Goal: Task Accomplishment & Management: Use online tool/utility

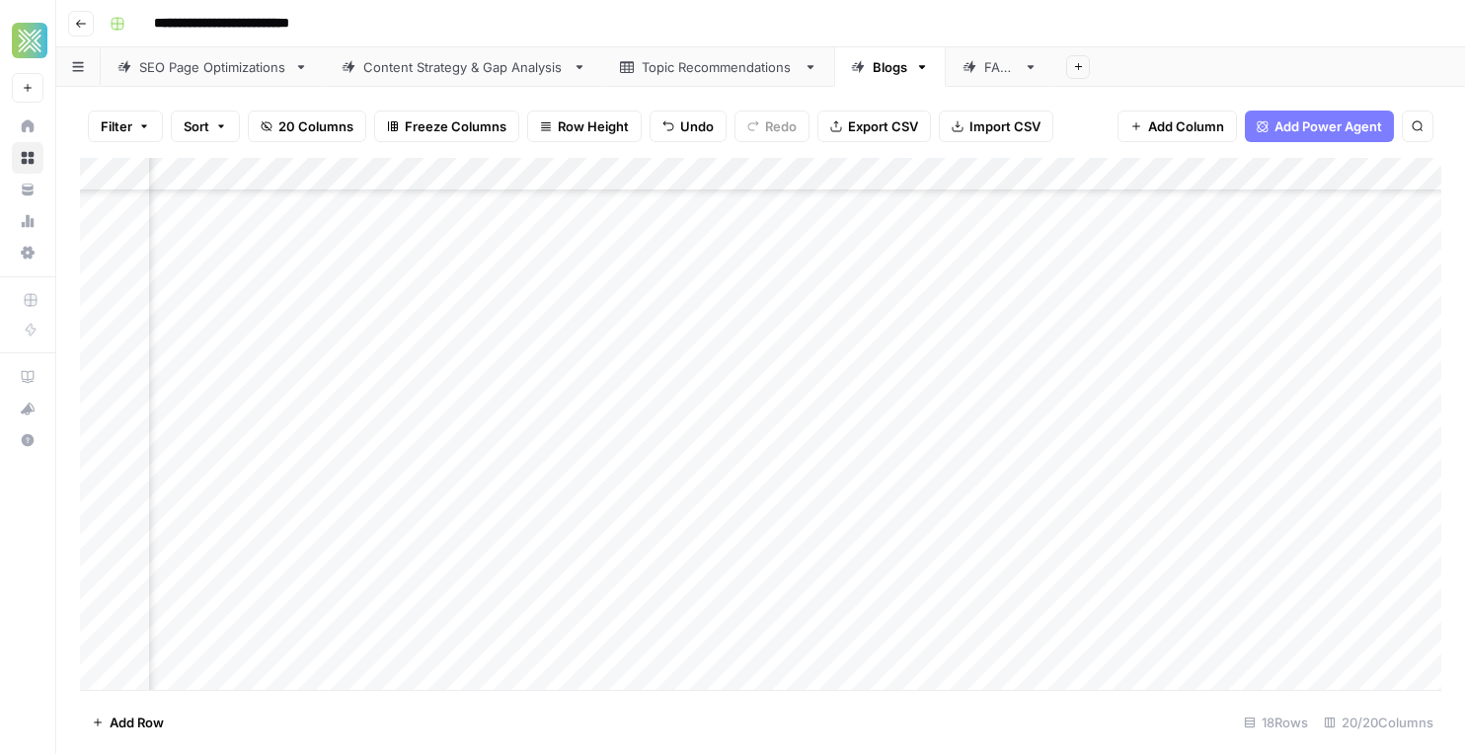
scroll to position [137, 2359]
click at [465, 449] on div "Add Column" at bounding box center [761, 424] width 1362 height 532
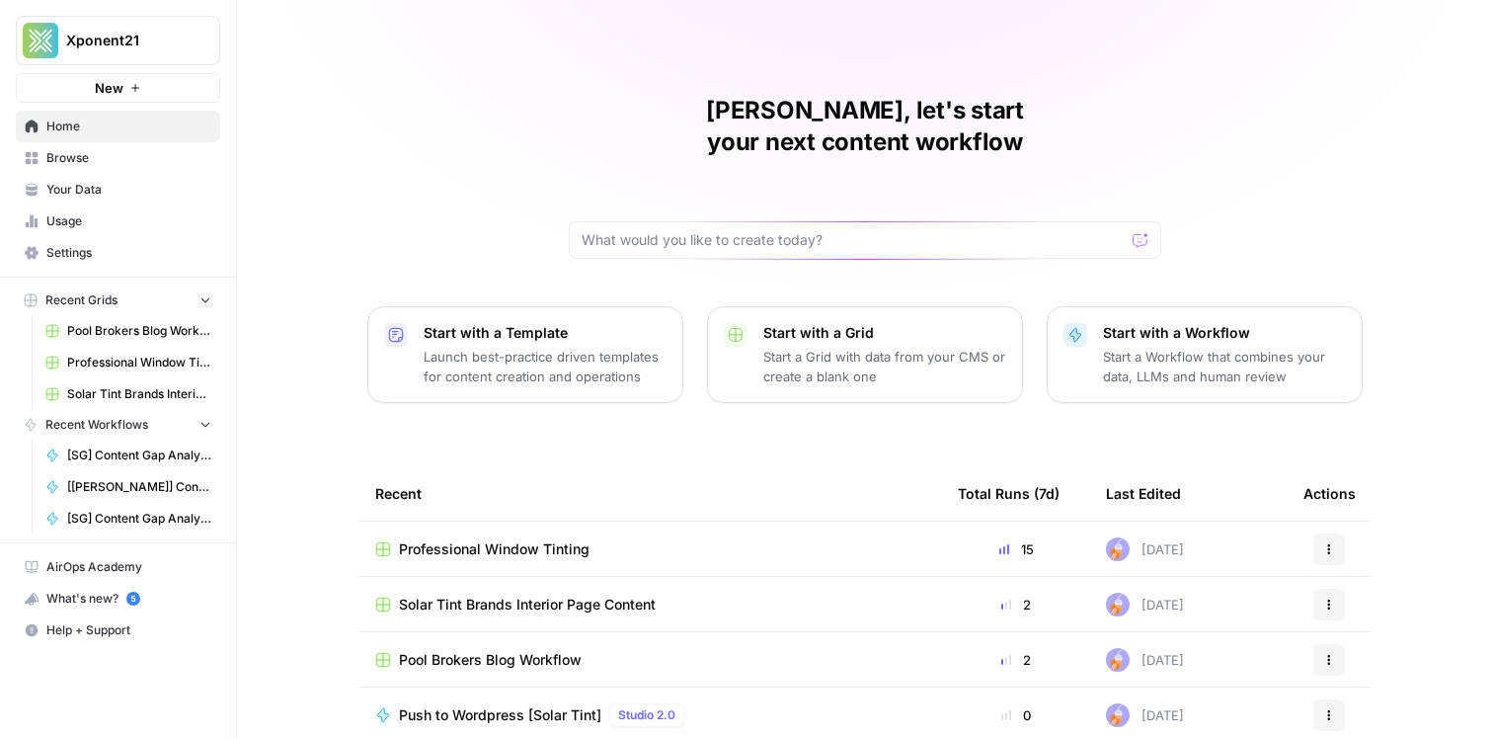
click at [90, 164] on span "Browse" at bounding box center [128, 158] width 165 height 18
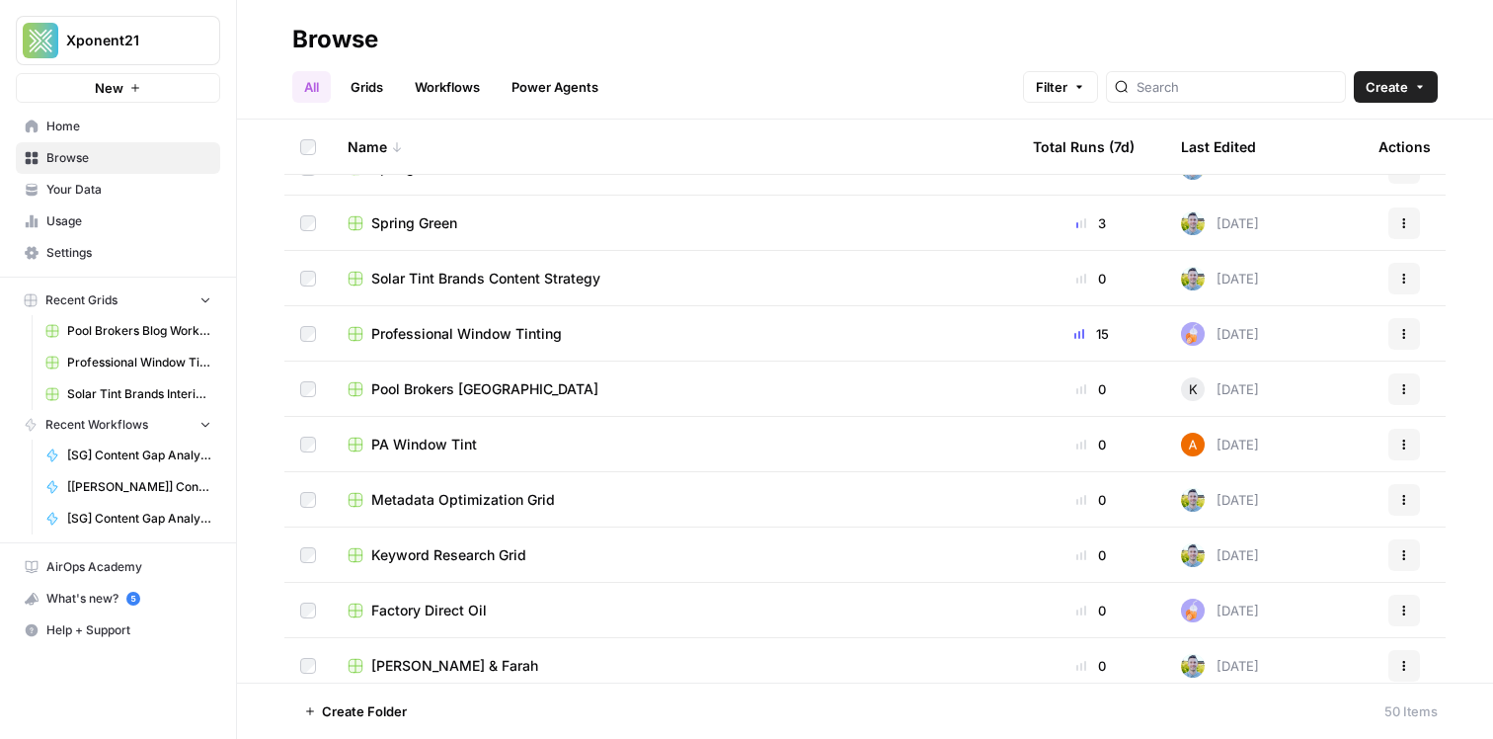
scroll to position [664, 0]
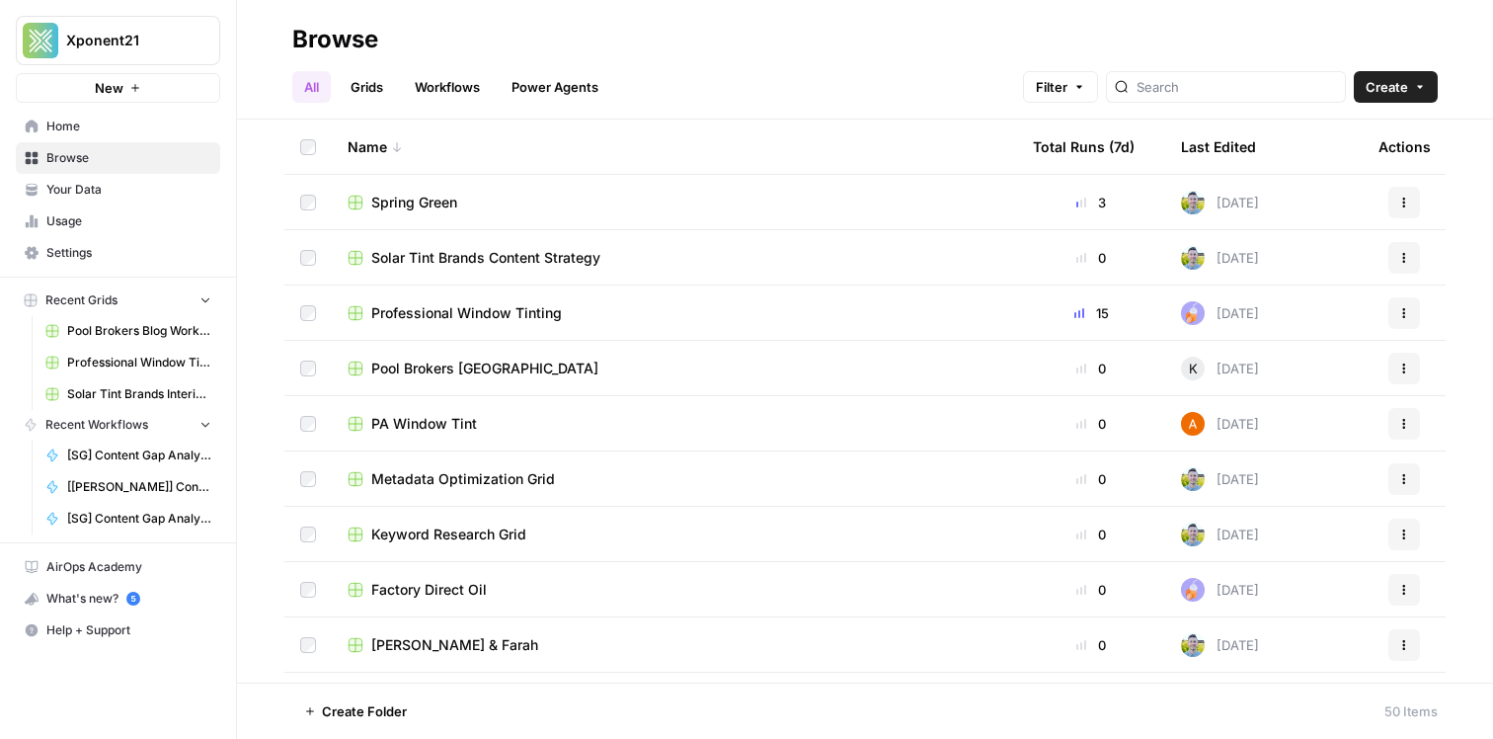
click at [471, 585] on span "Factory Direct Oil" at bounding box center [429, 590] width 116 height 20
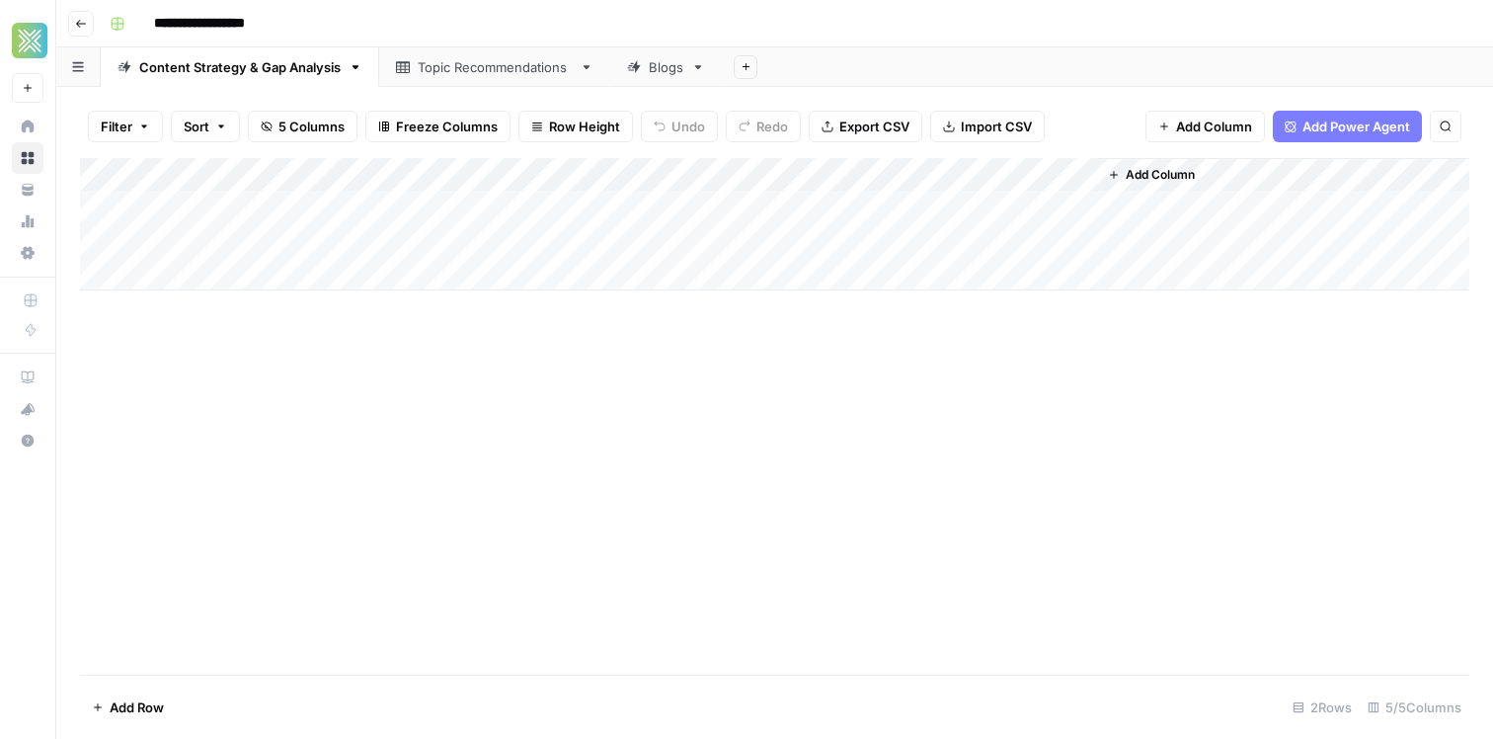
click at [463, 67] on div "Topic Recommendations" at bounding box center [495, 67] width 154 height 20
click at [668, 70] on div "Blogs" at bounding box center [666, 67] width 35 height 20
click at [494, 87] on div "Filter Sort 15 Columns Freeze Columns Row Height Undo Redo Export CSV Import CS…" at bounding box center [774, 413] width 1437 height 652
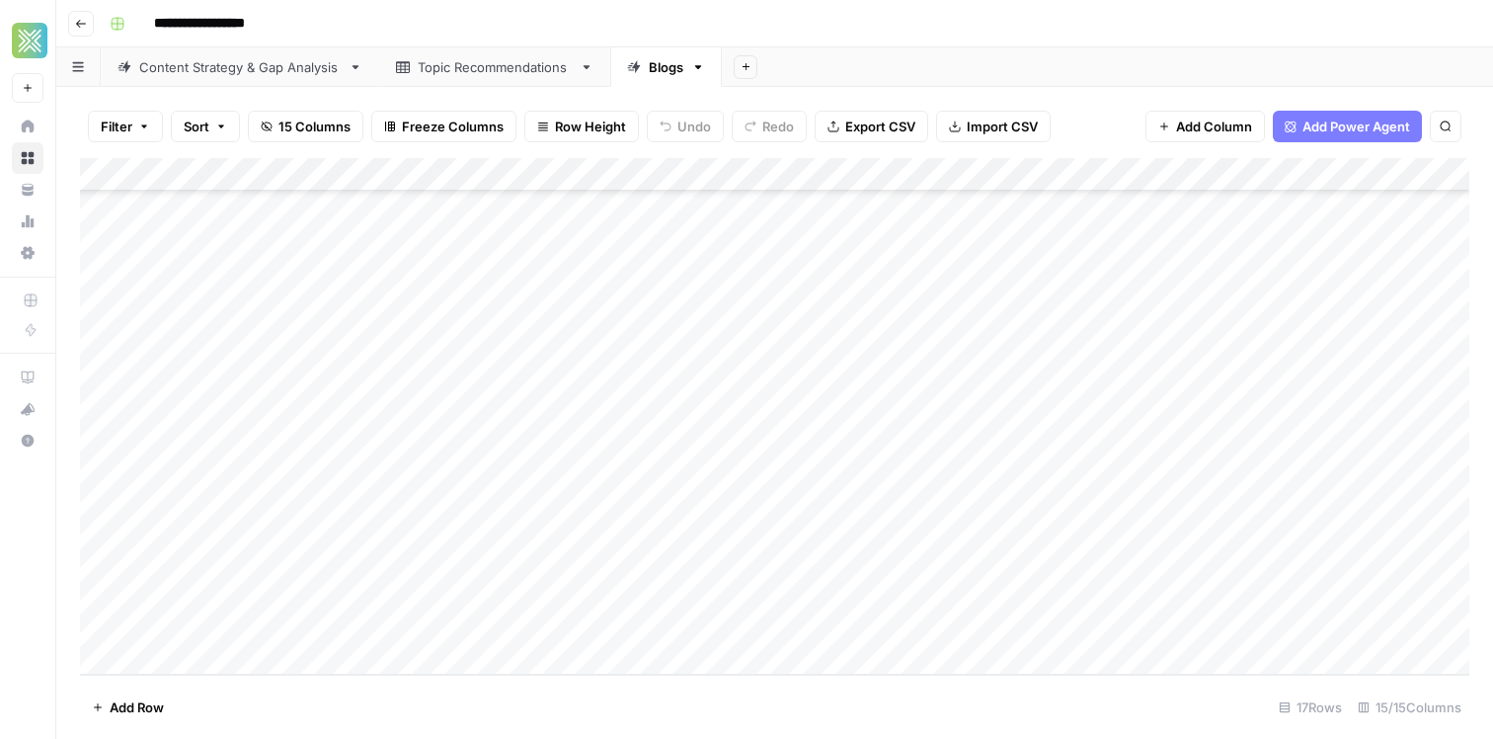
click at [490, 68] on div "Topic Recommendations" at bounding box center [495, 67] width 154 height 20
click at [255, 63] on div "Content Strategy & Gap Analysis" at bounding box center [239, 67] width 201 height 20
click at [642, 71] on div "Blogs" at bounding box center [655, 67] width 56 height 20
click at [428, 76] on link "Topic Recommendations" at bounding box center [494, 67] width 231 height 40
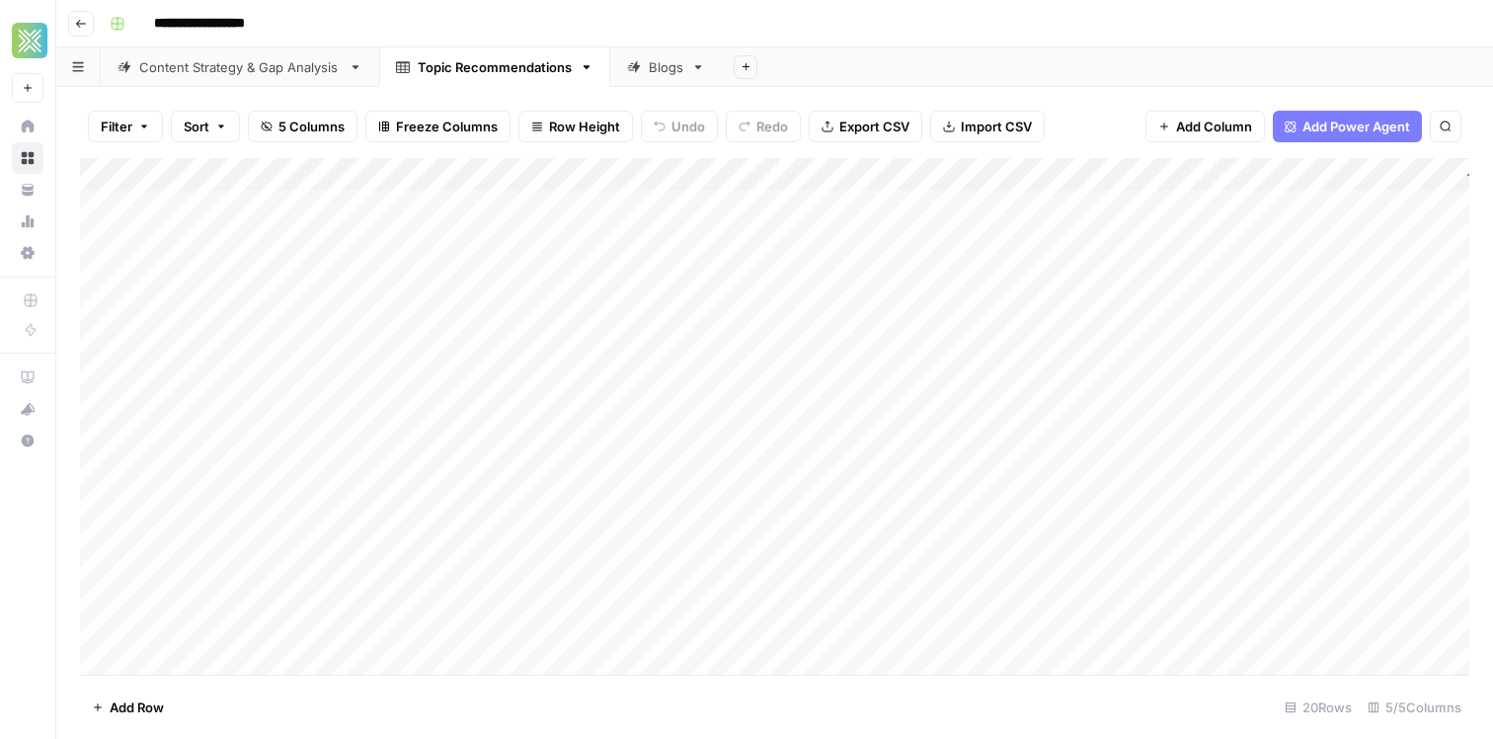
click at [250, 175] on div "Add Column" at bounding box center [774, 416] width 1389 height 516
click at [262, 175] on div at bounding box center [406, 178] width 514 height 40
click at [94, 179] on div "Add Column" at bounding box center [774, 416] width 1389 height 516
click at [215, 175] on div "Add Column" at bounding box center [774, 416] width 1389 height 516
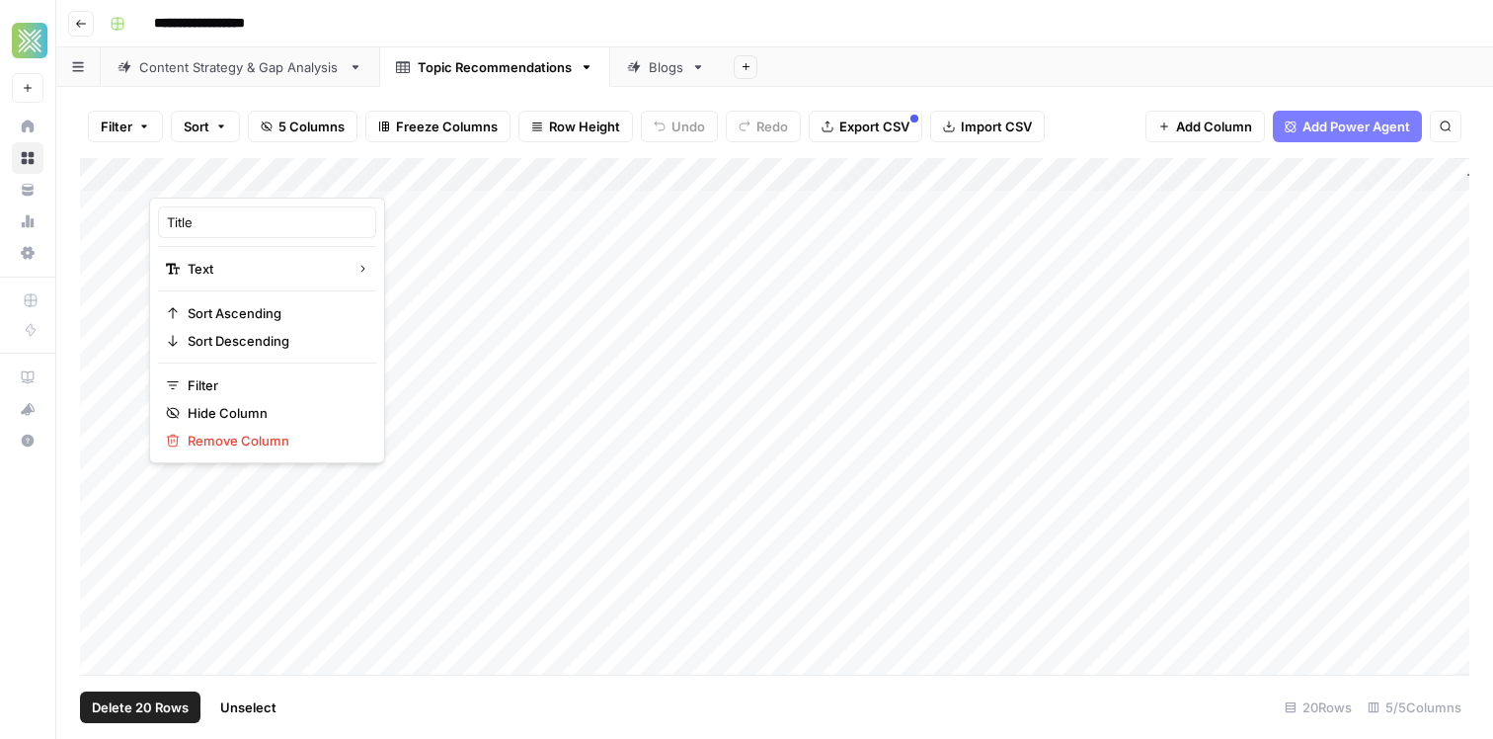
click at [405, 205] on div "Add Column" at bounding box center [774, 416] width 1389 height 516
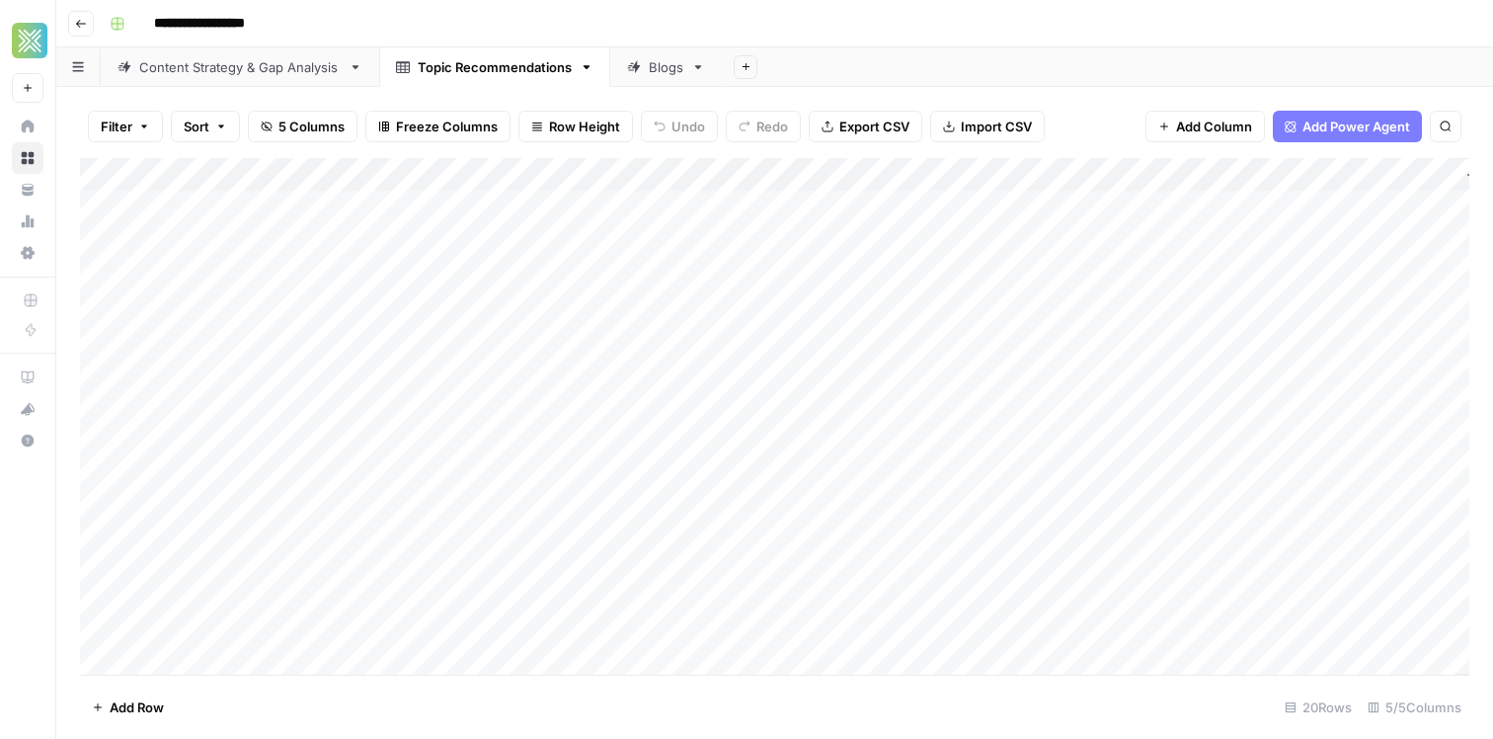
click at [380, 242] on div "Add Column" at bounding box center [774, 416] width 1389 height 516
click at [190, 172] on div "Add Column" at bounding box center [774, 416] width 1389 height 516
click at [1216, 613] on div "Add Column" at bounding box center [774, 416] width 1389 height 516
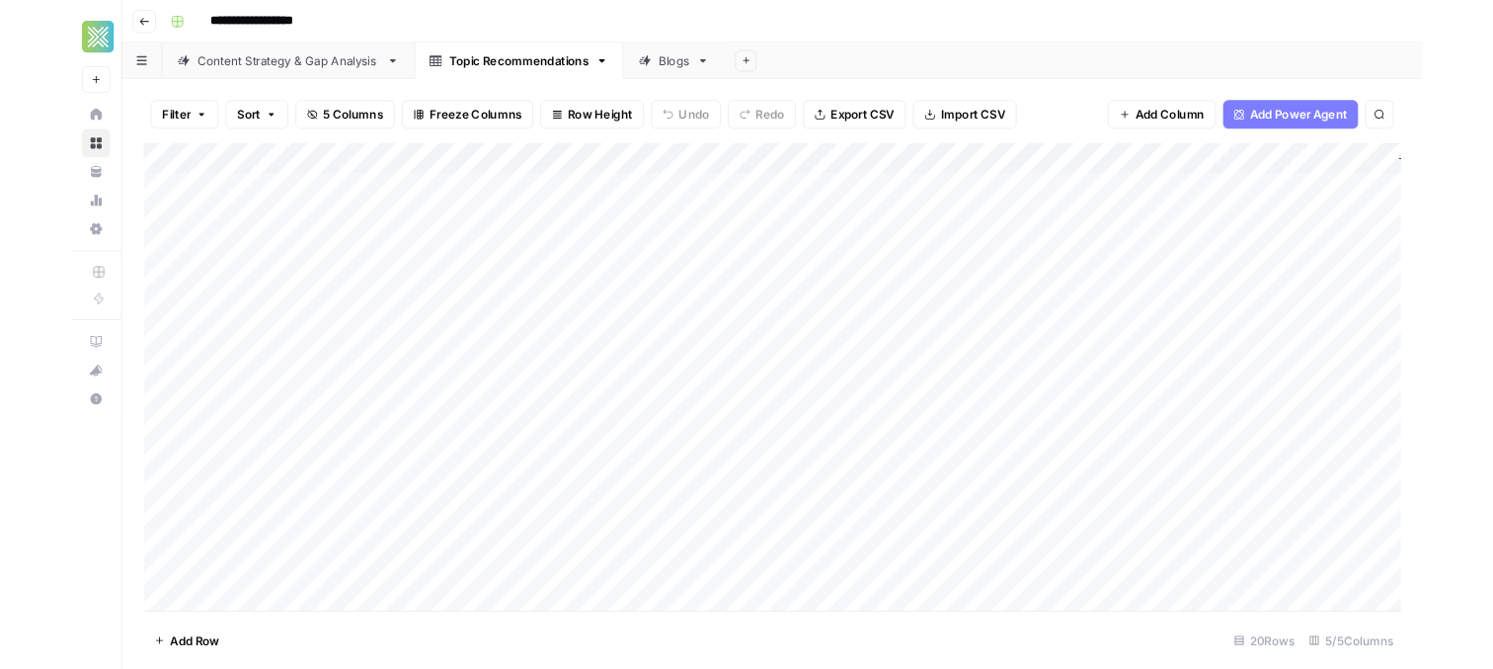
scroll to position [0, 0]
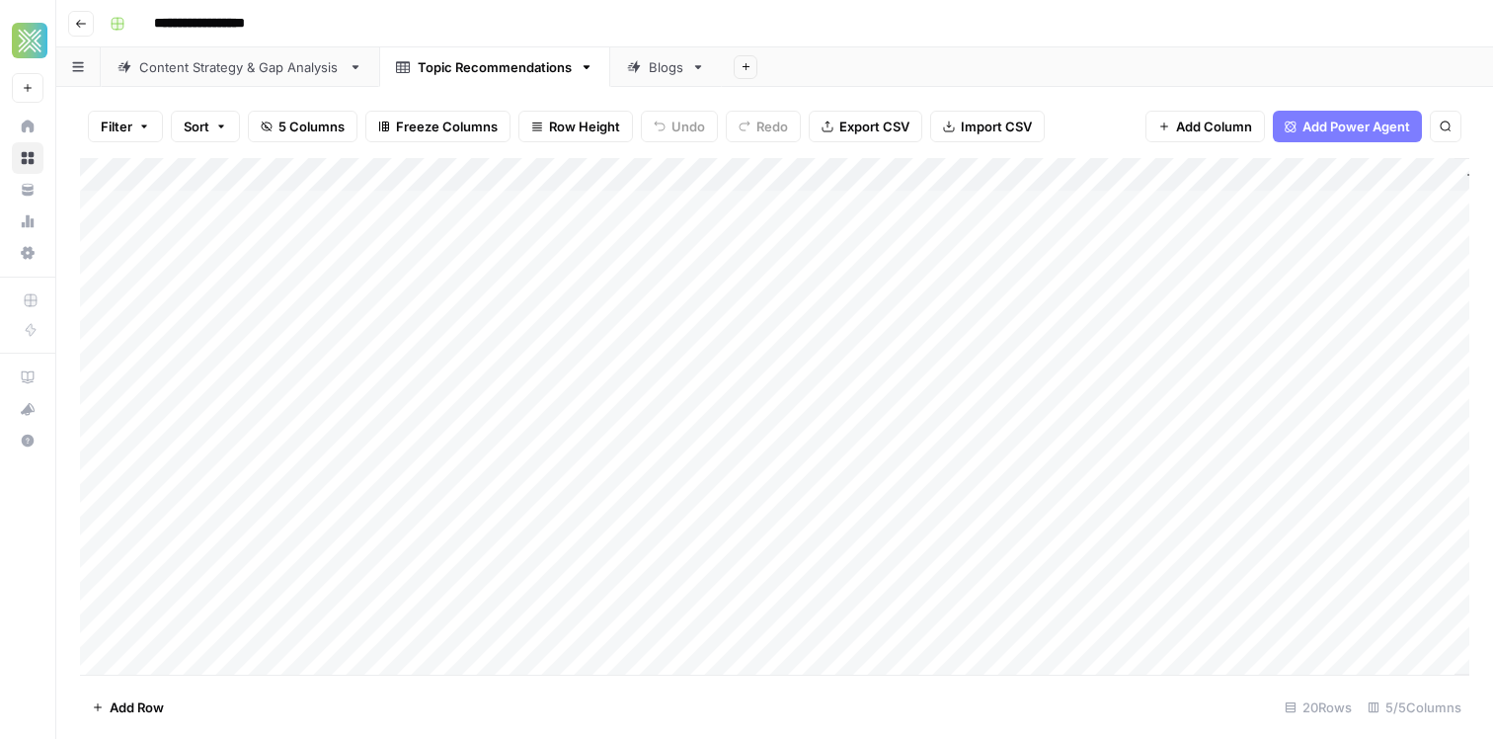
click at [215, 230] on div "Add Column" at bounding box center [774, 416] width 1389 height 516
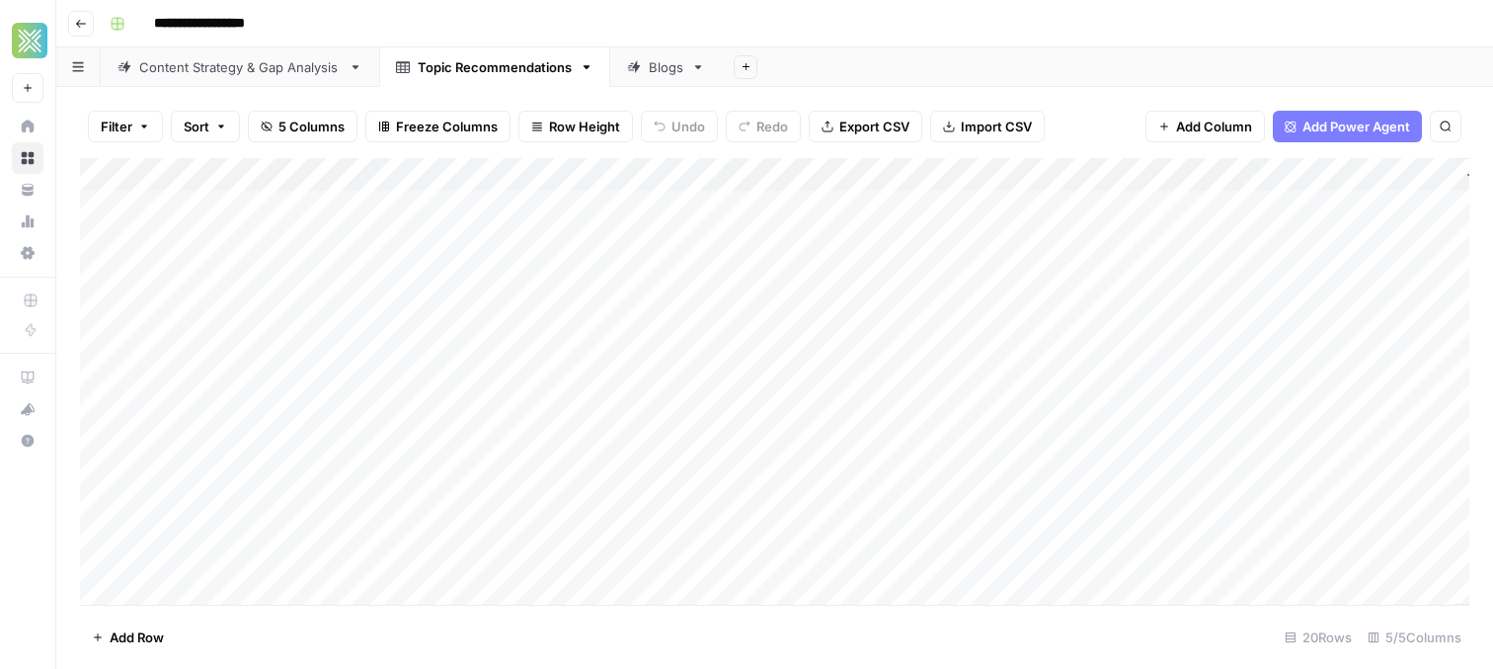
click at [608, 205] on div "Add Column" at bounding box center [774, 381] width 1389 height 446
click at [236, 594] on div "Add Column" at bounding box center [774, 381] width 1389 height 446
paste textarea "**********"
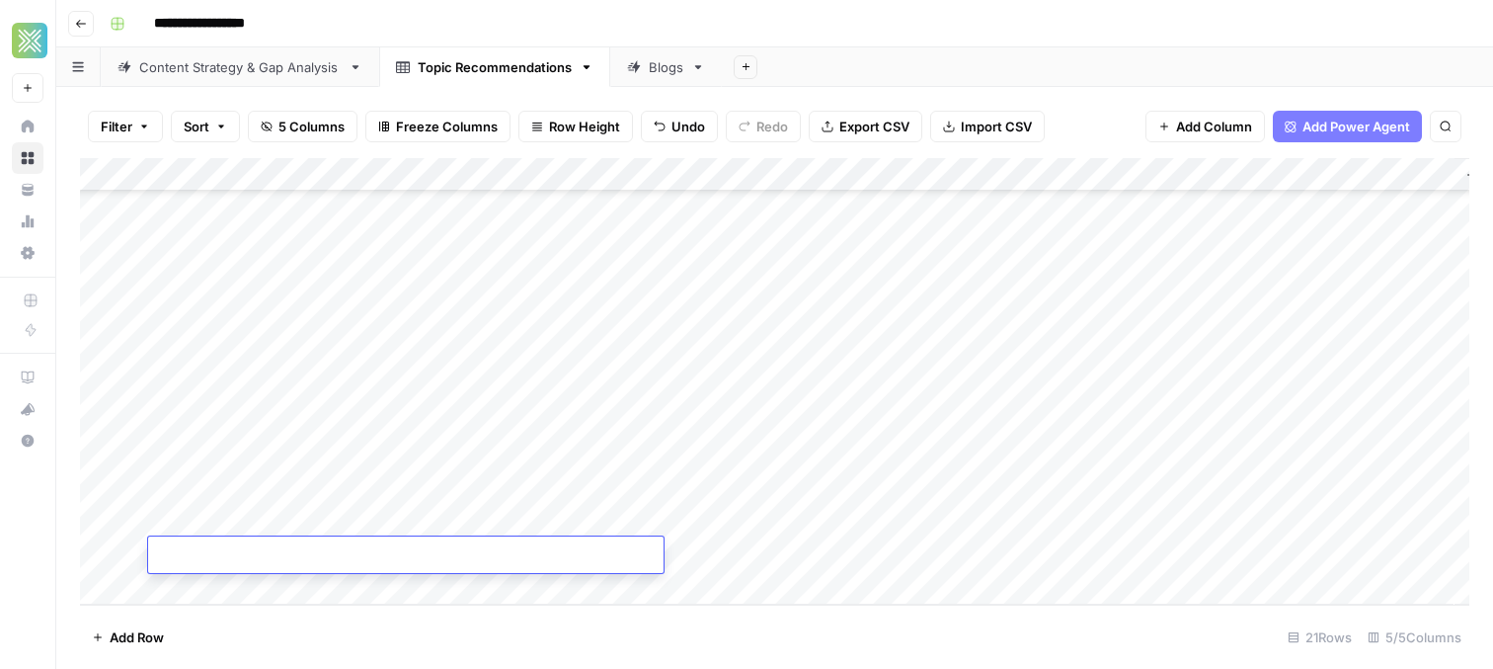
type textarea "**********"
click at [710, 546] on div "Add Column" at bounding box center [774, 381] width 1389 height 446
click at [730, 523] on div "Add Column" at bounding box center [774, 381] width 1389 height 446
click at [724, 532] on div "Add Column" at bounding box center [774, 381] width 1389 height 446
click at [718, 552] on div "Add Column" at bounding box center [774, 381] width 1389 height 446
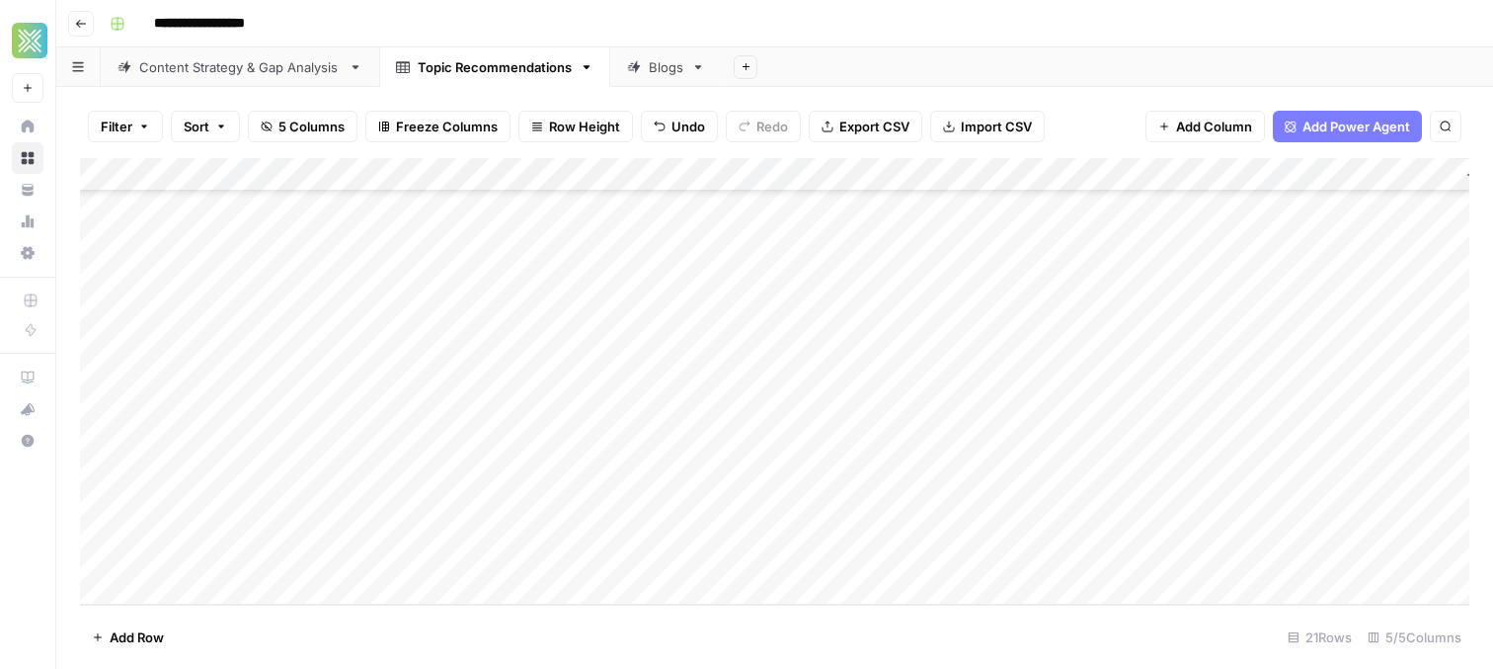
click at [726, 553] on div "Add Column" at bounding box center [774, 381] width 1389 height 446
click at [726, 553] on textarea at bounding box center [819, 556] width 316 height 28
type textarea "**********"
click at [1021, 579] on div "Add Column" at bounding box center [774, 381] width 1389 height 446
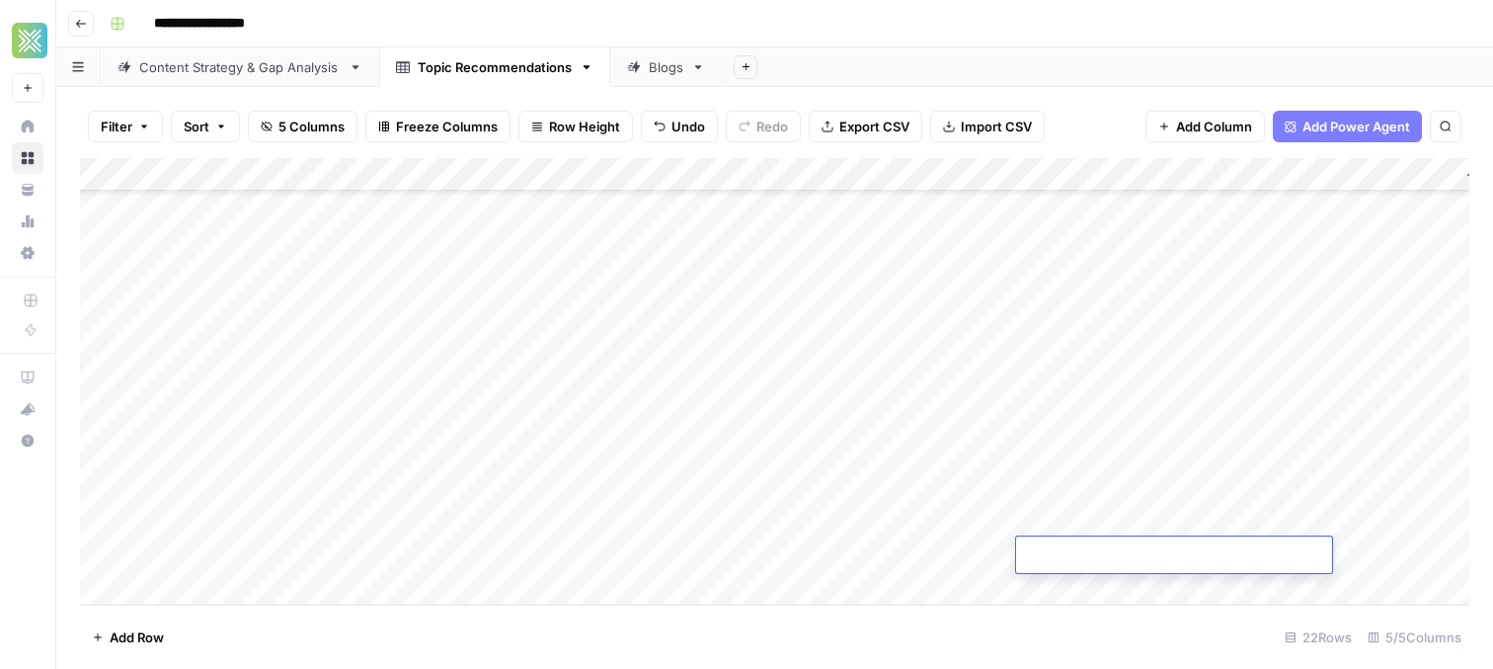
click at [932, 531] on div "Add Column" at bounding box center [774, 381] width 1389 height 446
click at [922, 529] on div "Add Column" at bounding box center [774, 381] width 1389 height 446
click at [922, 529] on textarea at bounding box center [996, 523] width 316 height 28
type textarea "*********"
click at [850, 456] on div "Add Column" at bounding box center [774, 381] width 1389 height 446
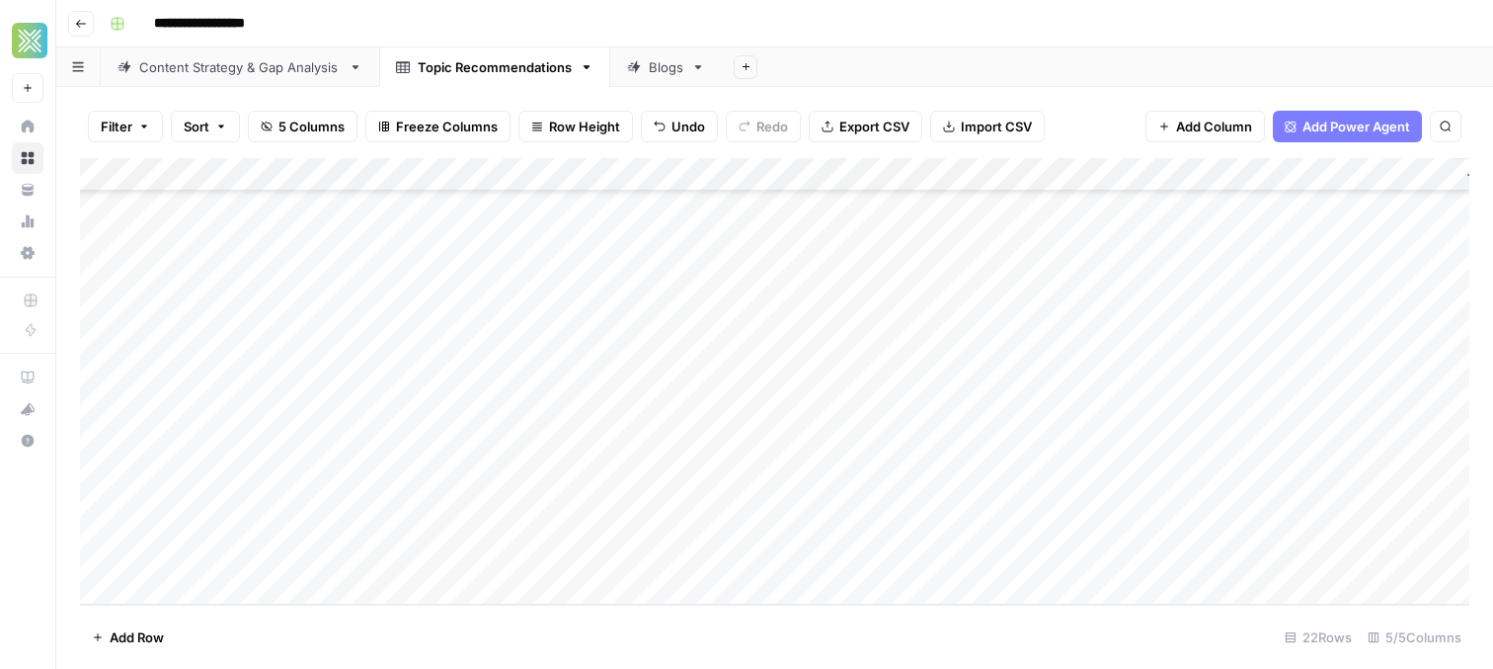
click at [1049, 508] on div "Add Column" at bounding box center [774, 381] width 1389 height 446
click at [1069, 522] on div "Add Column" at bounding box center [774, 381] width 1389 height 446
click at [1069, 522] on textarea at bounding box center [1174, 523] width 316 height 28
type textarea "**********"
click at [1251, 578] on div "Add Column" at bounding box center [774, 381] width 1389 height 446
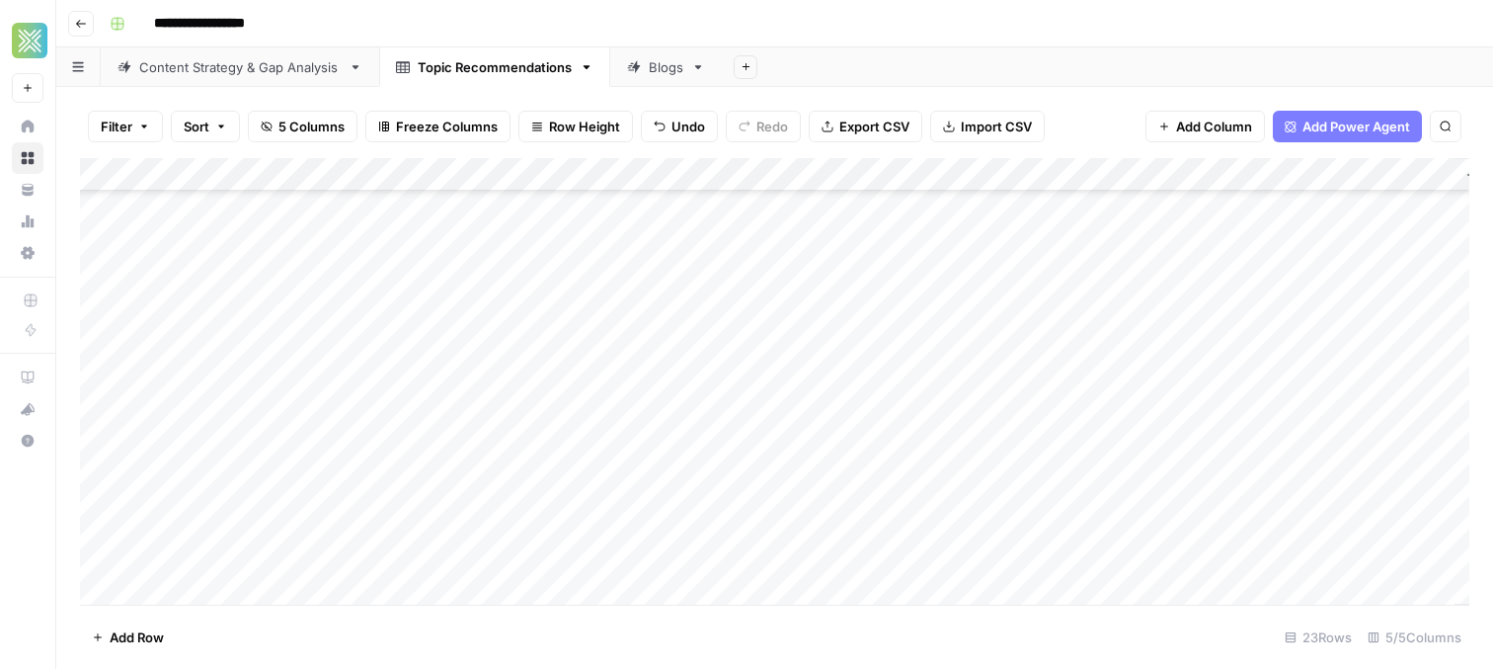
scroll to position [391, 0]
click at [1258, 522] on div "Add Column" at bounding box center [774, 381] width 1389 height 446
click at [1258, 484] on div "Add Column" at bounding box center [774, 381] width 1389 height 446
type textarea "**********"
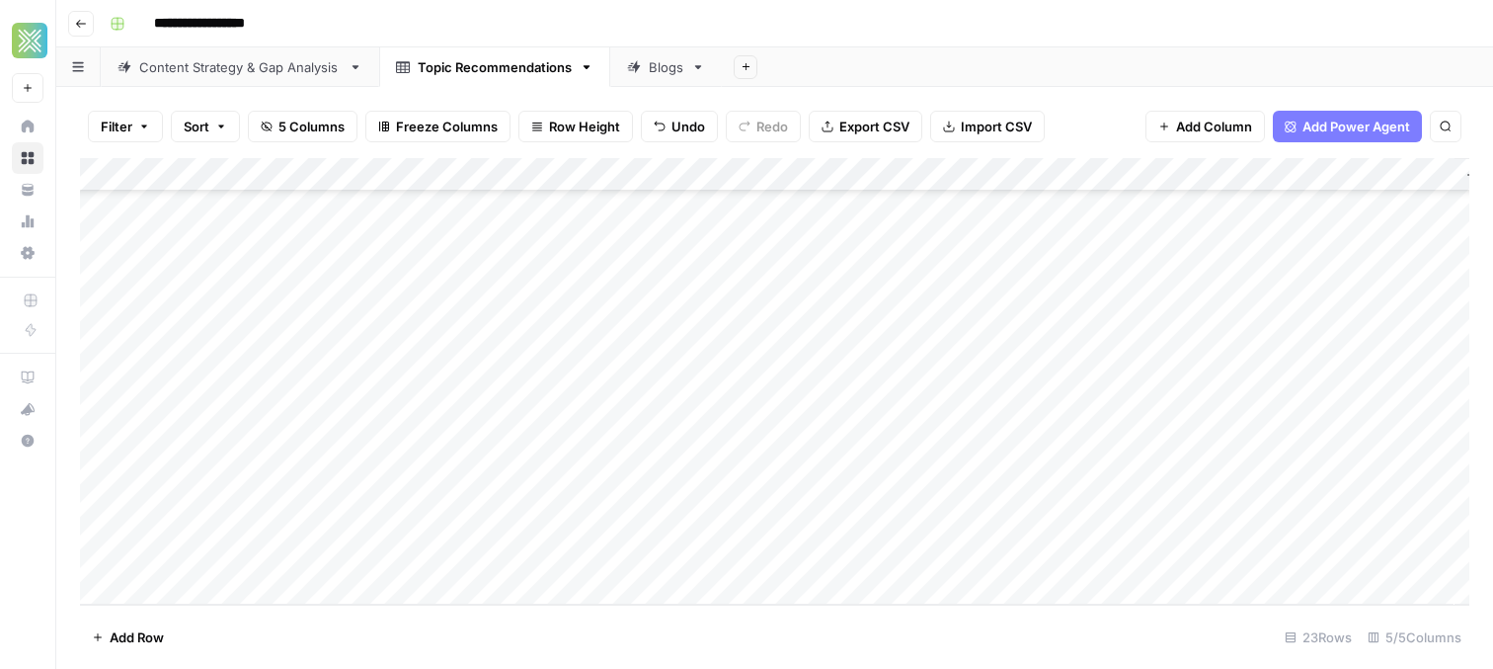
click at [1058, 567] on div "Add Column" at bounding box center [774, 381] width 1389 height 446
click at [582, 492] on div "Add Column" at bounding box center [774, 381] width 1389 height 446
click at [673, 68] on div "Blogs" at bounding box center [666, 67] width 35 height 20
click at [507, 77] on link "Topic Recommendations" at bounding box center [494, 67] width 231 height 40
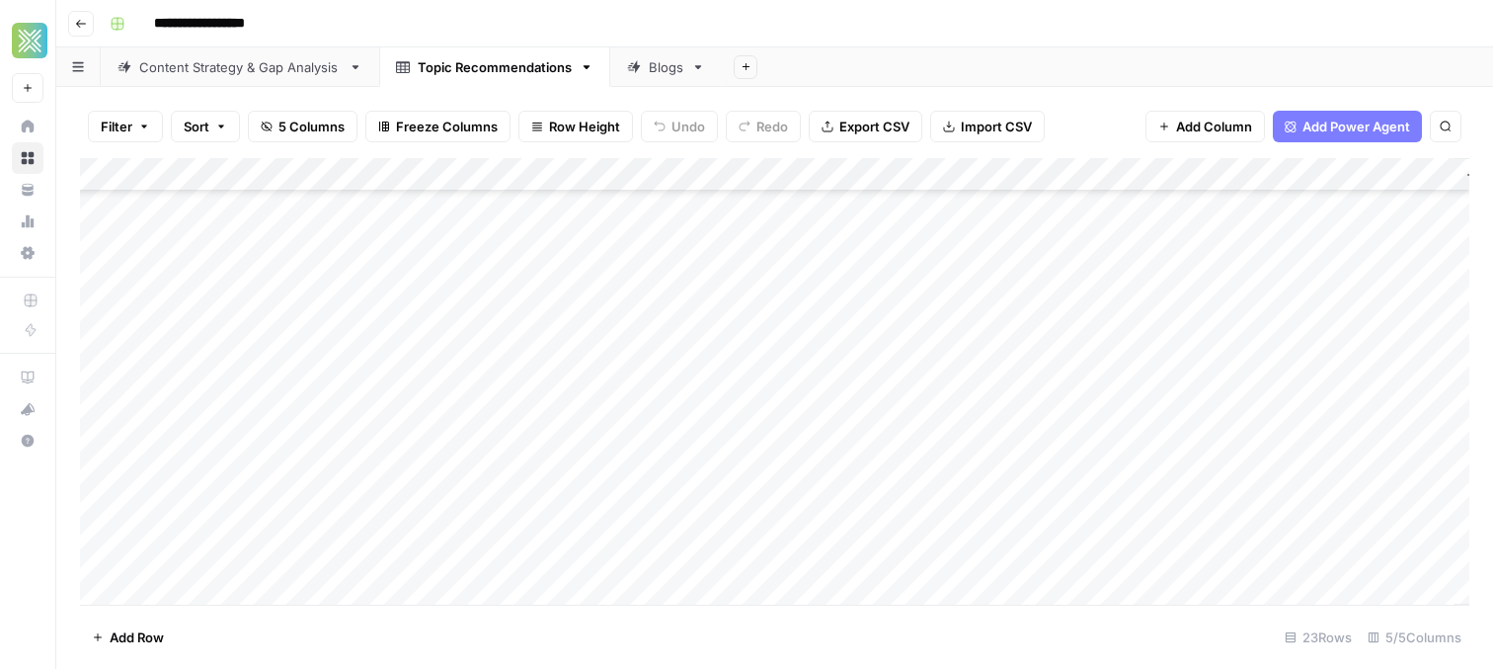
scroll to position [391, 0]
click at [310, 491] on div "Add Column" at bounding box center [774, 381] width 1389 height 446
click at [643, 63] on div "Blogs" at bounding box center [655, 67] width 56 height 20
click at [270, 556] on div "Add Column" at bounding box center [774, 381] width 1389 height 446
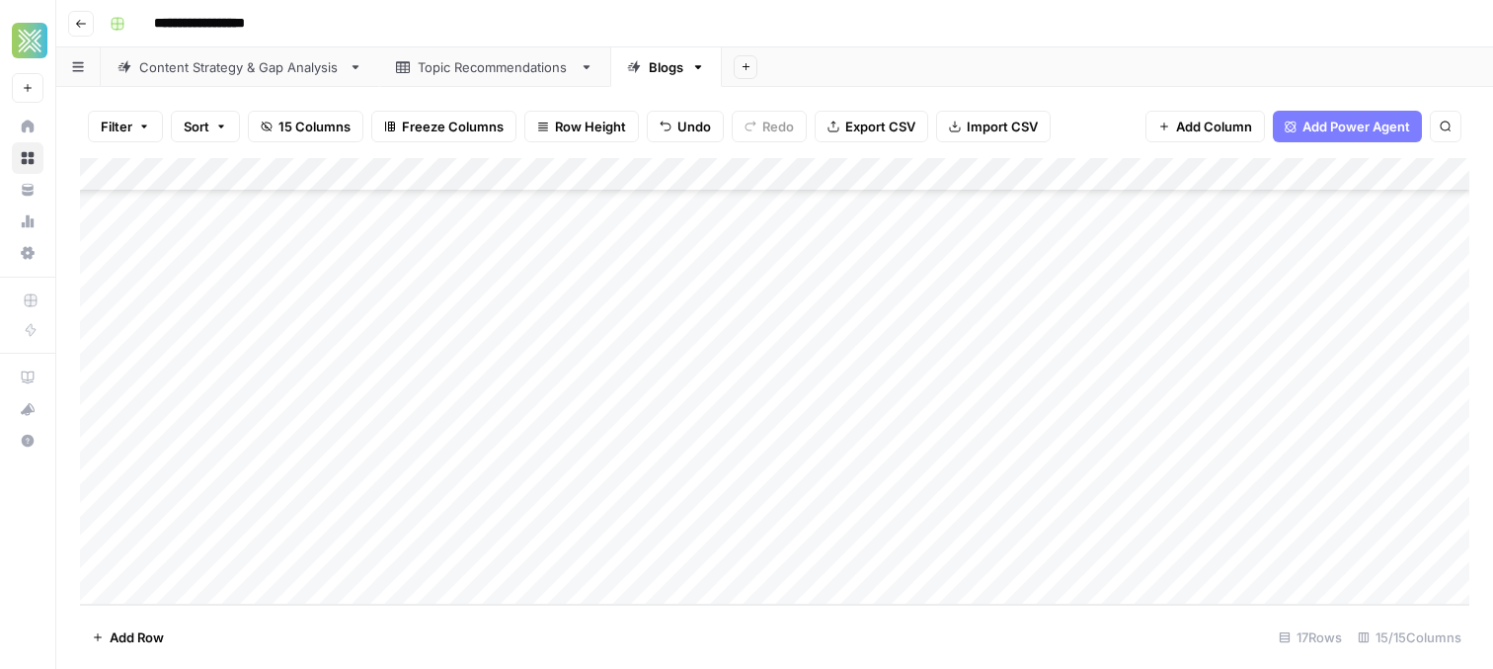
click at [485, 95] on div "Filter Sort 15 Columns Freeze Columns Row Height Undo Redo Export CSV Import CS…" at bounding box center [774, 126] width 1389 height 63
click at [474, 70] on div "Topic Recommendations" at bounding box center [495, 67] width 154 height 20
click at [1242, 575] on div "Add Column" at bounding box center [774, 381] width 1389 height 446
click at [1239, 486] on div "Add Column" at bounding box center [774, 381] width 1389 height 446
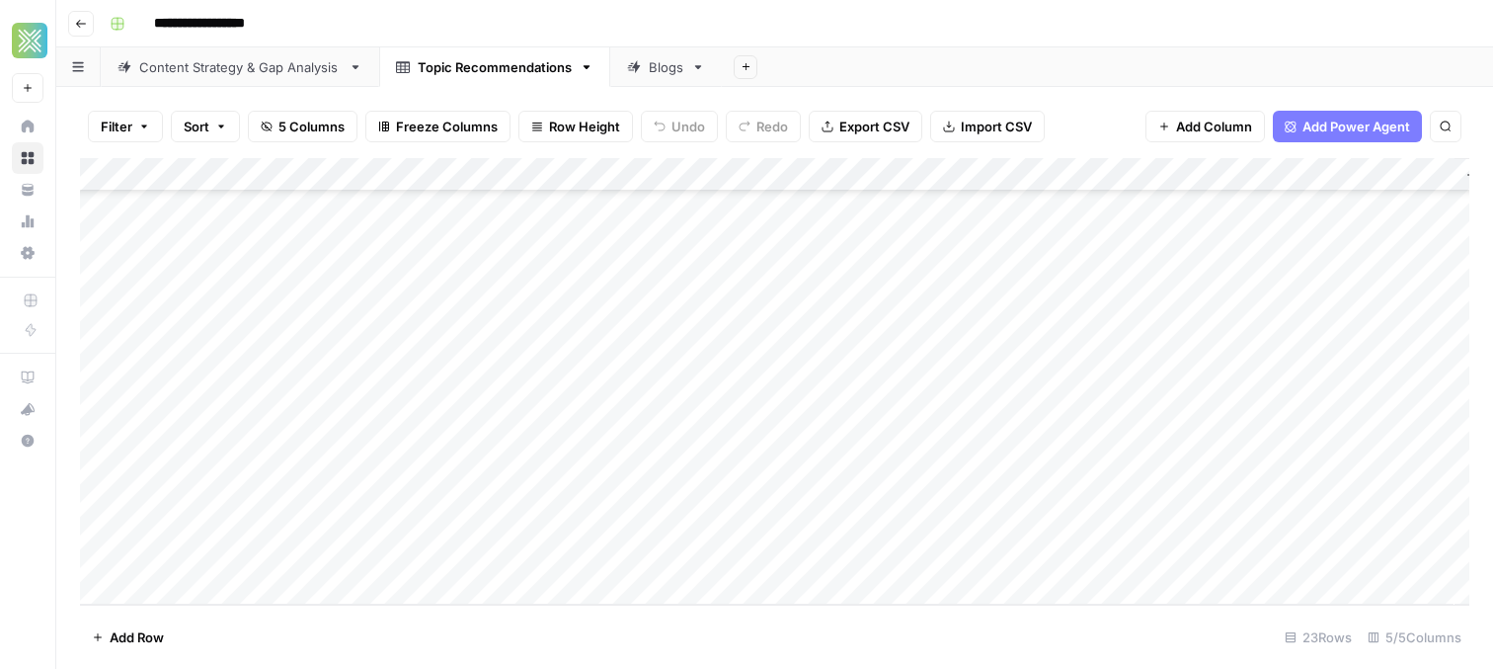
click at [627, 69] on icon at bounding box center [634, 67] width 14 height 14
click at [521, 564] on div "Add Column" at bounding box center [774, 381] width 1389 height 446
click at [722, 556] on div "Add Column" at bounding box center [774, 381] width 1389 height 446
click at [274, 575] on div "Add Column" at bounding box center [774, 381] width 1389 height 446
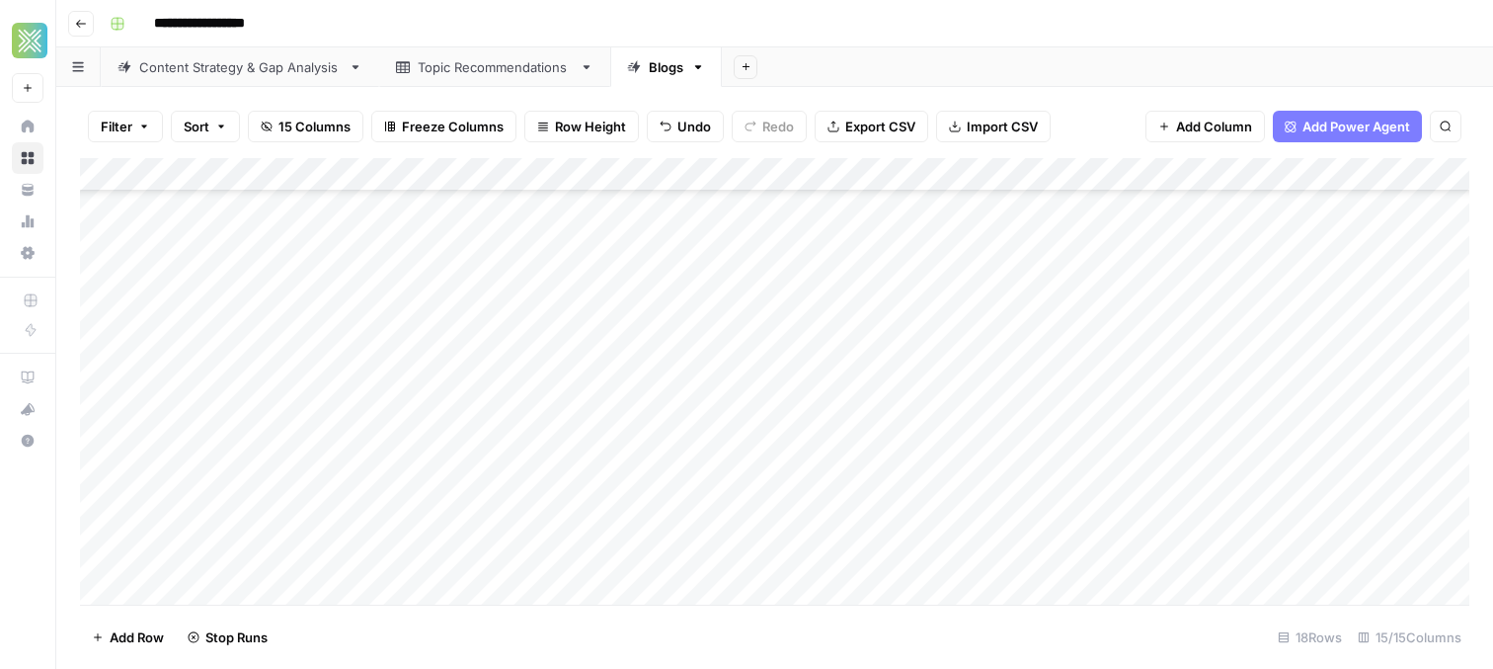
scroll to position [223, 0]
paste textarea "**********"
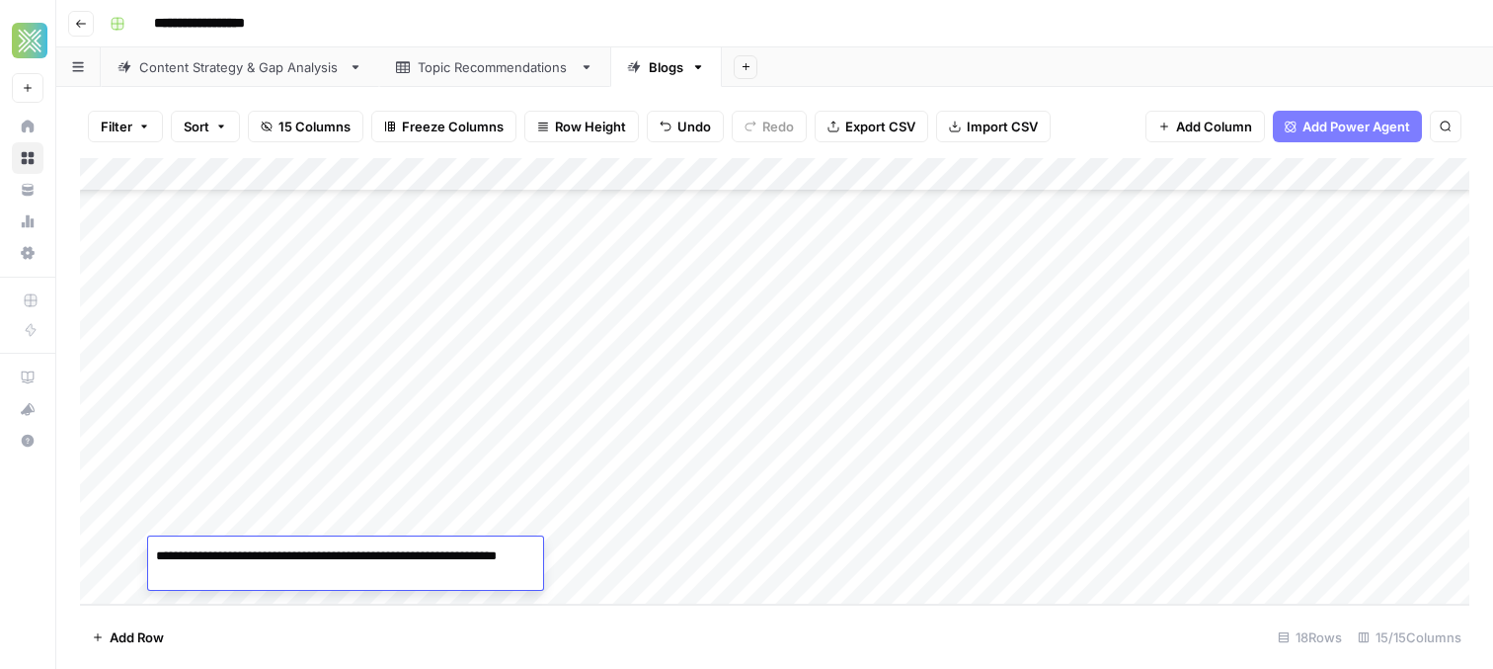
type textarea "**********"
click at [584, 554] on div "Add Column" at bounding box center [774, 381] width 1389 height 446
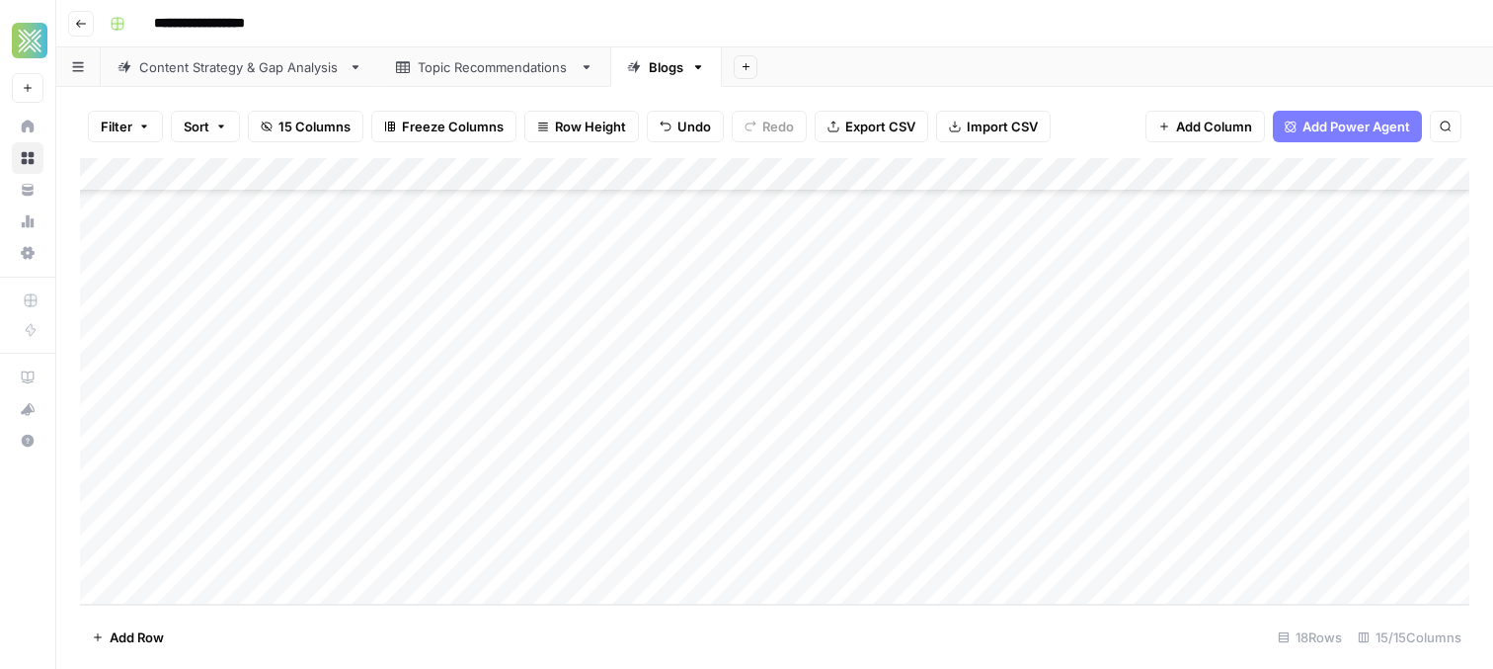
click at [559, 555] on div "Add Column" at bounding box center [774, 381] width 1389 height 446
type textarea "**********"
click at [623, 638] on footer "Add Row 18 Rows 15/15 Columns" at bounding box center [774, 636] width 1389 height 64
click at [678, 555] on div "Add Column" at bounding box center [774, 381] width 1389 height 446
click at [283, 585] on div "Add Column" at bounding box center [774, 381] width 1389 height 446
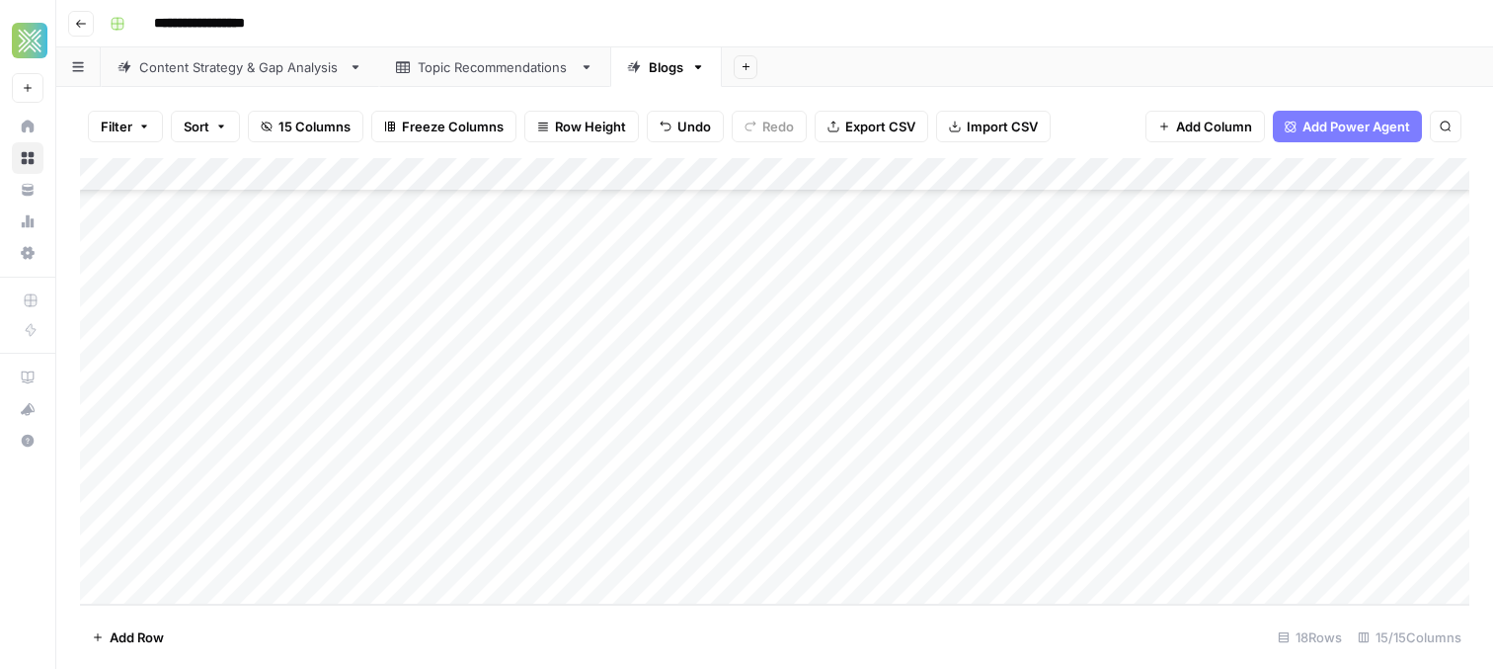
scroll to position [257, 0]
type textarea "**********"
click at [557, 546] on div "Add Column" at bounding box center [774, 381] width 1389 height 446
click at [532, 549] on div "Add Column" at bounding box center [774, 381] width 1389 height 446
type textarea "**********"
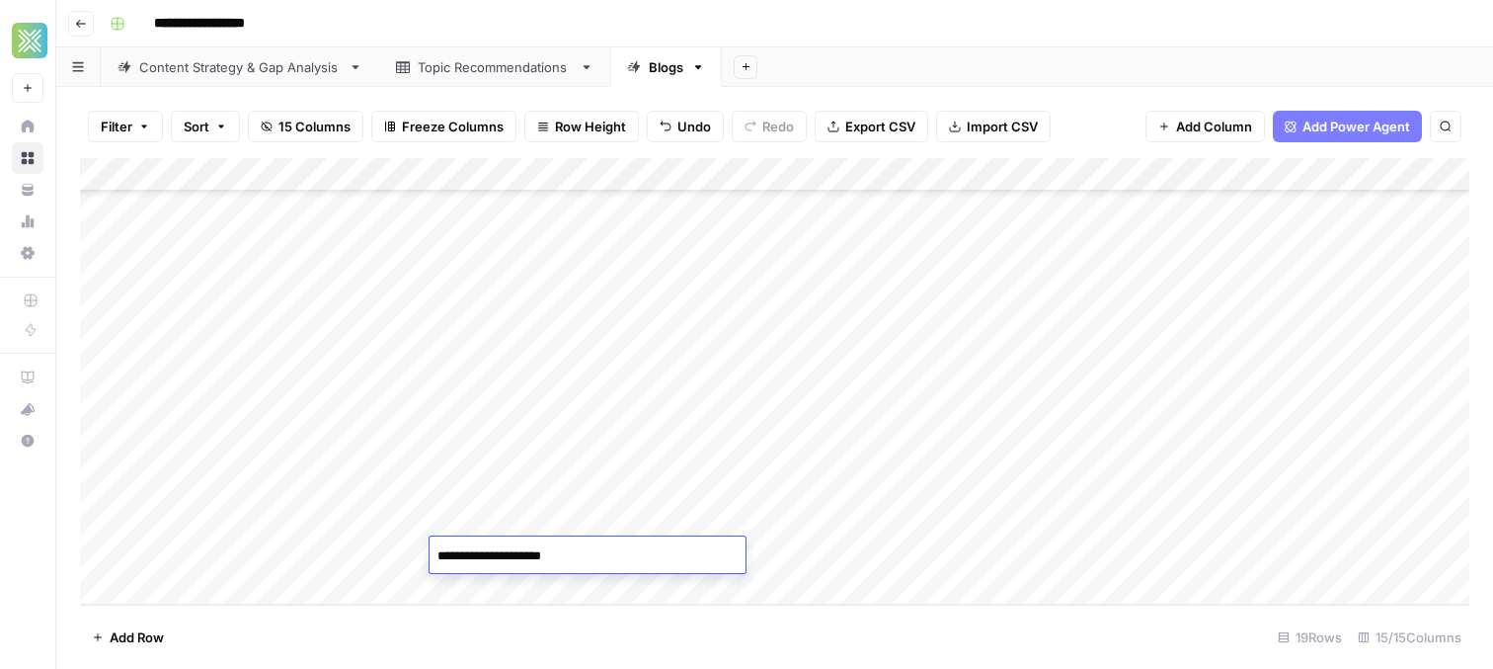
click at [356, 584] on div "Add Column" at bounding box center [774, 381] width 1389 height 446
paste textarea "**********"
type textarea "**********"
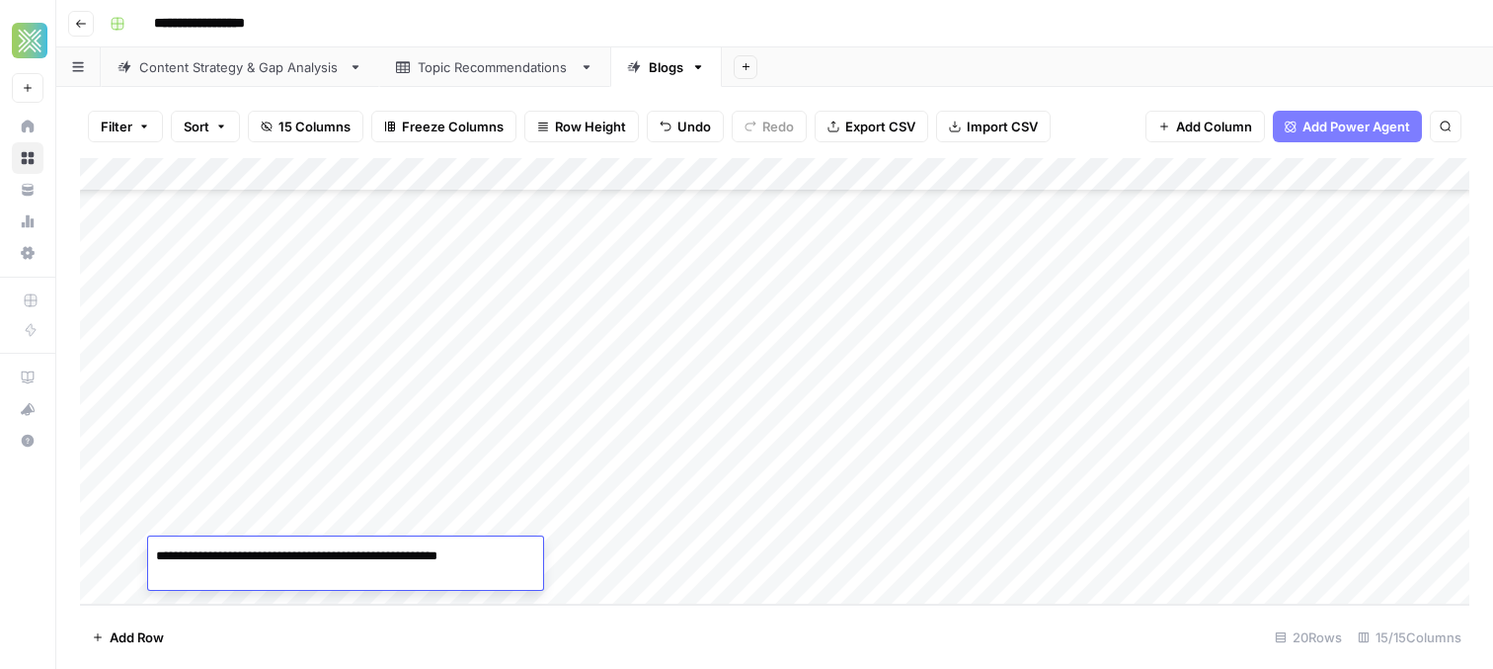
click at [586, 566] on div "Add Column" at bounding box center [774, 381] width 1389 height 446
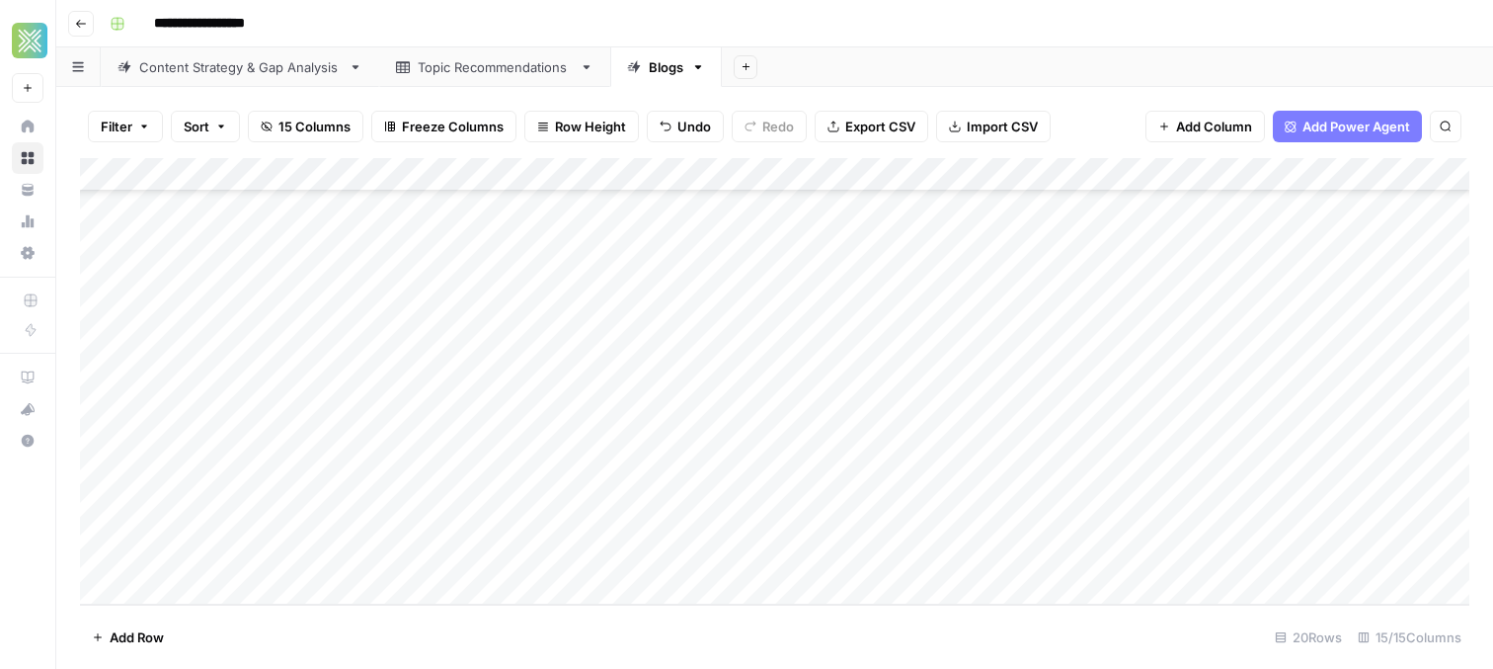
click at [499, 559] on div "Add Column" at bounding box center [774, 381] width 1389 height 446
click at [499, 559] on textarea at bounding box center [588, 556] width 316 height 28
type textarea "**********"
click at [322, 582] on div "Add Column" at bounding box center [774, 381] width 1389 height 446
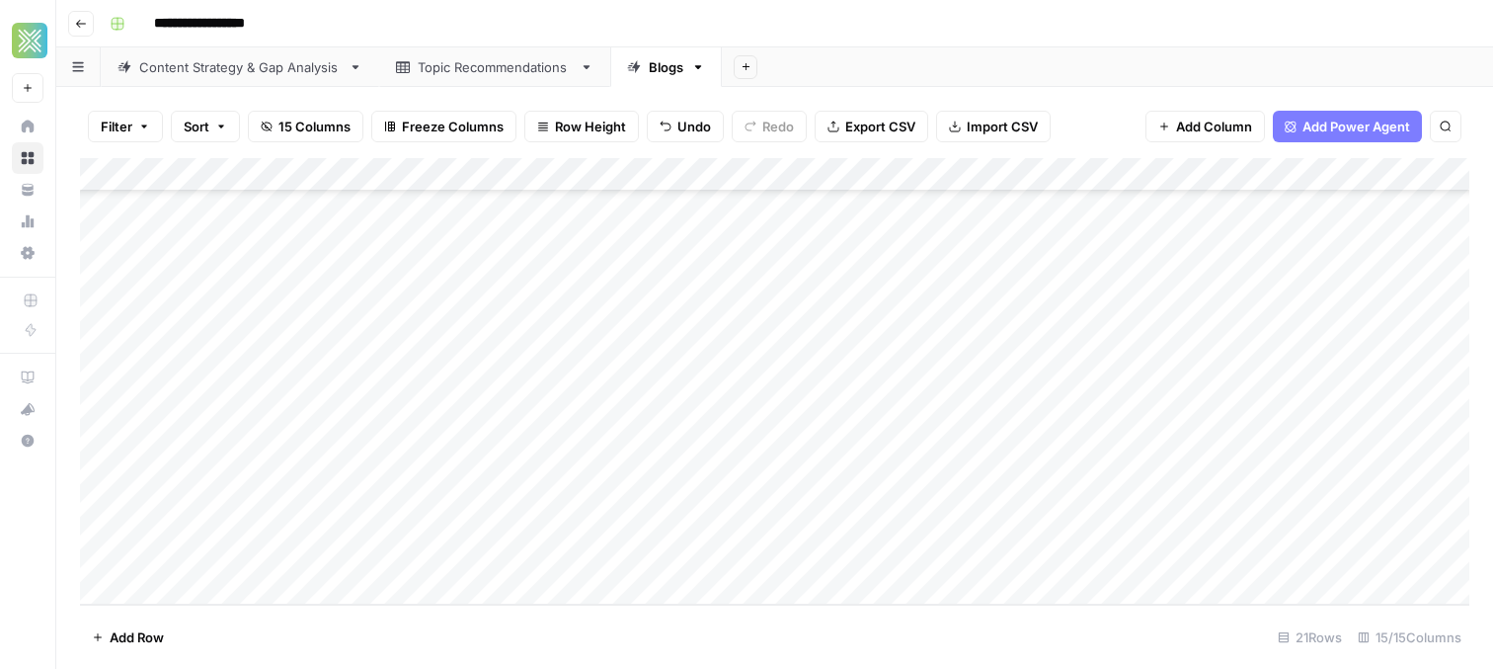
click at [687, 495] on div "Add Column" at bounding box center [774, 381] width 1389 height 446
click at [687, 530] on div "Add Column" at bounding box center [774, 381] width 1389 height 446
click at [307, 565] on div "Add Column" at bounding box center [774, 381] width 1389 height 446
paste textarea "**********"
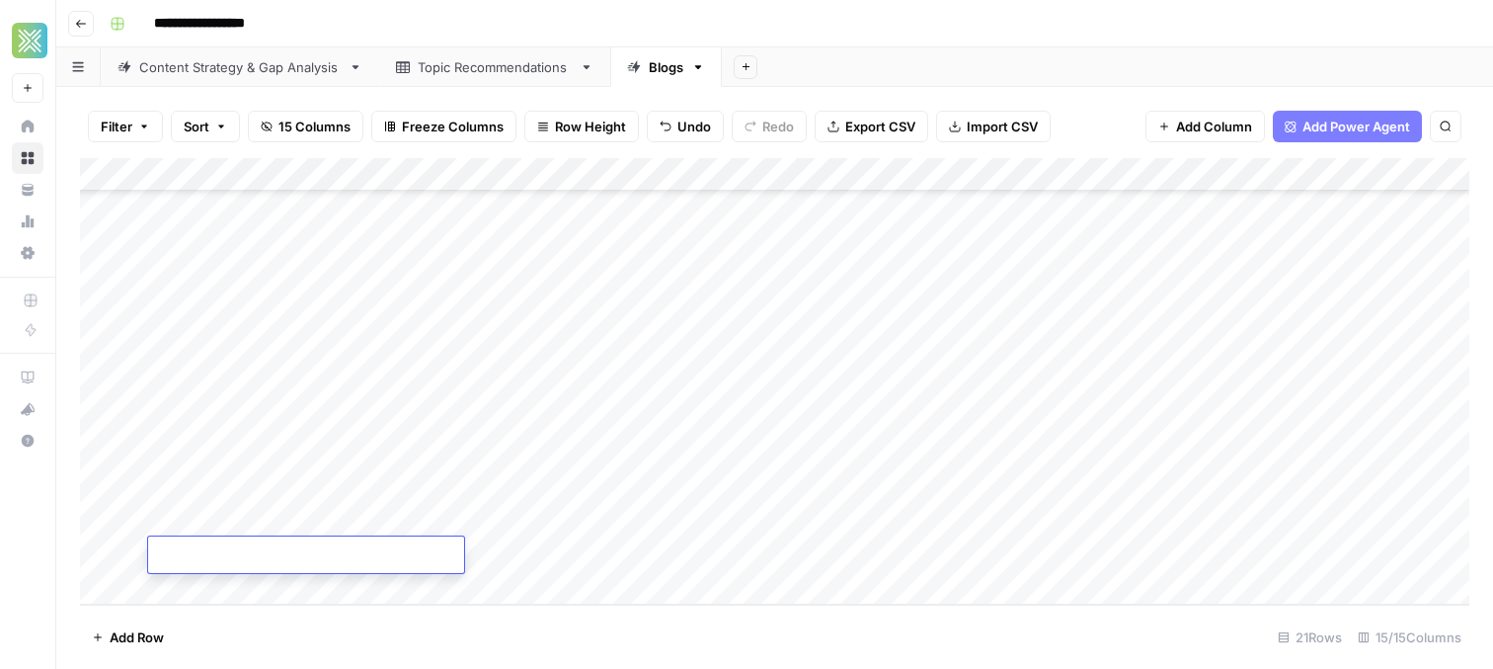
type textarea "**********"
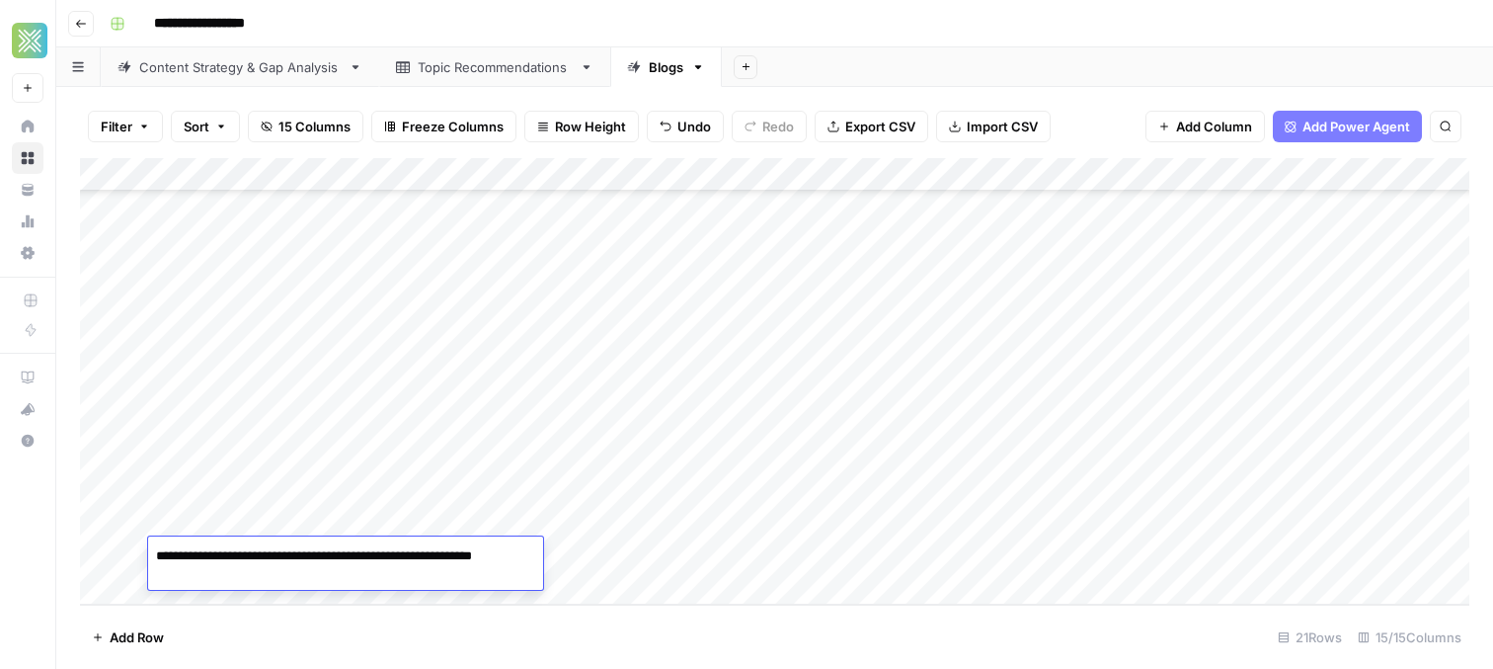
click at [567, 560] on div "Add Column" at bounding box center [774, 381] width 1389 height 446
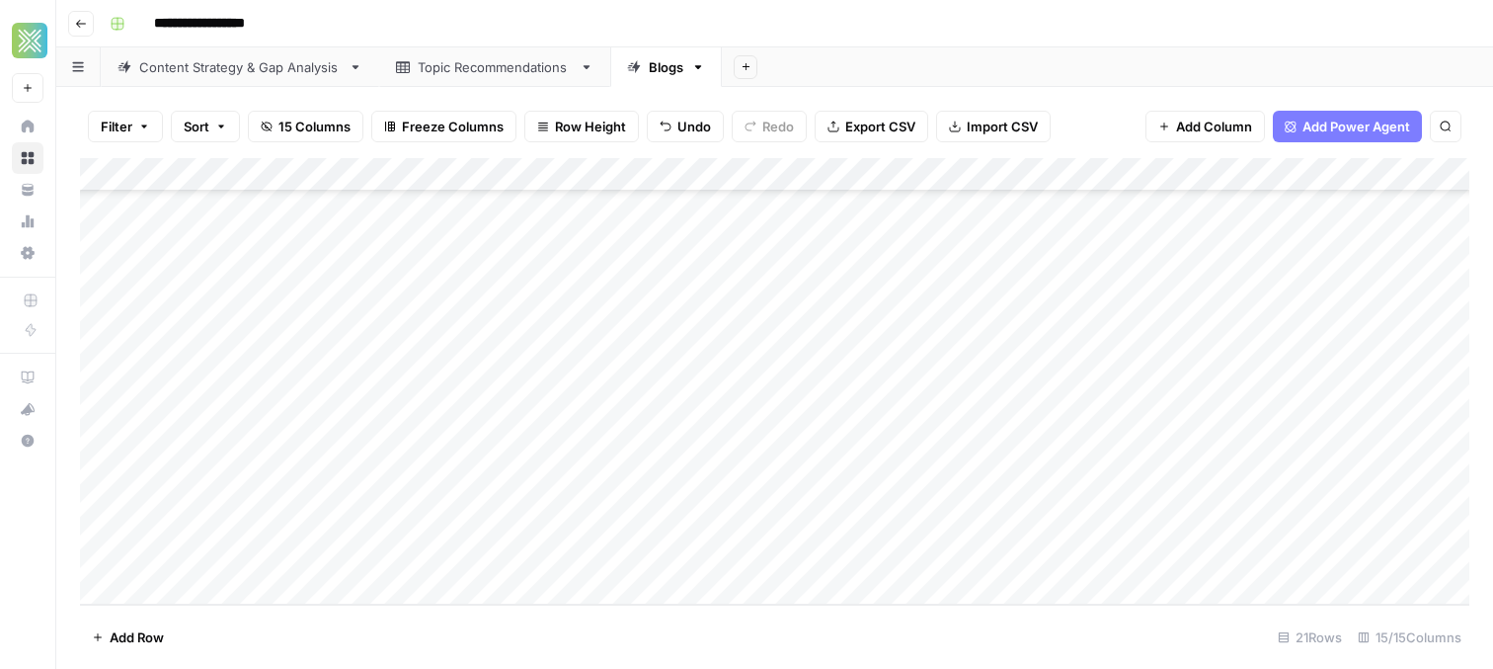
click at [567, 560] on div "Add Column" at bounding box center [774, 381] width 1389 height 446
paste textarea "**********"
type textarea "**********"
click at [632, 607] on footer "Add Row 21 Rows 15/15 Columns" at bounding box center [774, 636] width 1389 height 64
click at [679, 551] on div "Add Column" at bounding box center [774, 381] width 1389 height 446
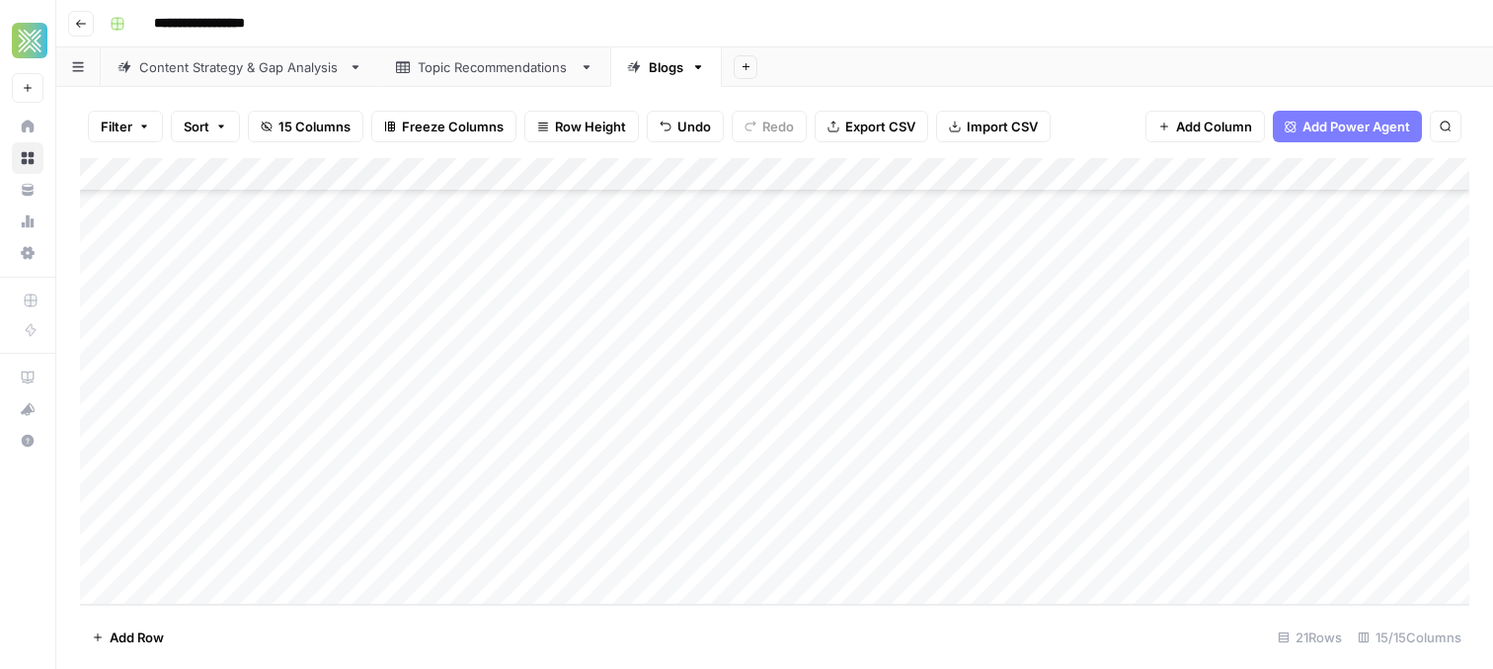
click at [219, 596] on div "Add Column" at bounding box center [774, 381] width 1389 height 446
type textarea "**********"
click at [568, 558] on div "Add Column" at bounding box center [774, 381] width 1389 height 446
click at [566, 552] on div "Add Column" at bounding box center [774, 381] width 1389 height 446
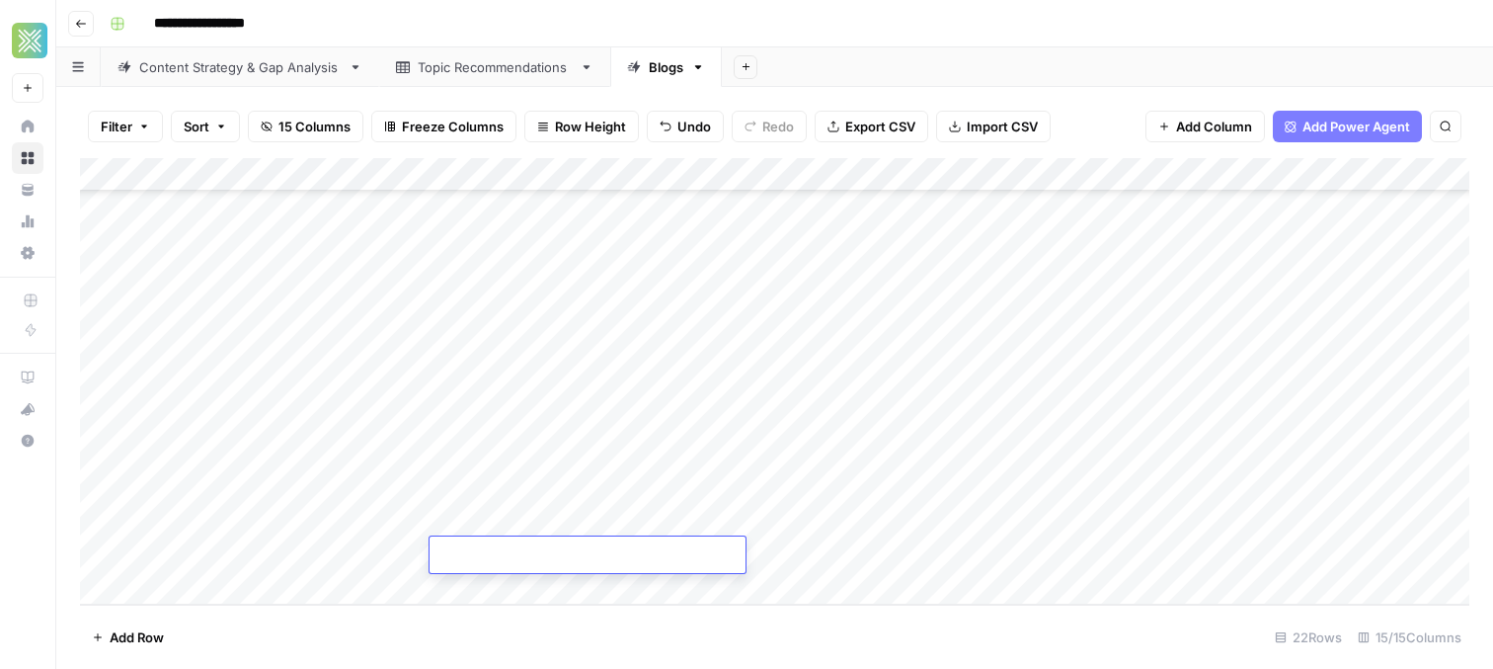
type textarea "**********"
click at [722, 612] on footer "Add Row 22 Rows 15/15 Columns" at bounding box center [774, 636] width 1389 height 64
click at [722, 552] on div "Add Column" at bounding box center [774, 381] width 1389 height 446
click at [504, 390] on div "Add Column" at bounding box center [774, 381] width 1389 height 446
click at [502, 552] on div "Add Column" at bounding box center [774, 381] width 1389 height 446
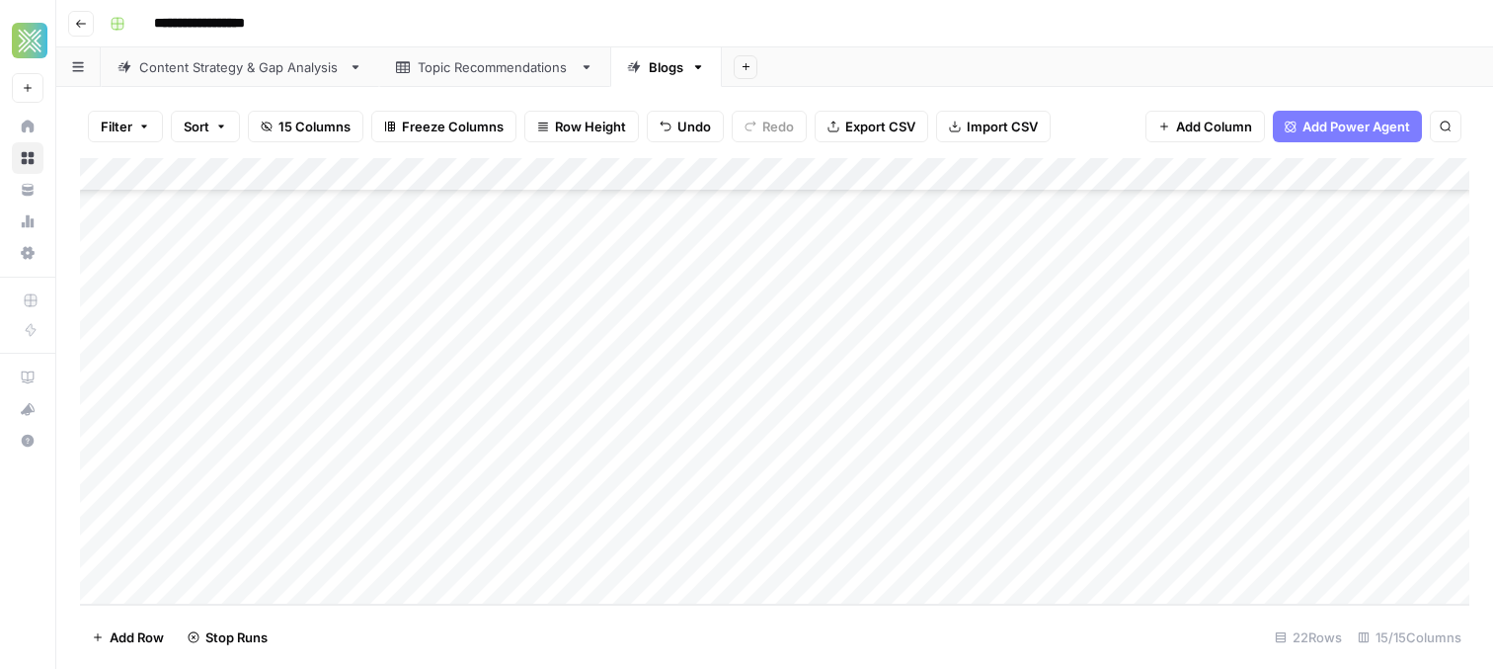
click at [367, 394] on div "Add Column" at bounding box center [774, 381] width 1389 height 446
click at [348, 545] on div "Add Column" at bounding box center [774, 381] width 1389 height 446
click at [937, 469] on div "Add Column" at bounding box center [774, 381] width 1389 height 446
click at [929, 509] on div "Add Column" at bounding box center [774, 381] width 1389 height 446
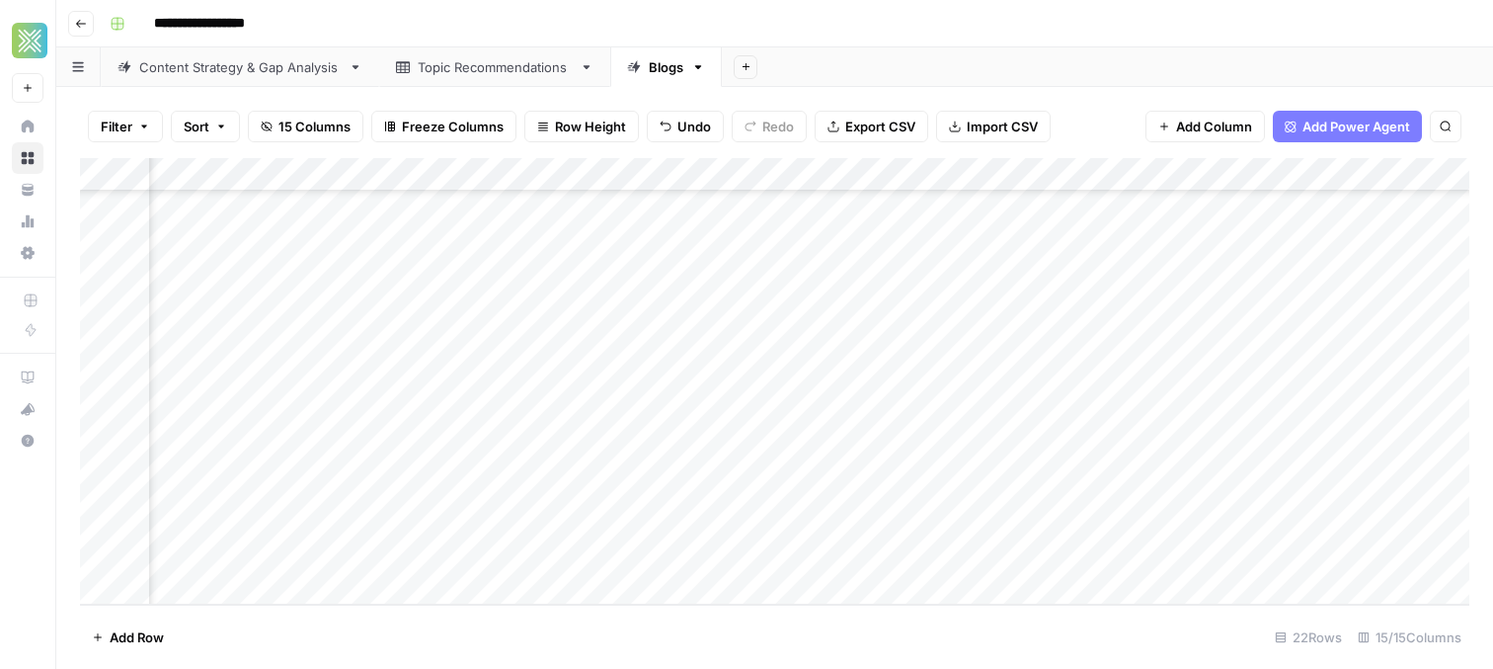
click at [657, 520] on div "Add Column" at bounding box center [774, 381] width 1389 height 446
click at [686, 488] on div "Add Column" at bounding box center [774, 381] width 1389 height 446
click at [1048, 421] on div "Add Column" at bounding box center [774, 381] width 1389 height 446
click at [1044, 383] on div "Add Column" at bounding box center [774, 381] width 1389 height 446
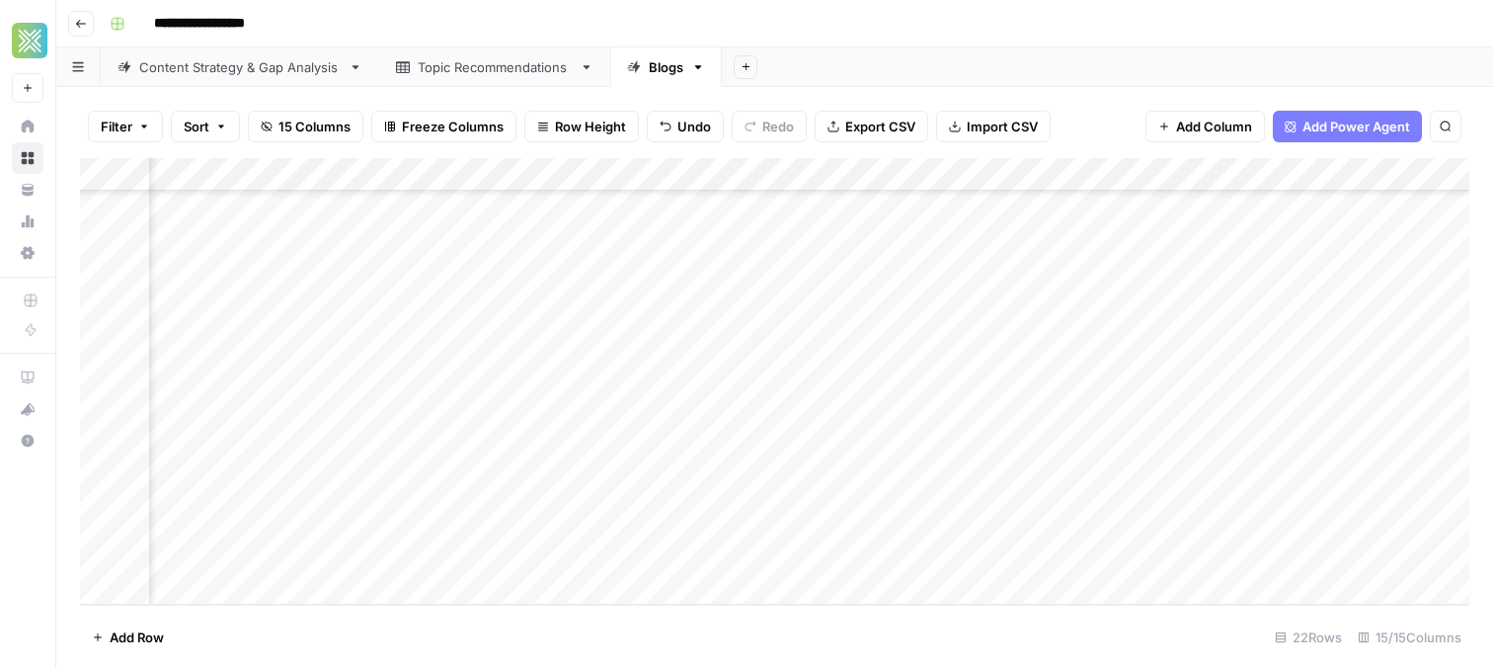
scroll to position [357, 918]
click at [783, 452] on div "Add Column" at bounding box center [774, 381] width 1389 height 446
click at [823, 561] on div "Add Column" at bounding box center [774, 381] width 1389 height 446
click at [1247, 520] on div "Add Column" at bounding box center [774, 381] width 1389 height 446
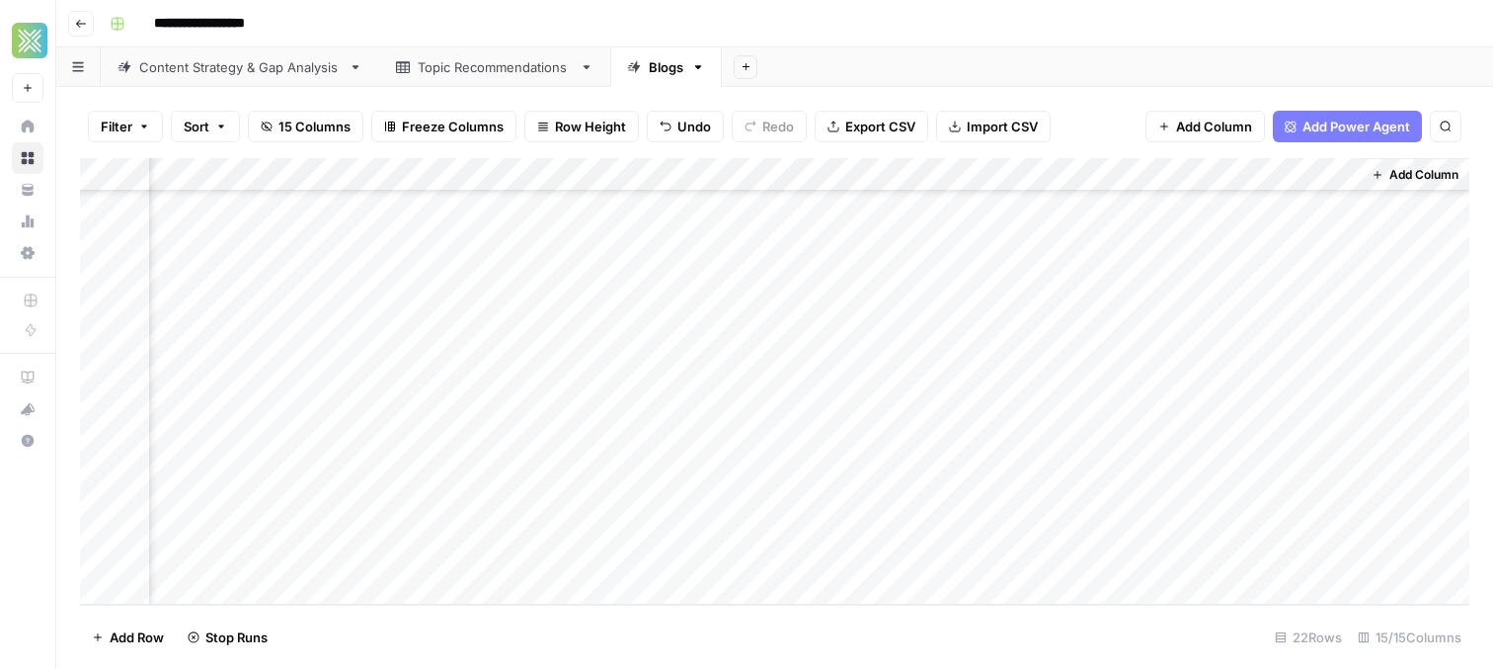
click at [1274, 486] on div "Add Column" at bounding box center [774, 381] width 1389 height 446
click at [1308, 518] on div "Add Column" at bounding box center [774, 381] width 1389 height 446
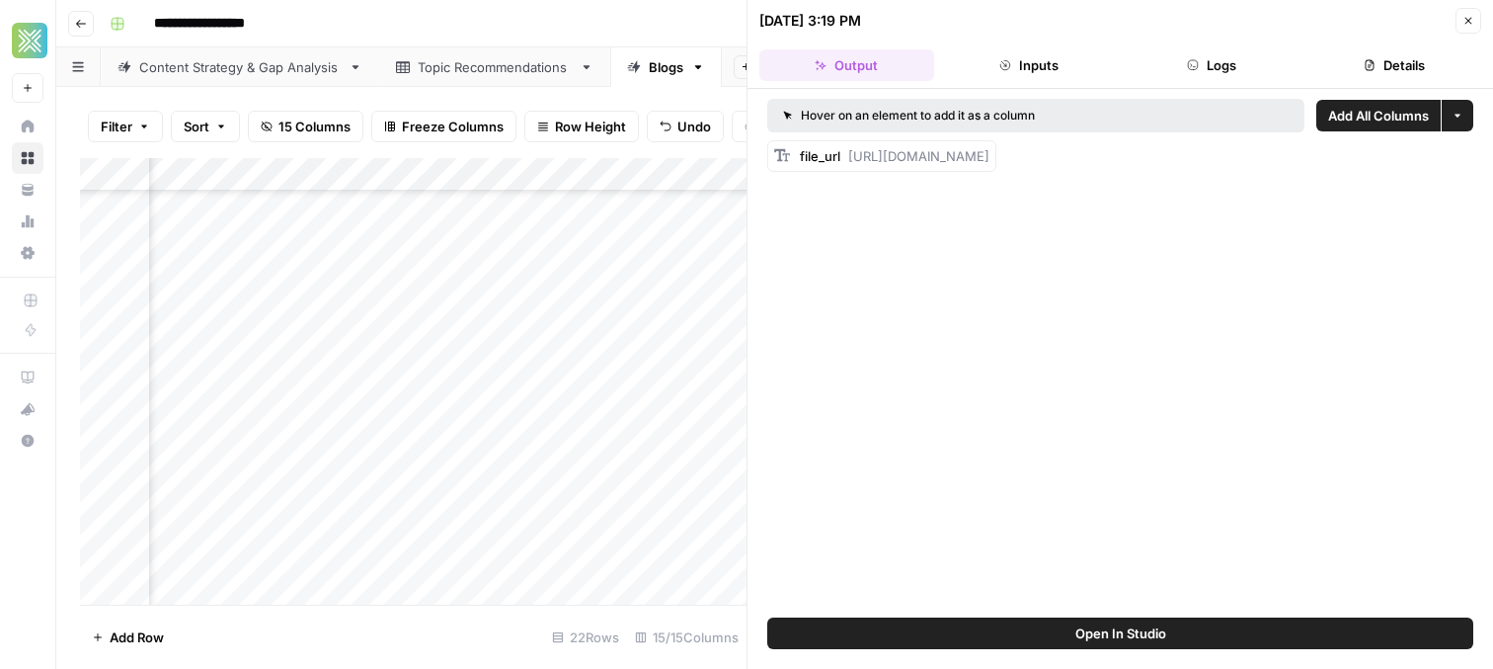
drag, startPoint x: 847, startPoint y: 156, endPoint x: 1434, endPoint y: 191, distance: 587.6
click at [1434, 191] on div "Hover on an element to add it as a column Add All Columns More options file_url…" at bounding box center [1121, 353] width 746 height 528
copy span "https://docs.google.com/document/d/16inn96IXlKtKSMTLQkC4zi4rC5ZawjQ7n527zRl-ZIE…"
click at [1473, 26] on icon "button" at bounding box center [1469, 21] width 12 height 12
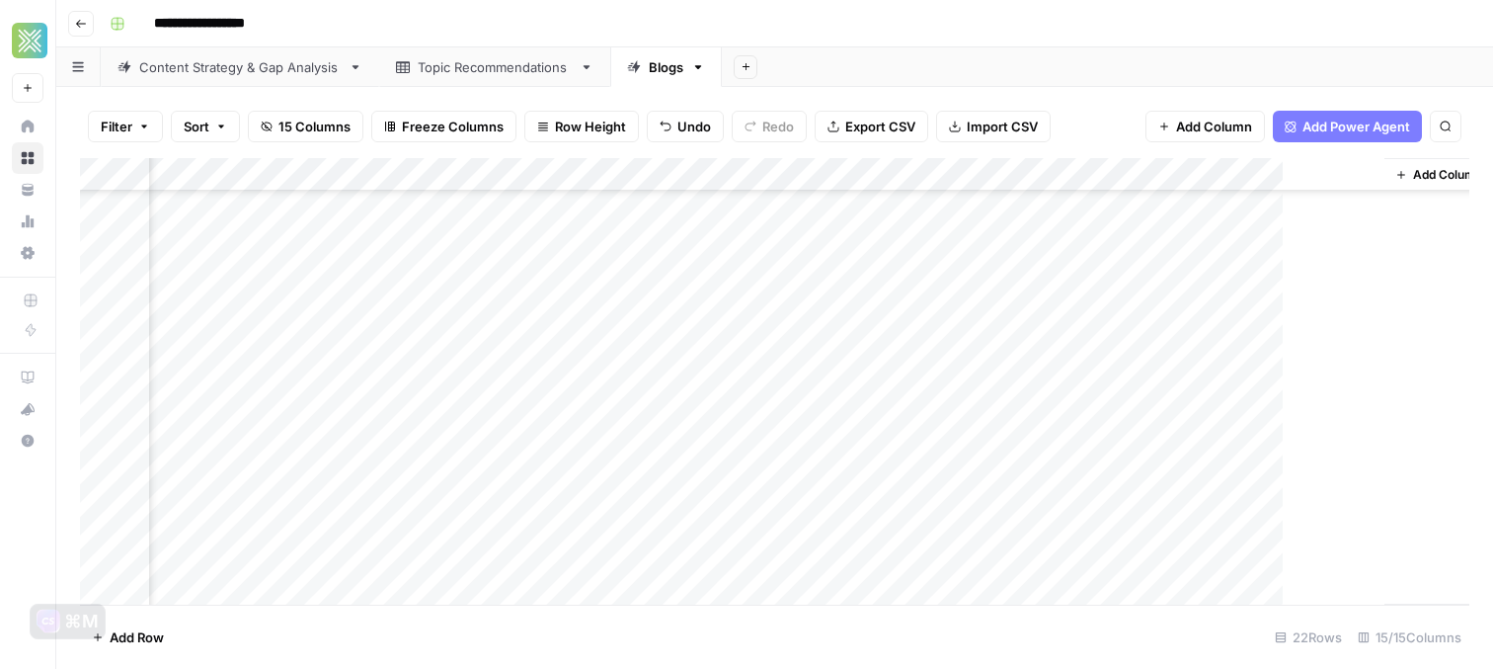
scroll to position [355, 1544]
click at [959, 530] on div "Add Column" at bounding box center [774, 381] width 1389 height 446
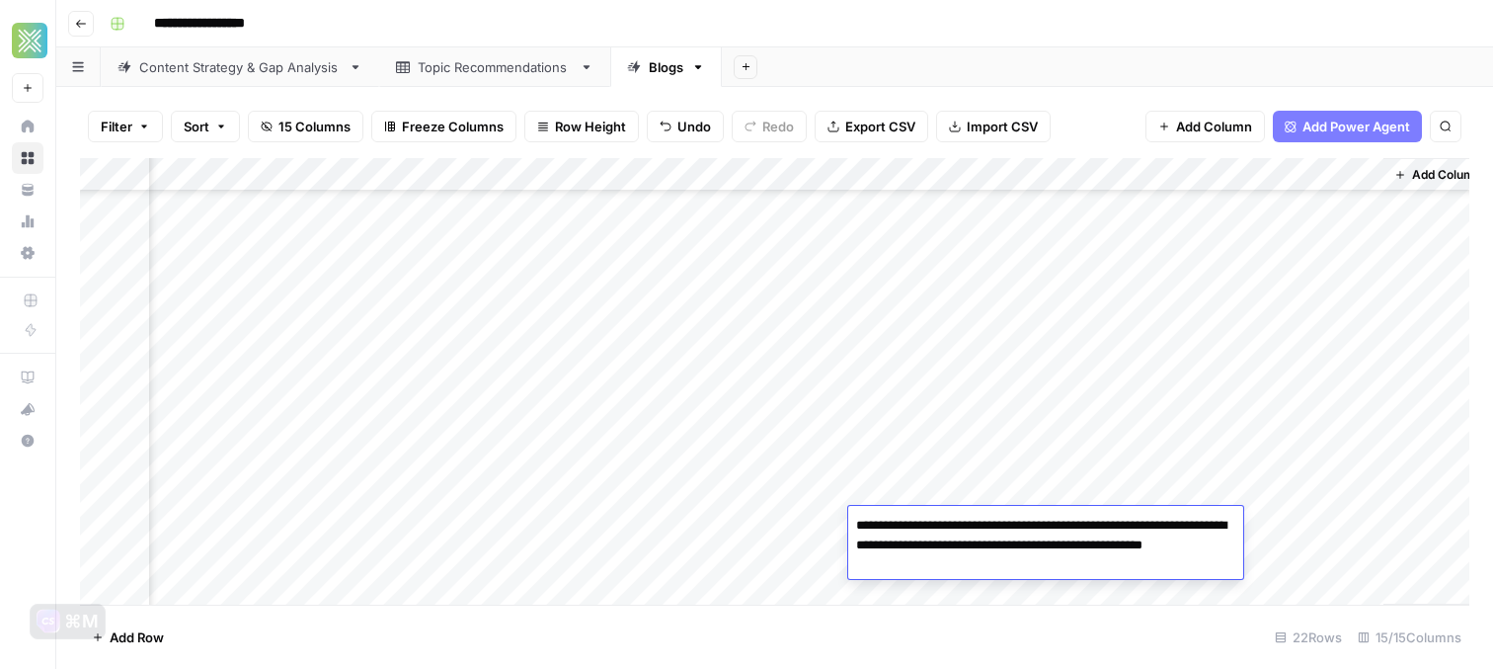
click at [959, 530] on textarea "**********" at bounding box center [1045, 545] width 395 height 67
click at [771, 525] on div "Add Column" at bounding box center [774, 381] width 1389 height 446
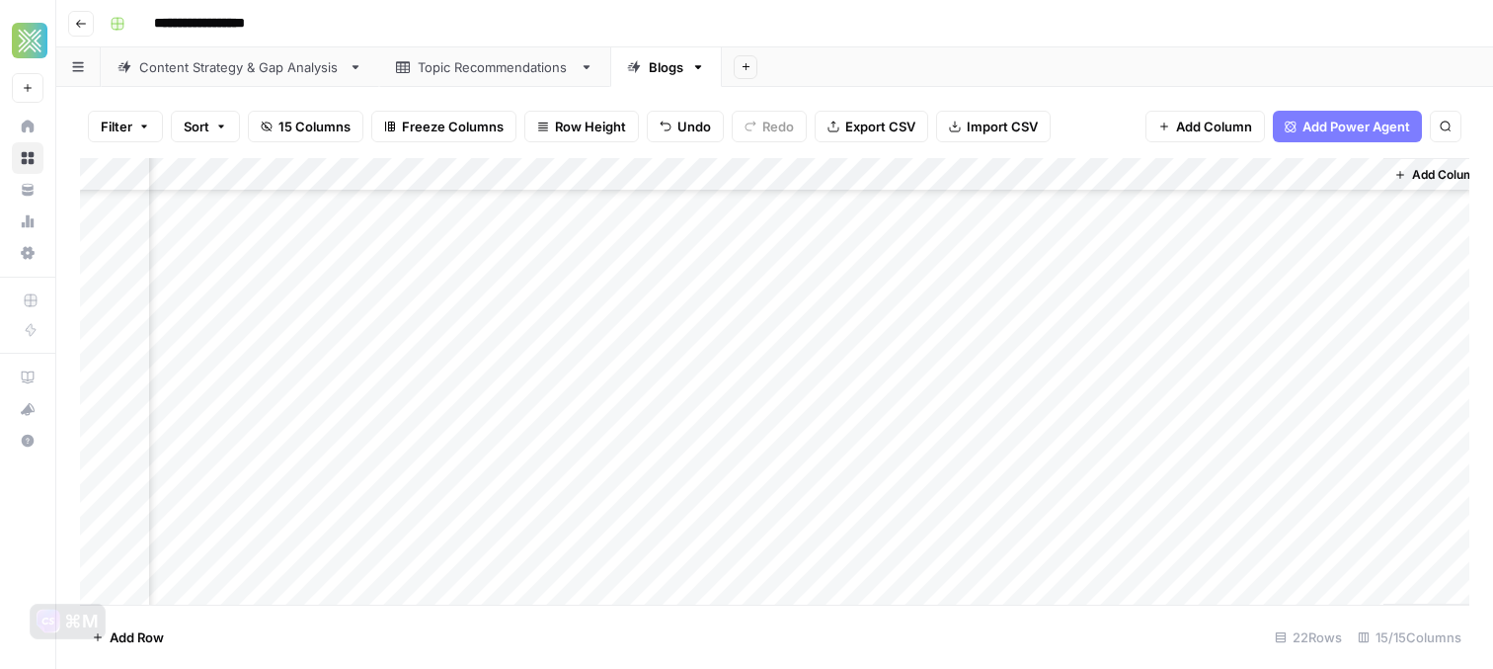
click at [782, 525] on div "Add Column" at bounding box center [774, 381] width 1389 height 446
click at [617, 530] on div "Add Column" at bounding box center [774, 381] width 1389 height 446
click at [556, 520] on div "Add Column" at bounding box center [774, 381] width 1389 height 446
click at [912, 534] on div "Add Column" at bounding box center [774, 381] width 1389 height 446
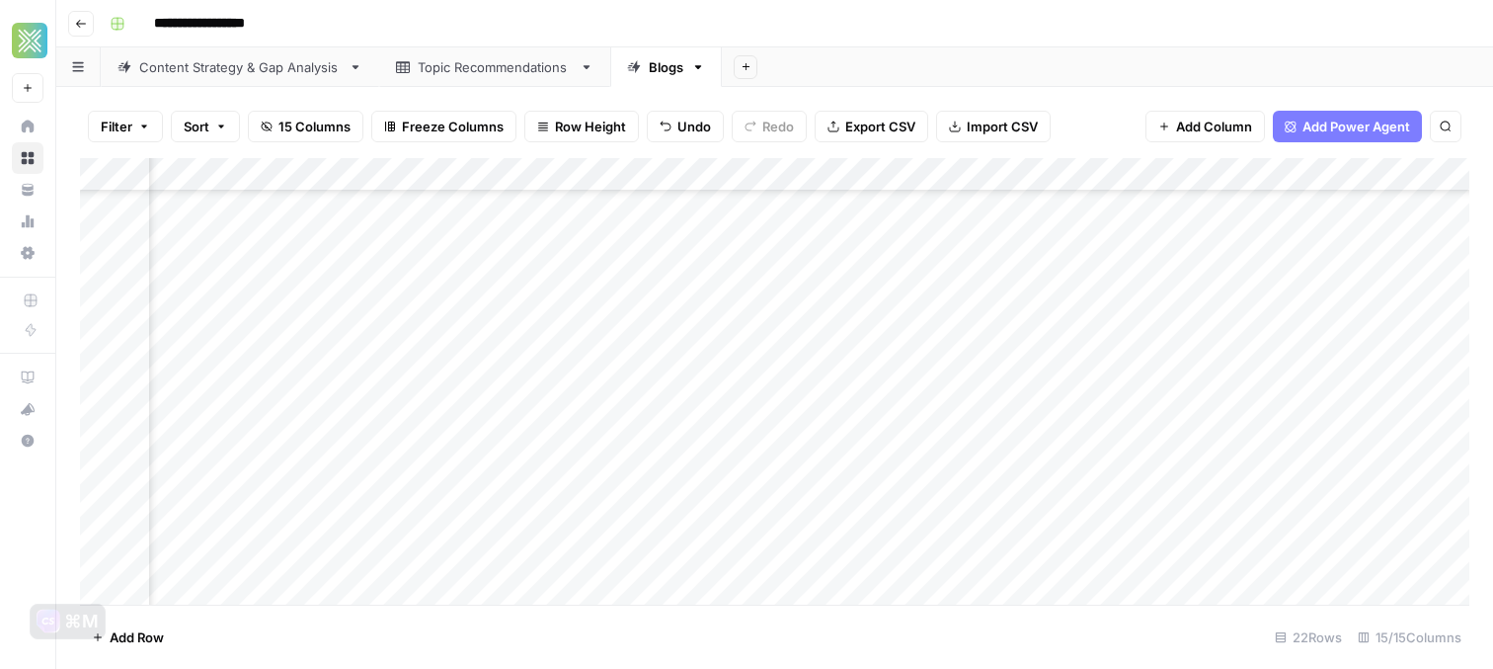
scroll to position [355, 1459]
click at [1187, 531] on div "Add Column" at bounding box center [774, 381] width 1389 height 446
click at [1208, 497] on div "Add Column" at bounding box center [774, 381] width 1389 height 446
click at [1213, 457] on div "Add Column" at bounding box center [774, 381] width 1389 height 446
click at [1213, 433] on div "Add Column" at bounding box center [774, 381] width 1389 height 446
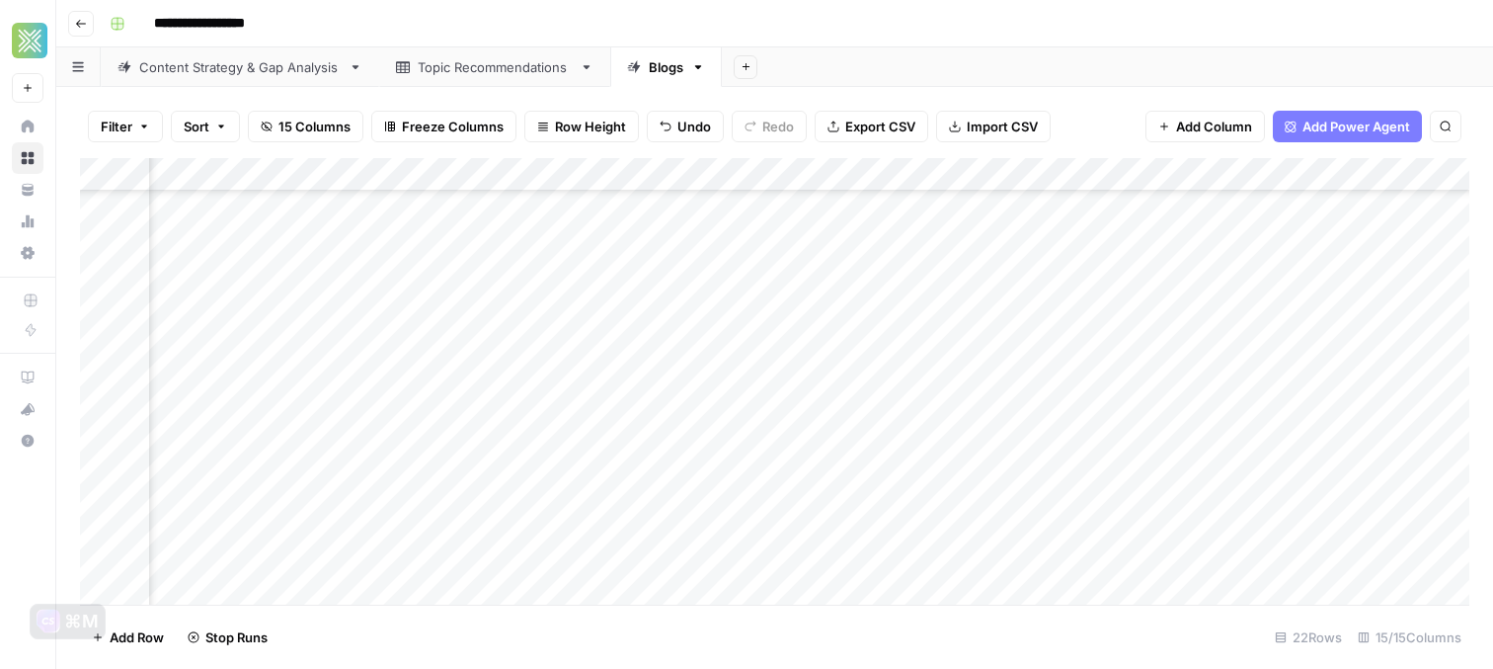
click at [1212, 397] on div "Add Column" at bounding box center [774, 381] width 1389 height 446
click at [385, 525] on div "Add Column" at bounding box center [774, 381] width 1389 height 446
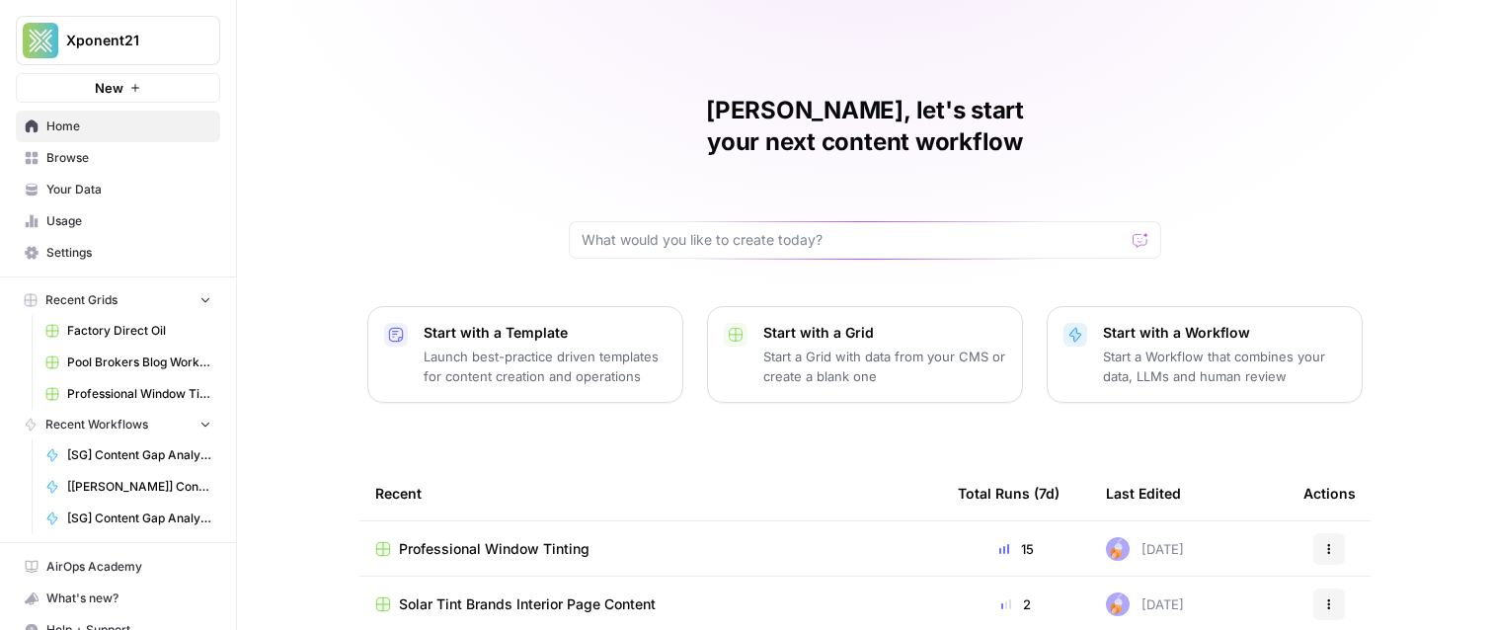
click at [114, 182] on span "Your Data" at bounding box center [128, 190] width 165 height 18
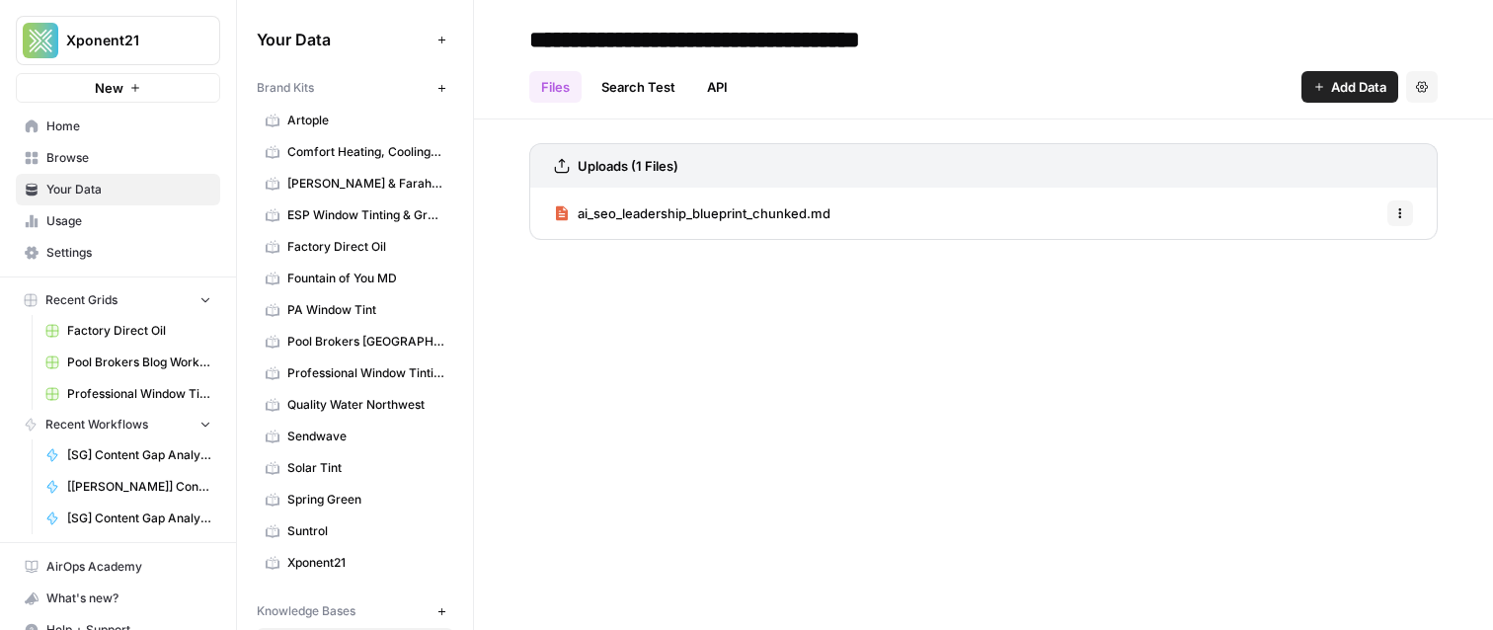
click at [365, 249] on span "Factory Direct Oil" at bounding box center [365, 247] width 157 height 18
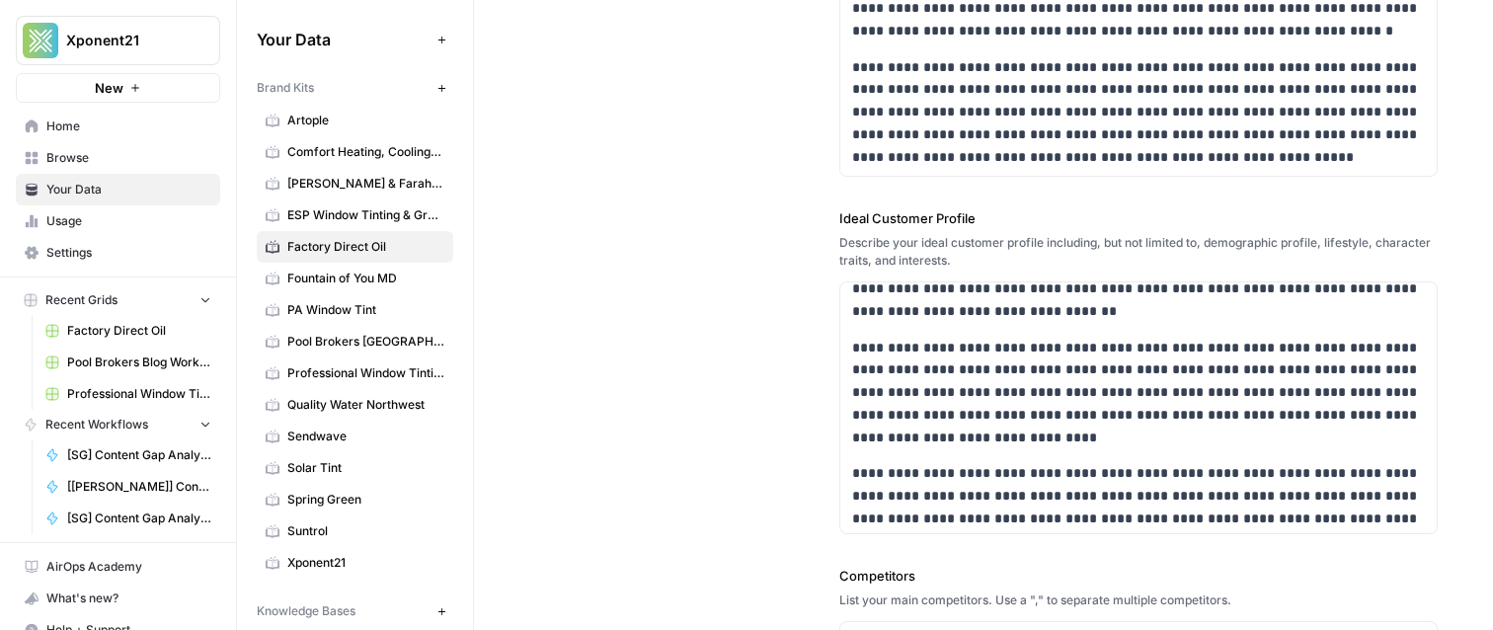
scroll to position [224, 0]
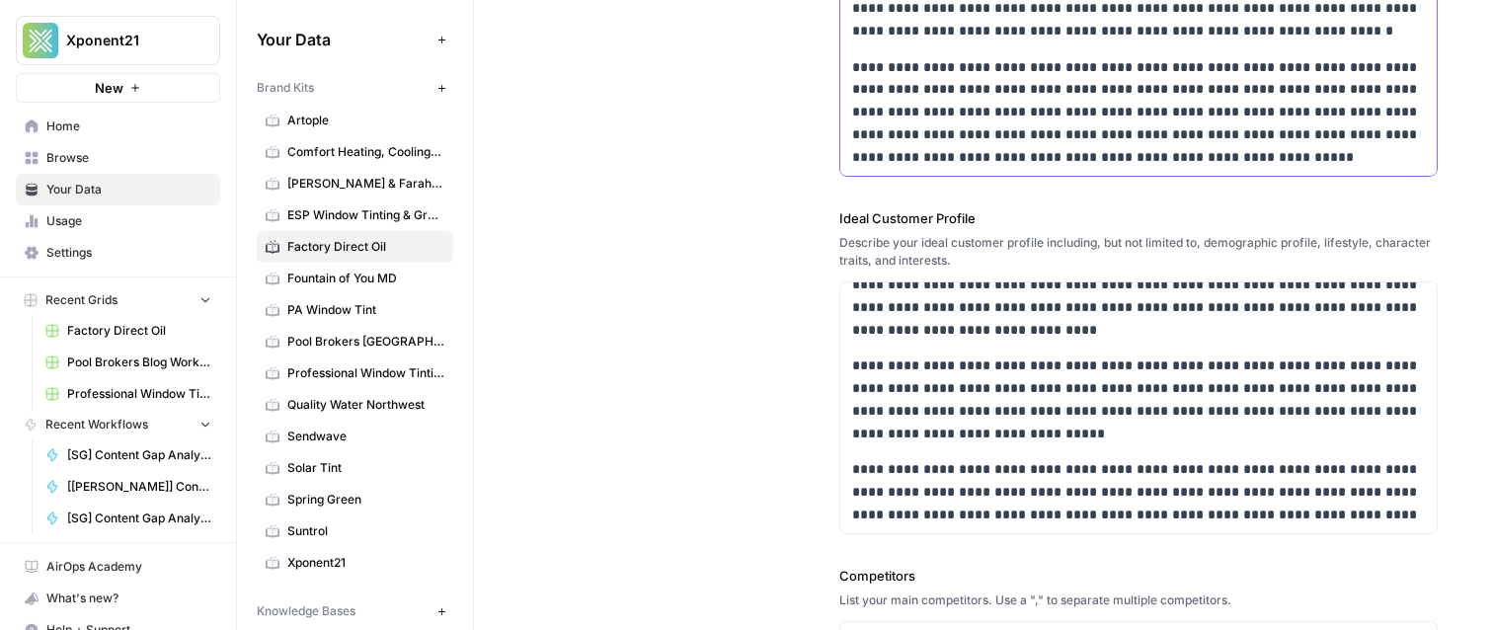
click at [943, 116] on p "**********" at bounding box center [1138, 112] width 573 height 113
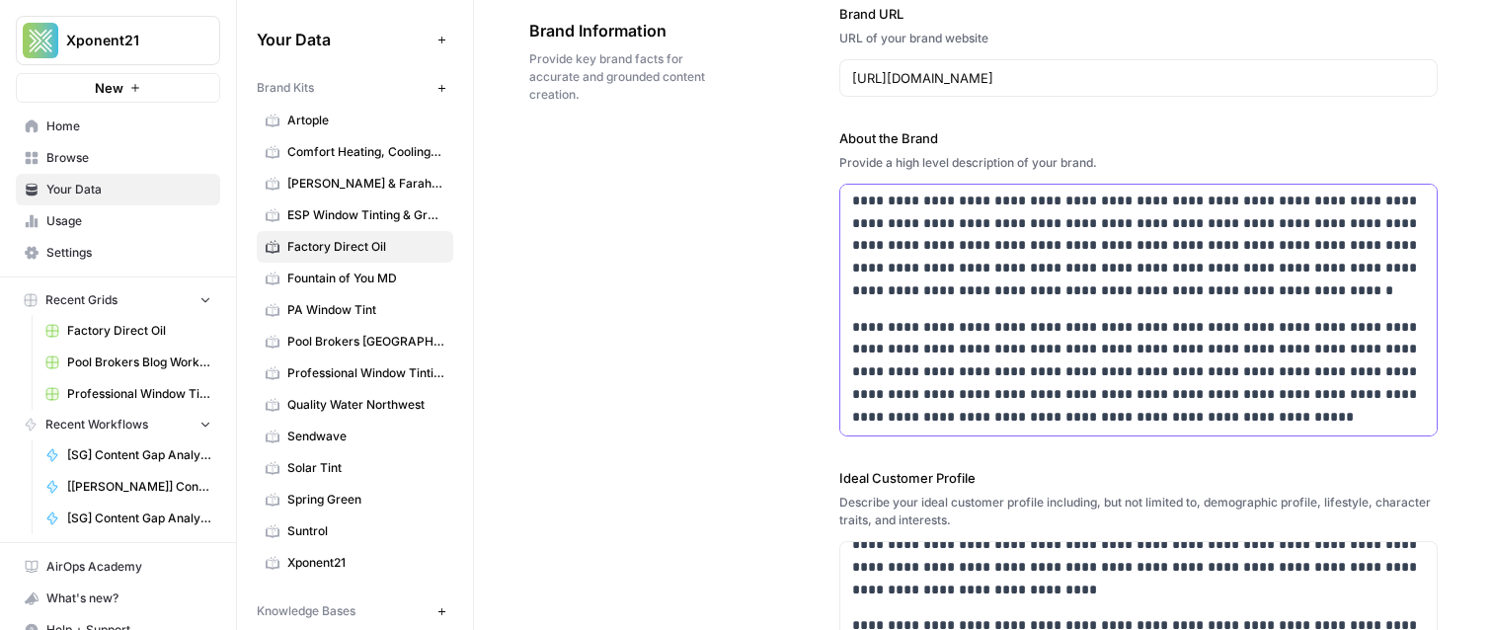
scroll to position [89, 0]
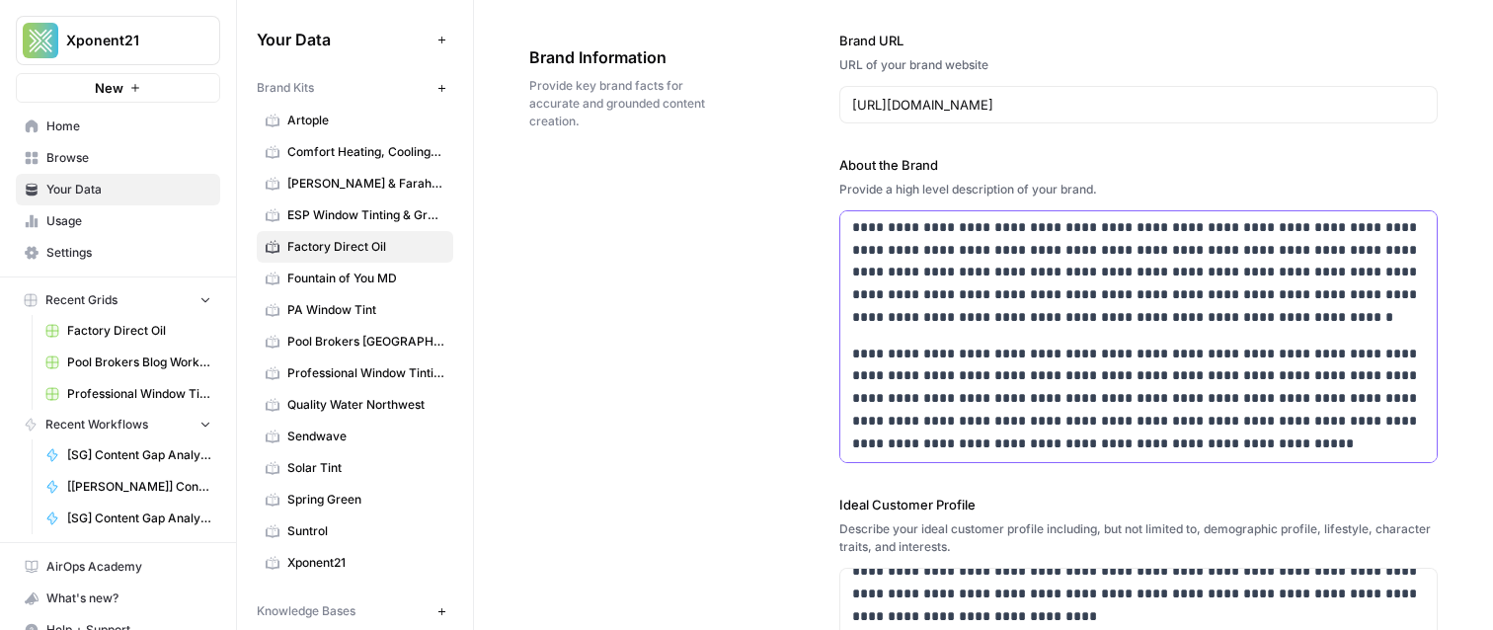
copy p "**********"
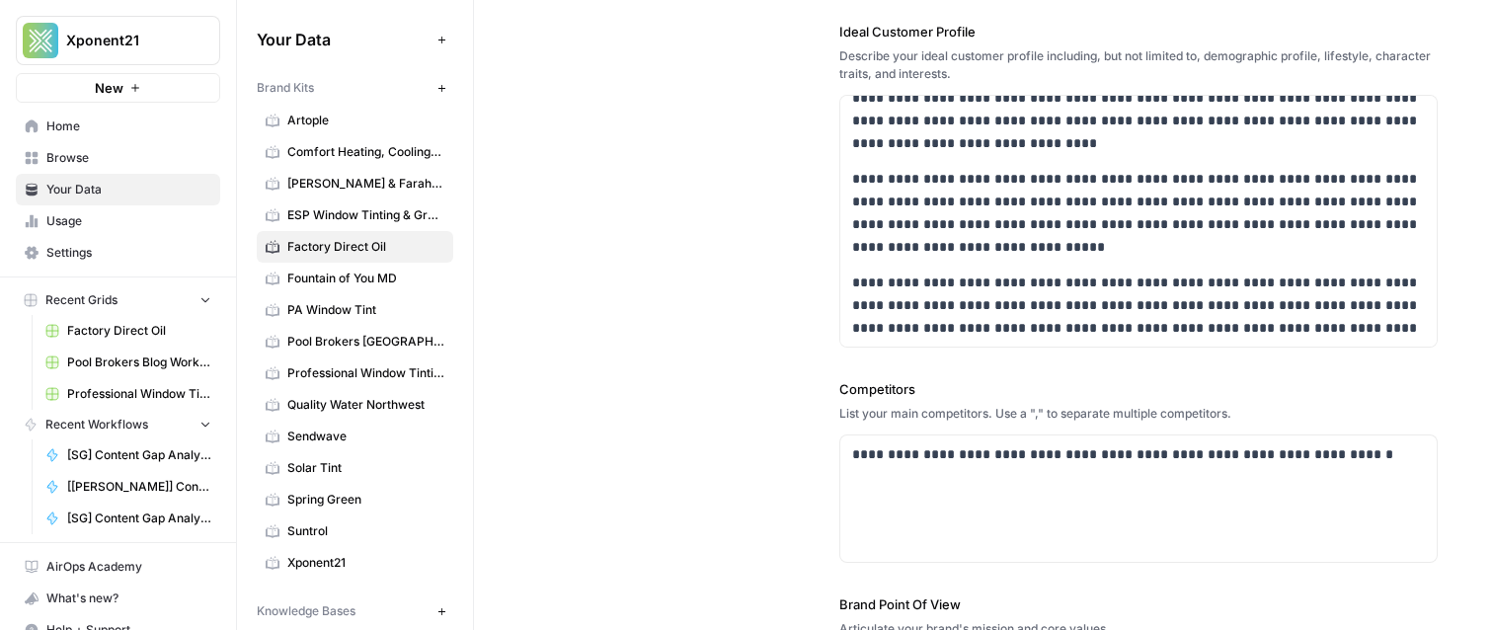
scroll to position [682, 0]
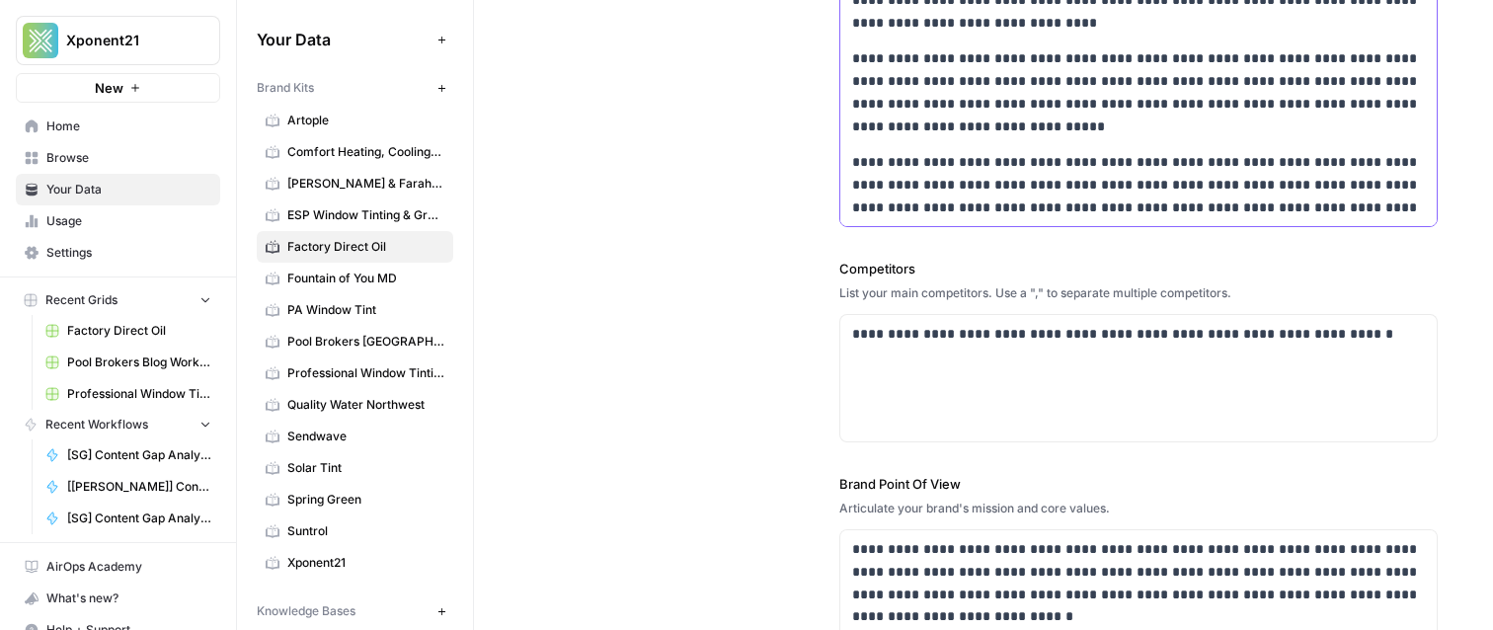
click at [966, 131] on p "**********" at bounding box center [1138, 92] width 573 height 90
copy div "**********"
click at [1021, 338] on p "**********" at bounding box center [1138, 334] width 573 height 23
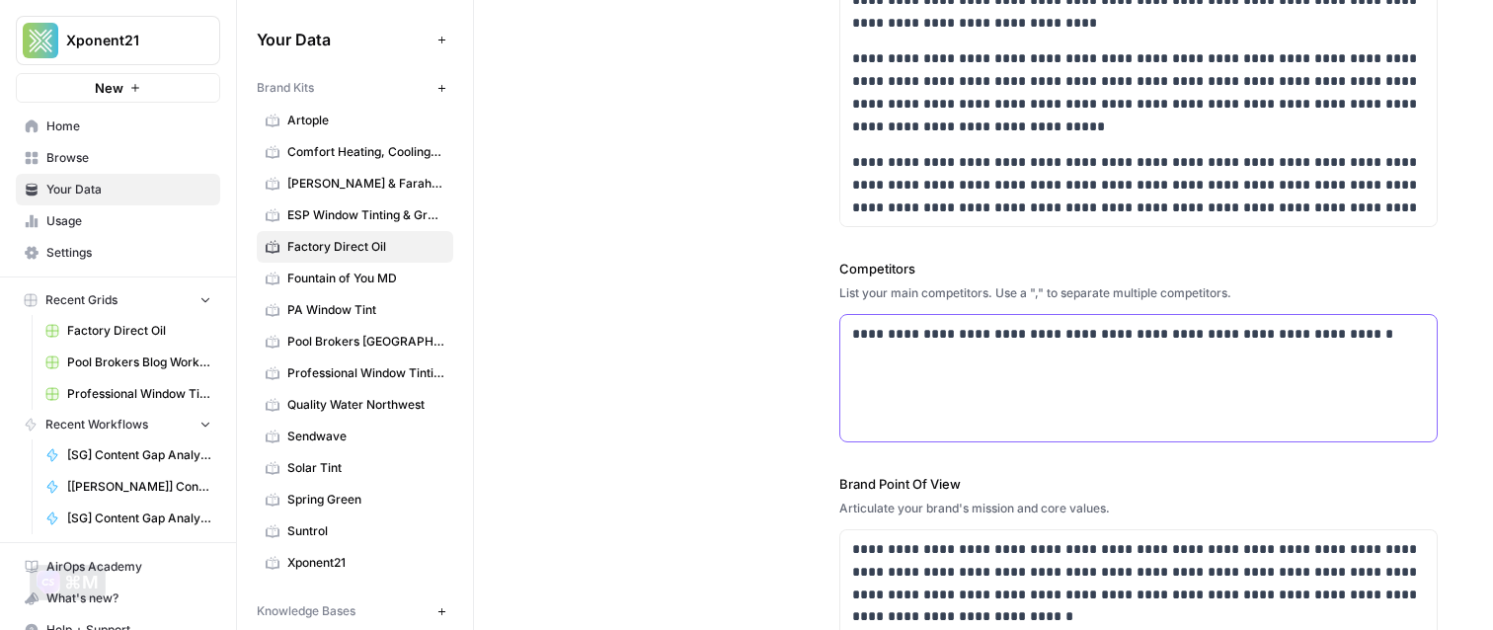
copy p "**********"
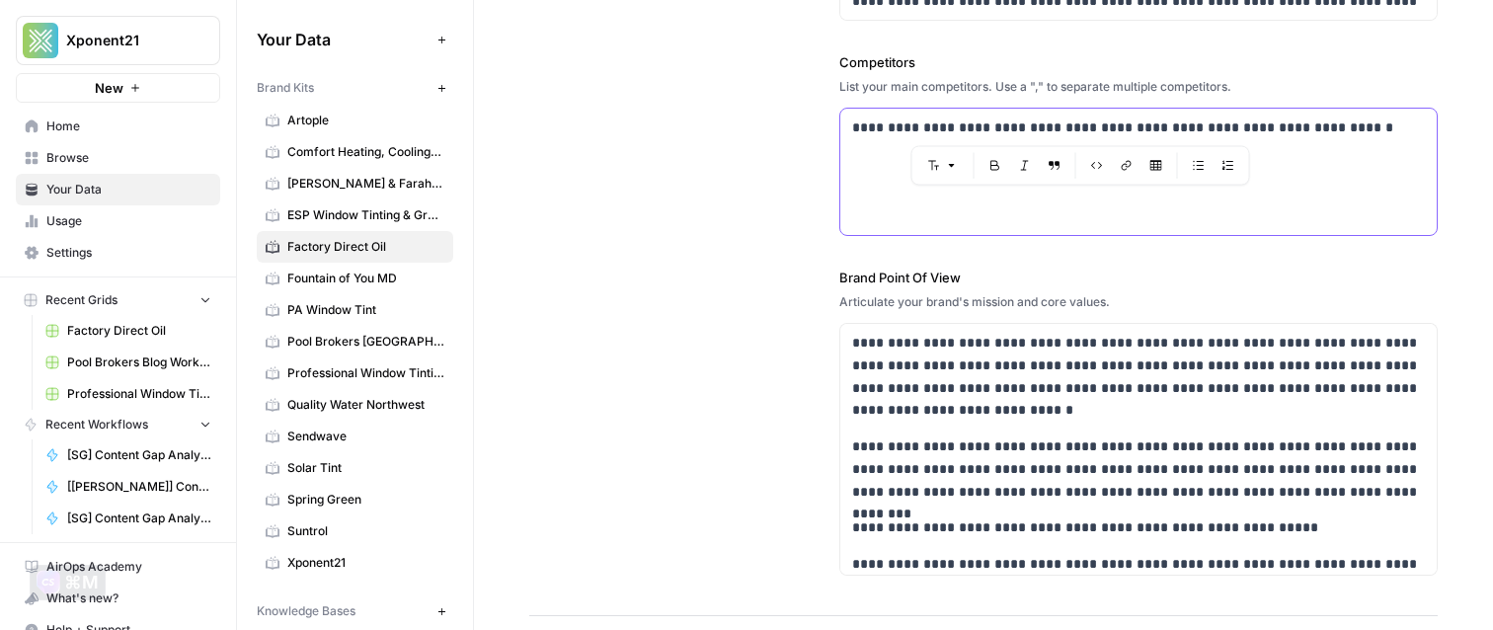
scroll to position [1054, 0]
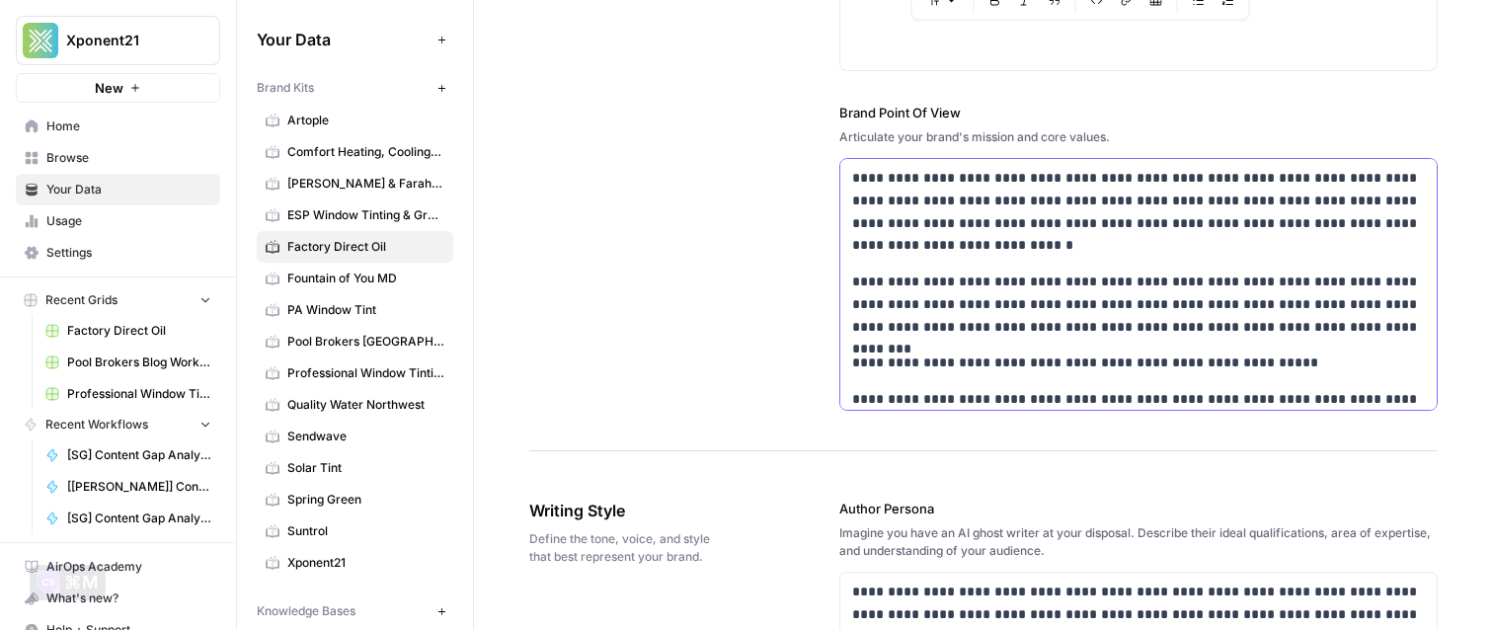
click at [1025, 259] on div "**********" at bounding box center [1138, 417] width 596 height 517
copy div "**********"
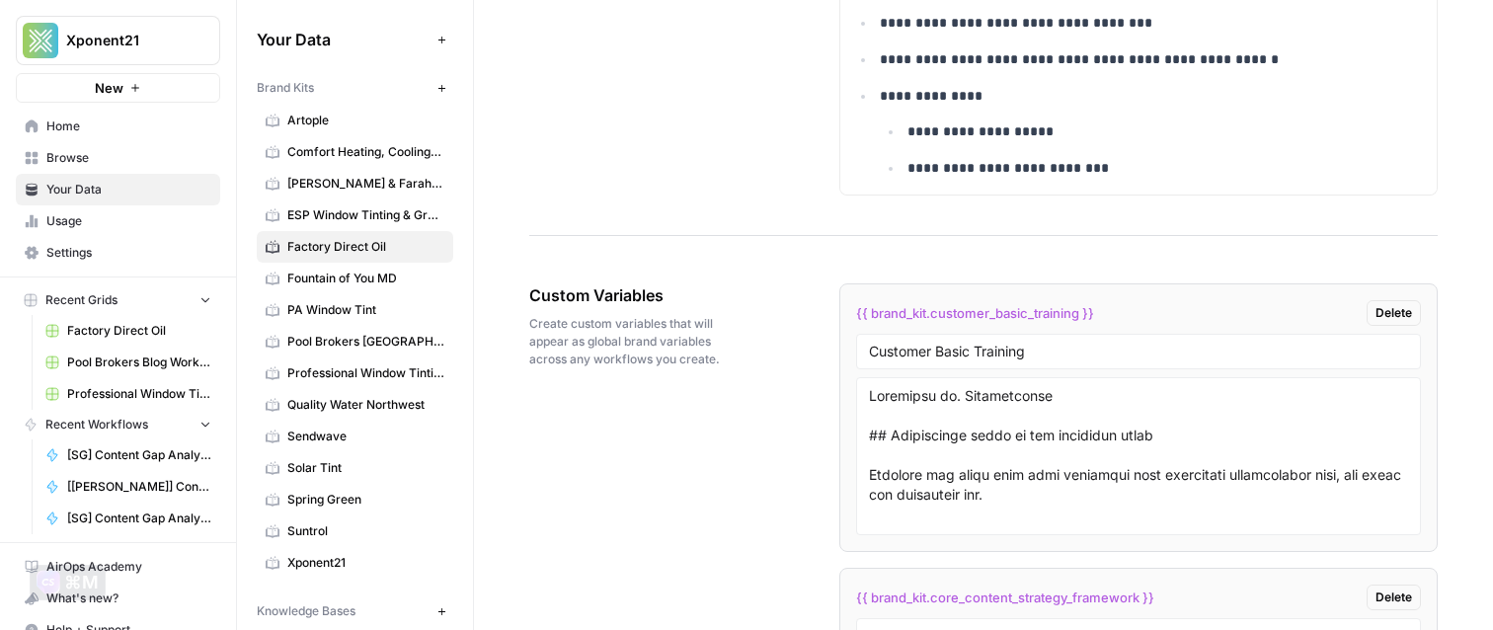
scroll to position [3404, 0]
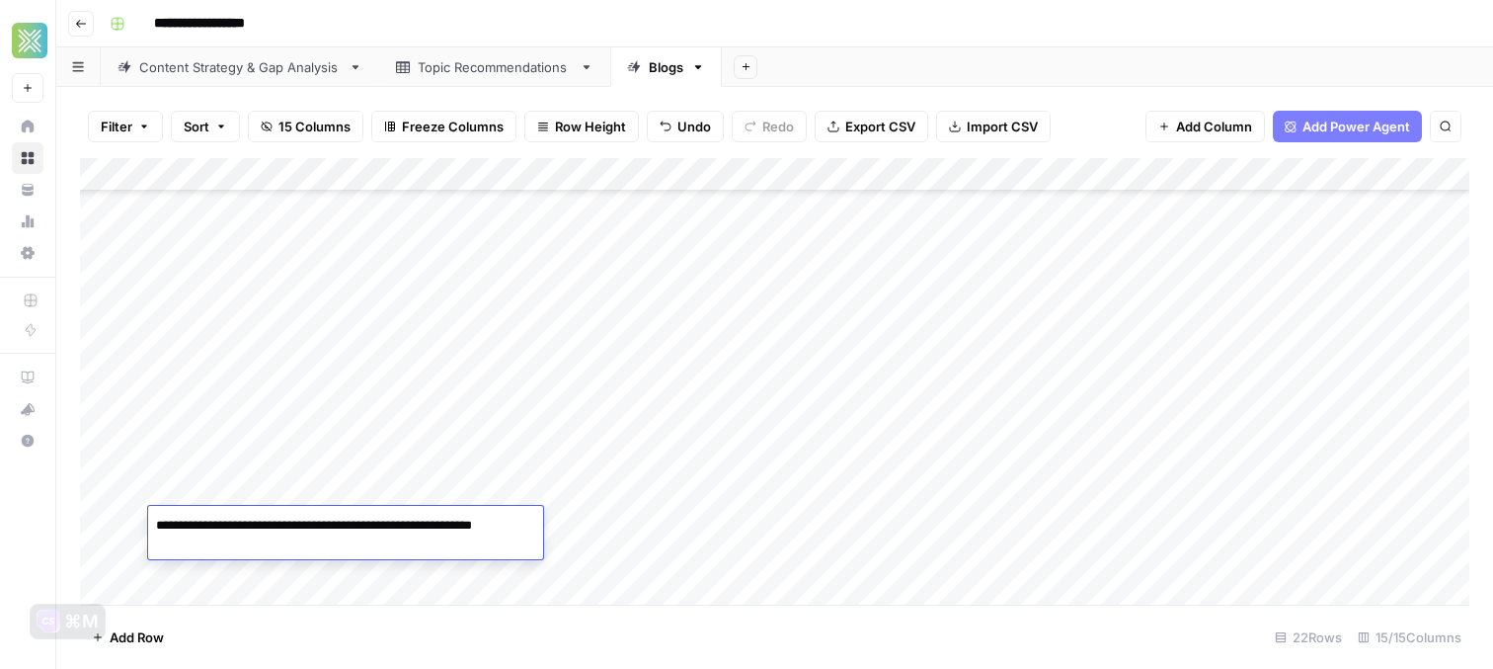
scroll to position [355, 0]
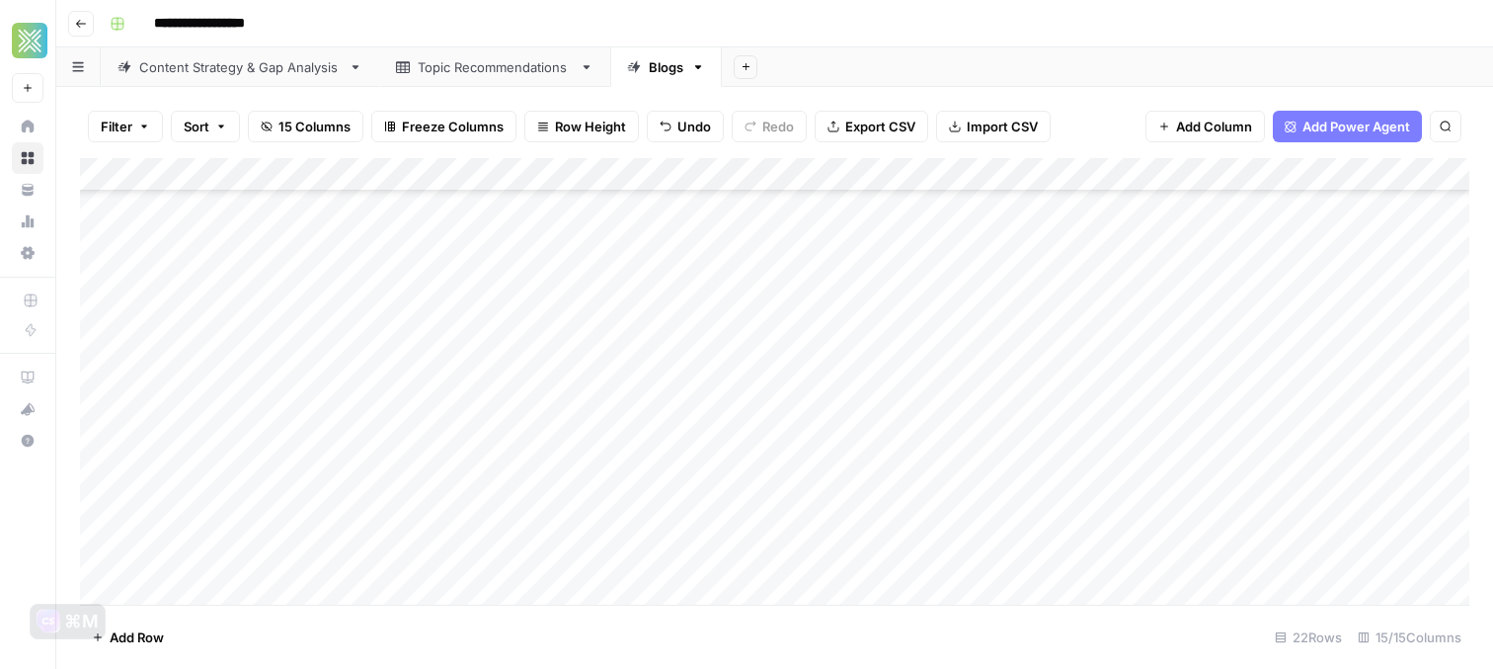
click at [999, 529] on div "Add Column" at bounding box center [774, 381] width 1389 height 446
click at [1057, 519] on div "Add Column" at bounding box center [774, 381] width 1389 height 446
click at [1161, 521] on div "Add Column" at bounding box center [774, 381] width 1389 height 446
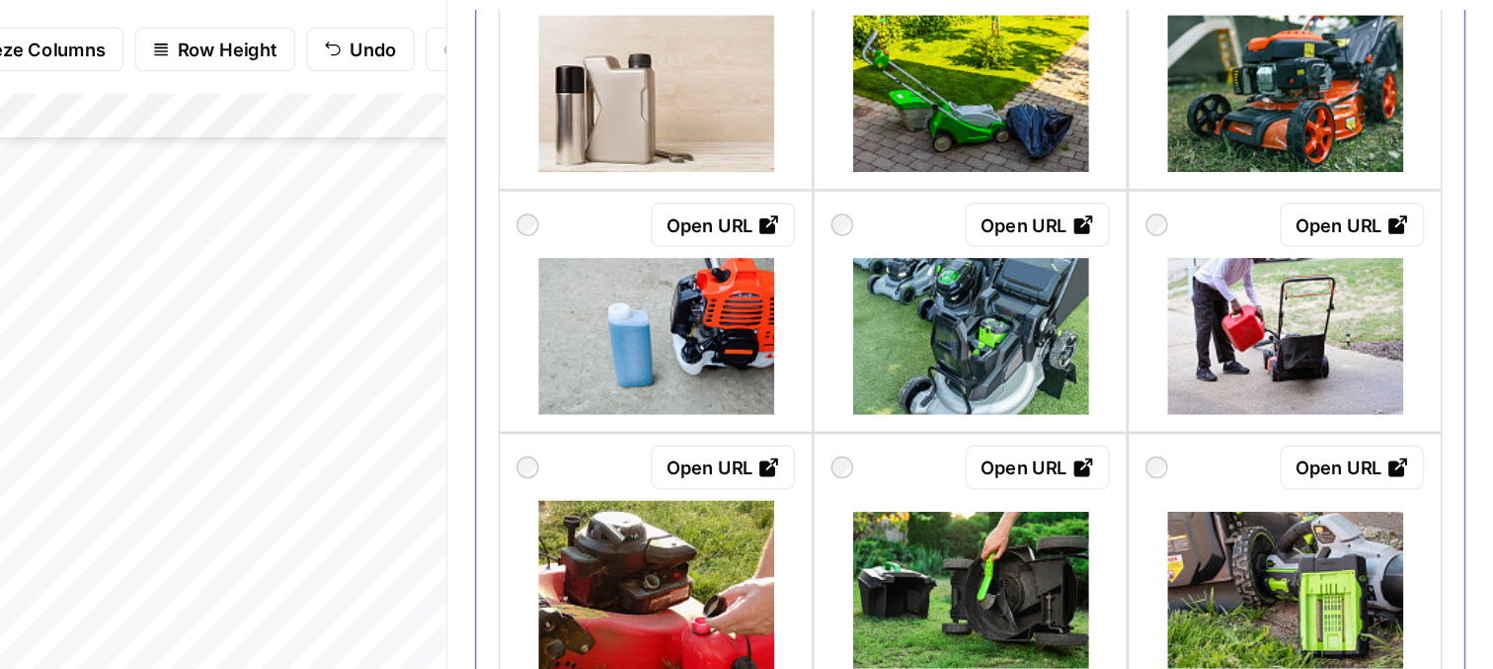
scroll to position [876, 0]
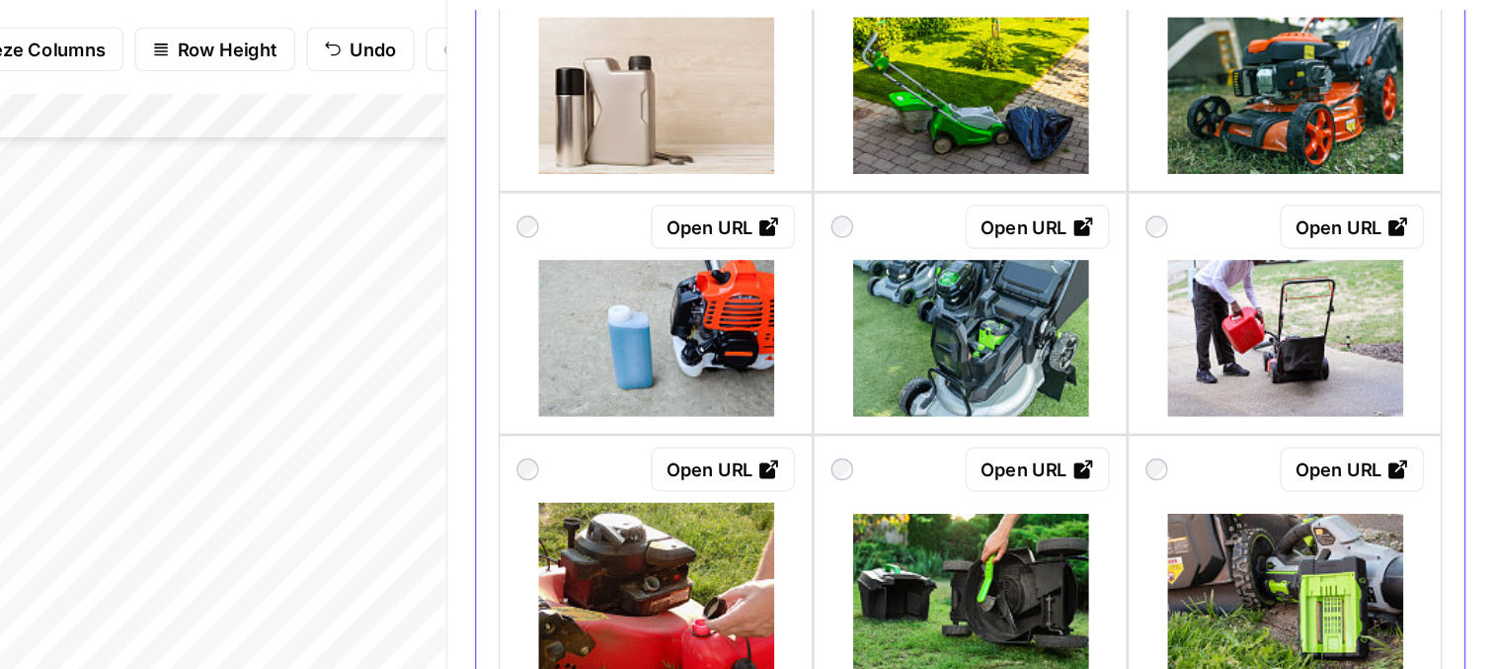
click at [1285, 251] on div "Open URL" at bounding box center [1344, 253] width 198 height 32
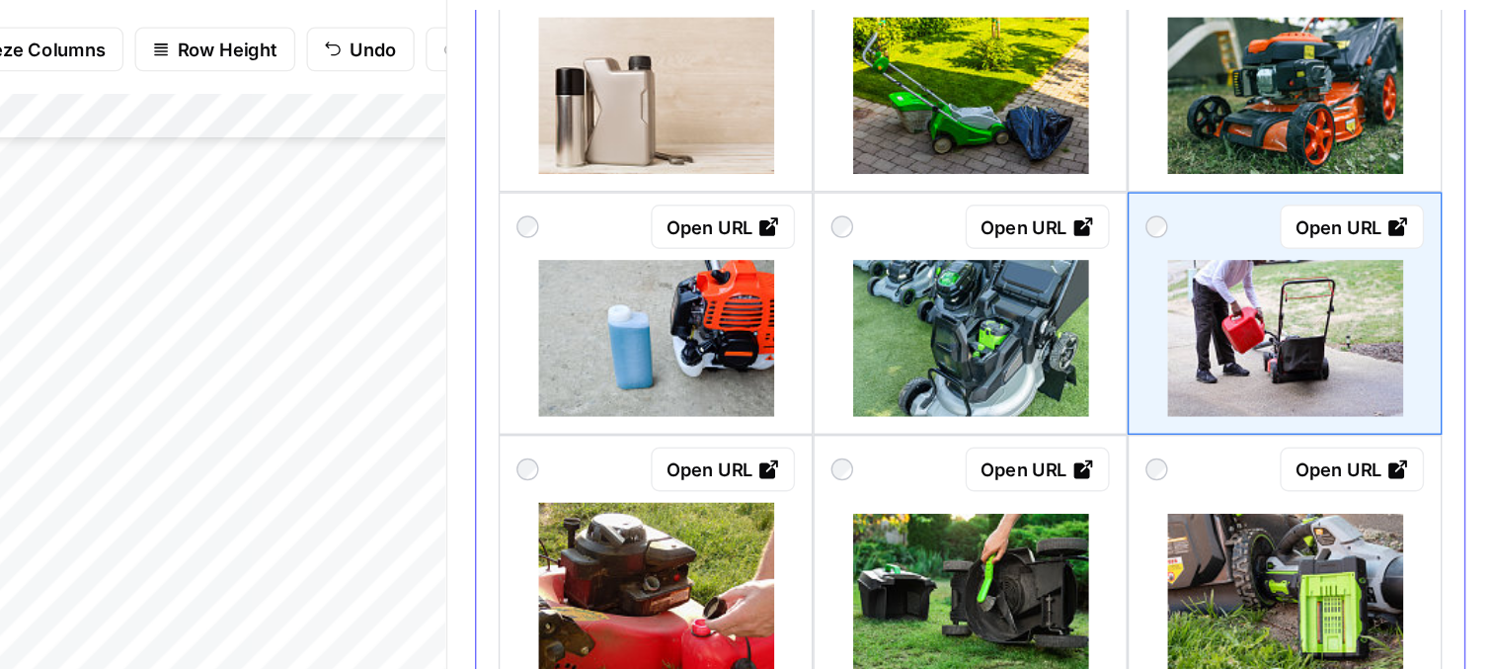
scroll to position [0, 0]
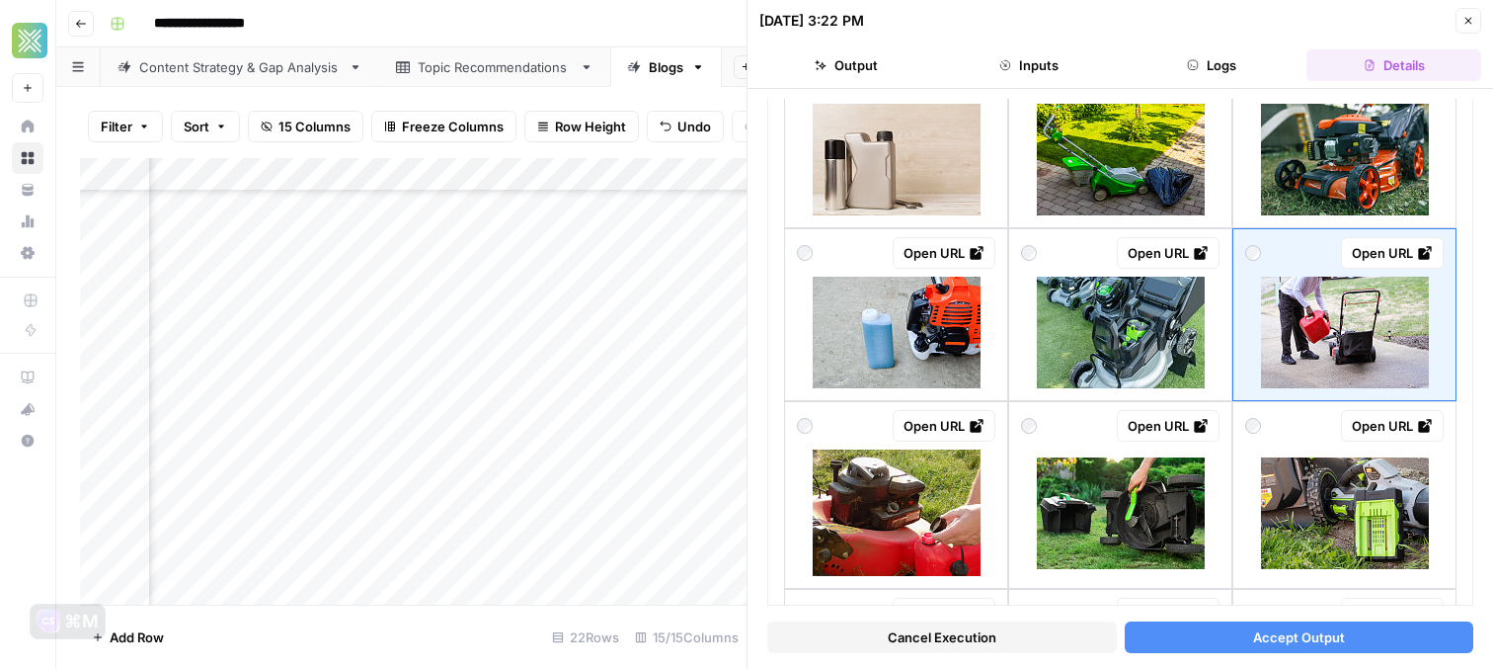
click at [1197, 625] on button "Accept Output" at bounding box center [1300, 637] width 350 height 32
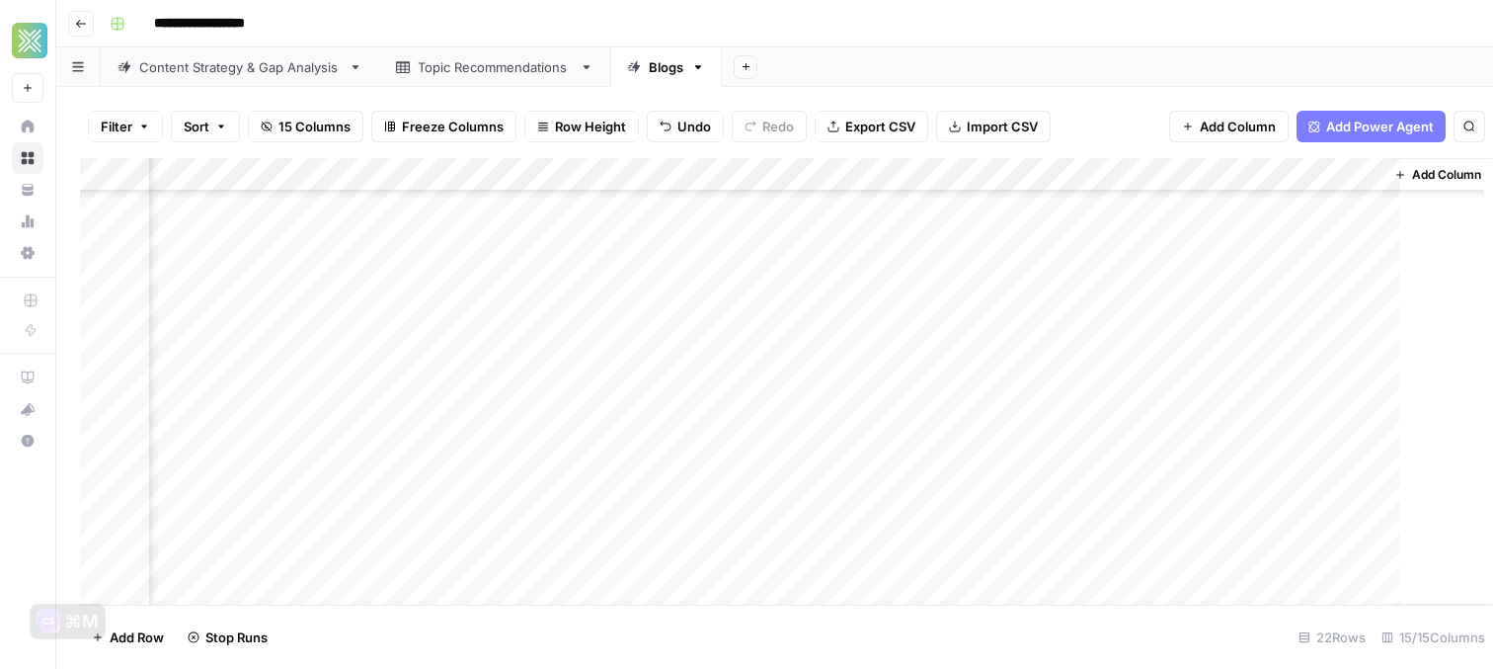
scroll to position [355, 1544]
click at [1141, 485] on div "Add Column" at bounding box center [774, 381] width 1389 height 446
click at [1109, 397] on div "Add Column" at bounding box center [774, 381] width 1389 height 446
click at [1187, 386] on div "Add Column" at bounding box center [774, 381] width 1389 height 446
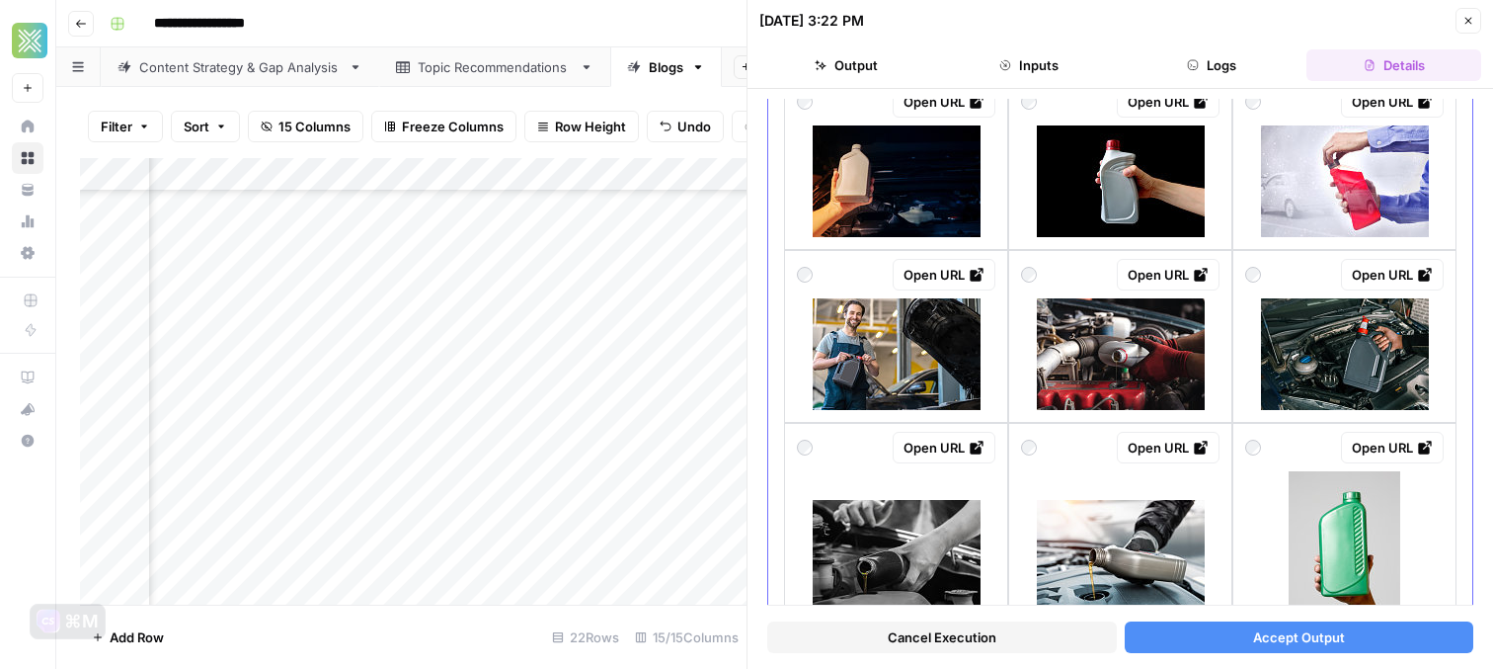
scroll to position [1465, 0]
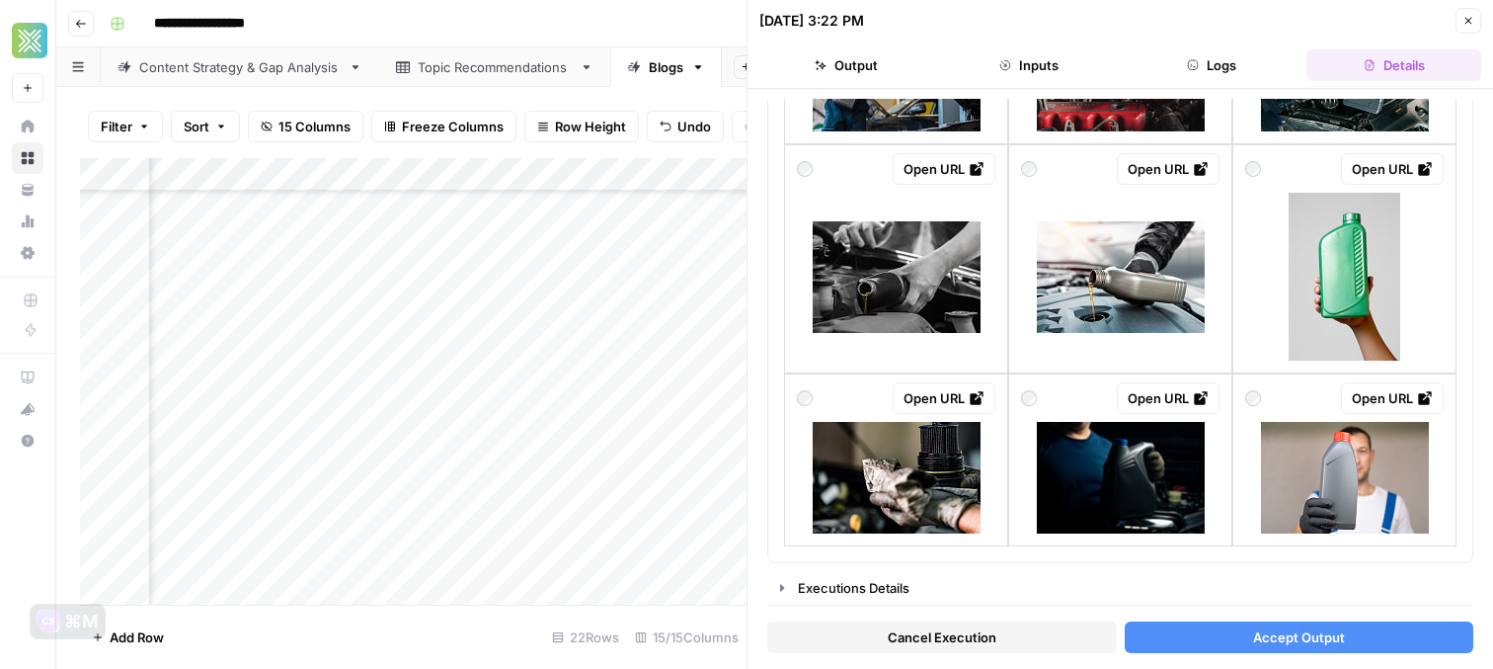
click at [1238, 633] on button "Accept Output" at bounding box center [1300, 637] width 350 height 32
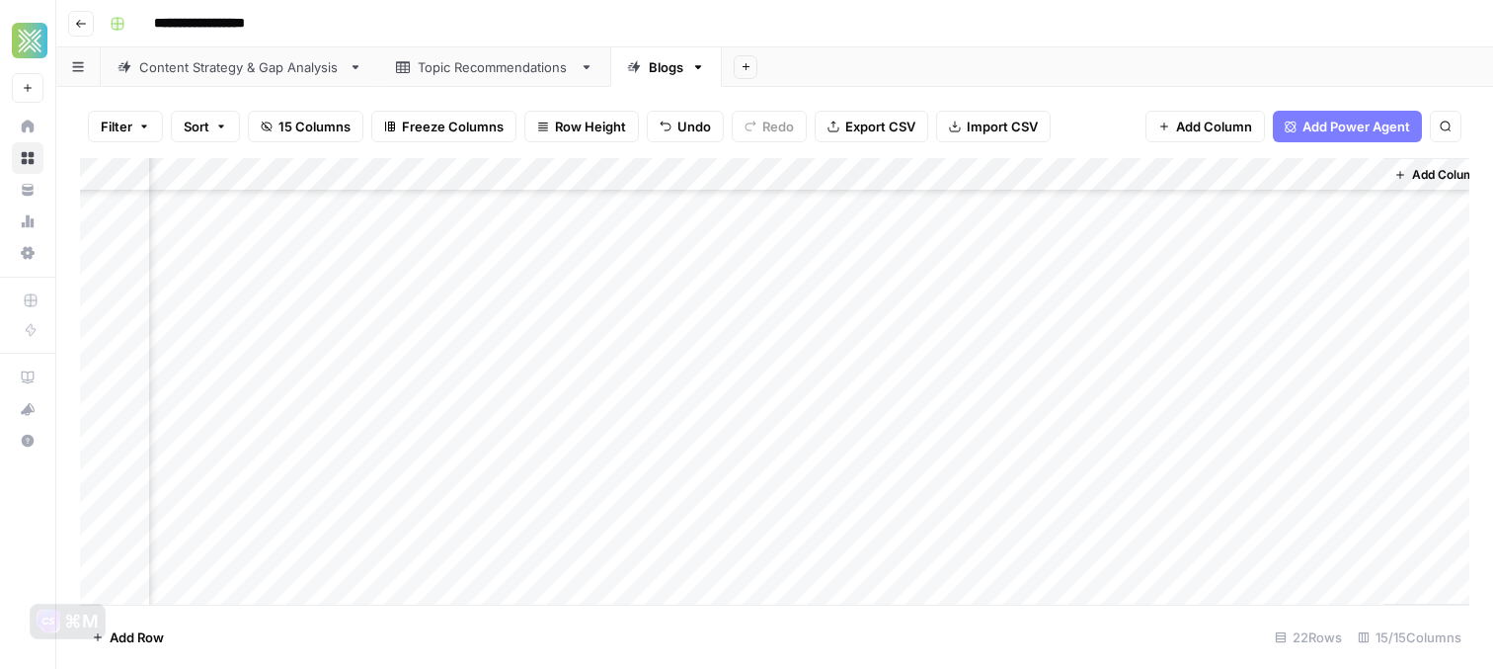
click at [1084, 425] on div "Add Column" at bounding box center [774, 381] width 1389 height 446
click at [1124, 461] on div "Add Column" at bounding box center [774, 381] width 1389 height 446
click at [1159, 456] on div "Add Column" at bounding box center [774, 381] width 1389 height 446
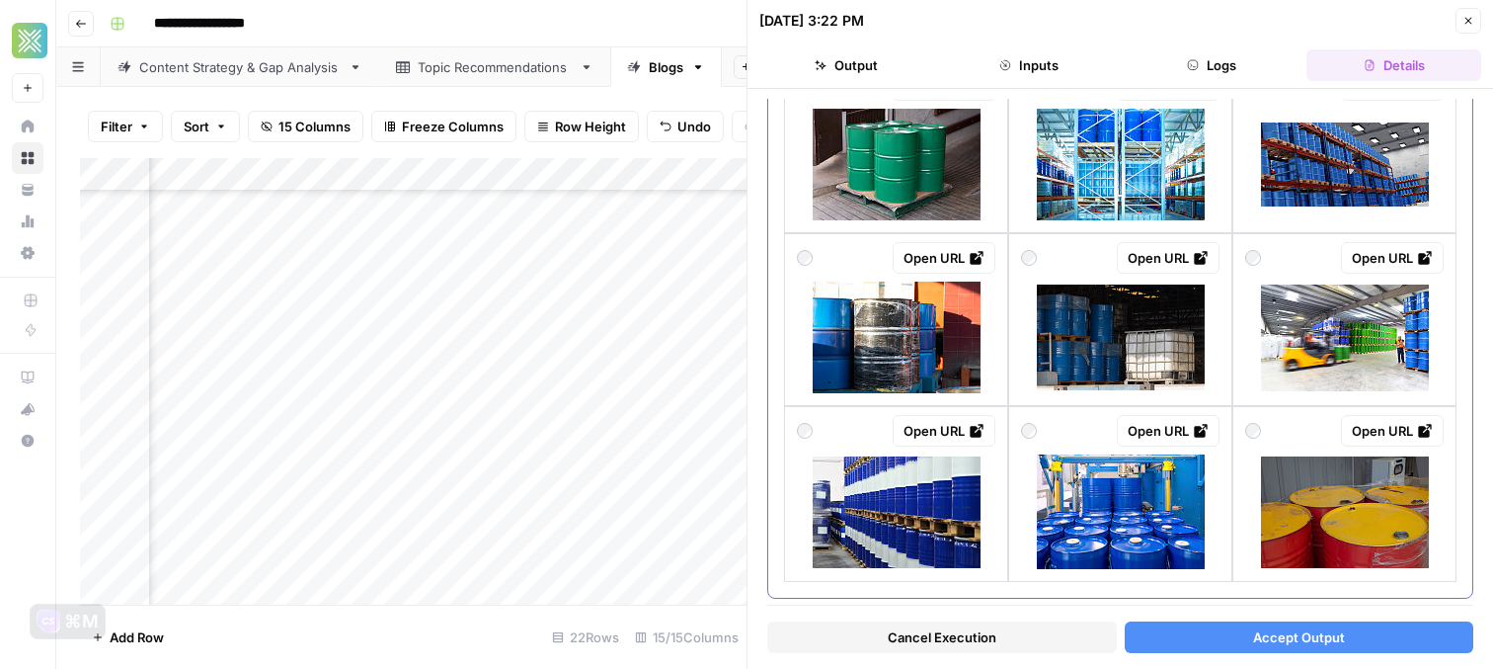
scroll to position [1483, 0]
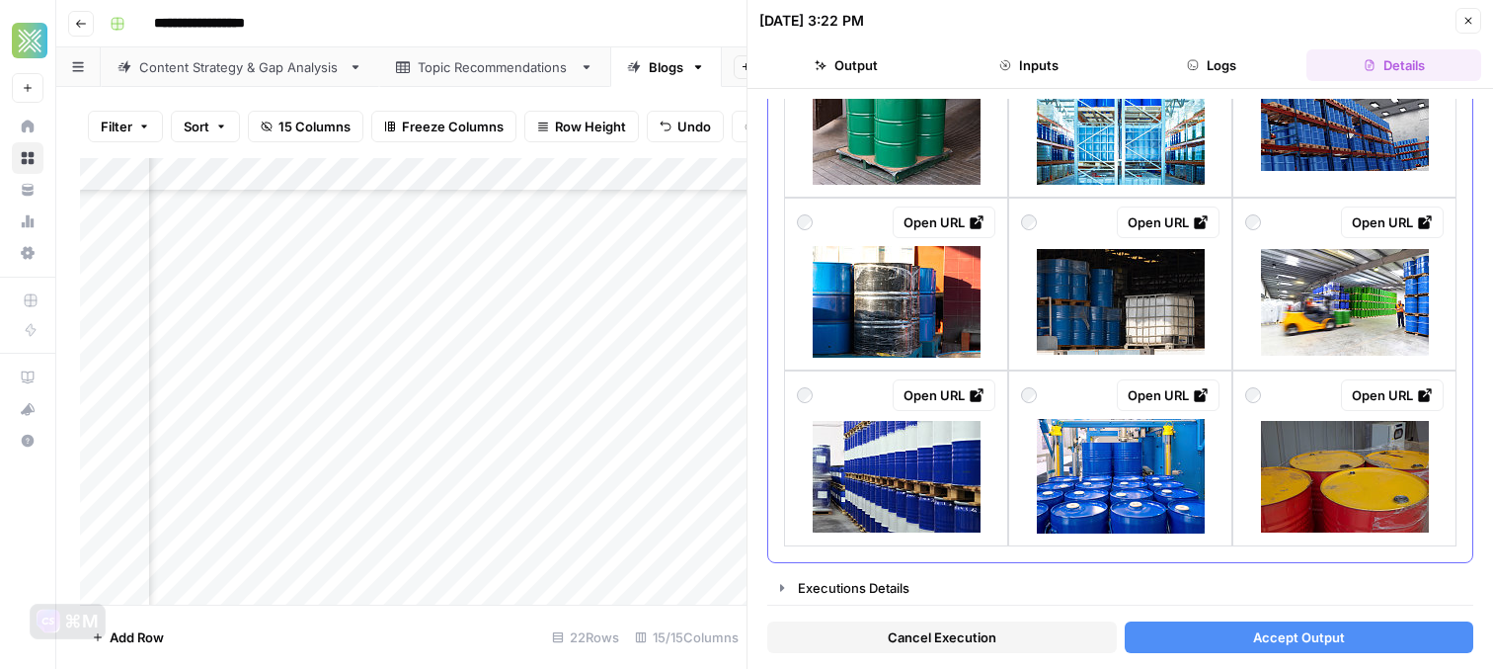
click at [1249, 271] on div at bounding box center [1344, 302] width 198 height 112
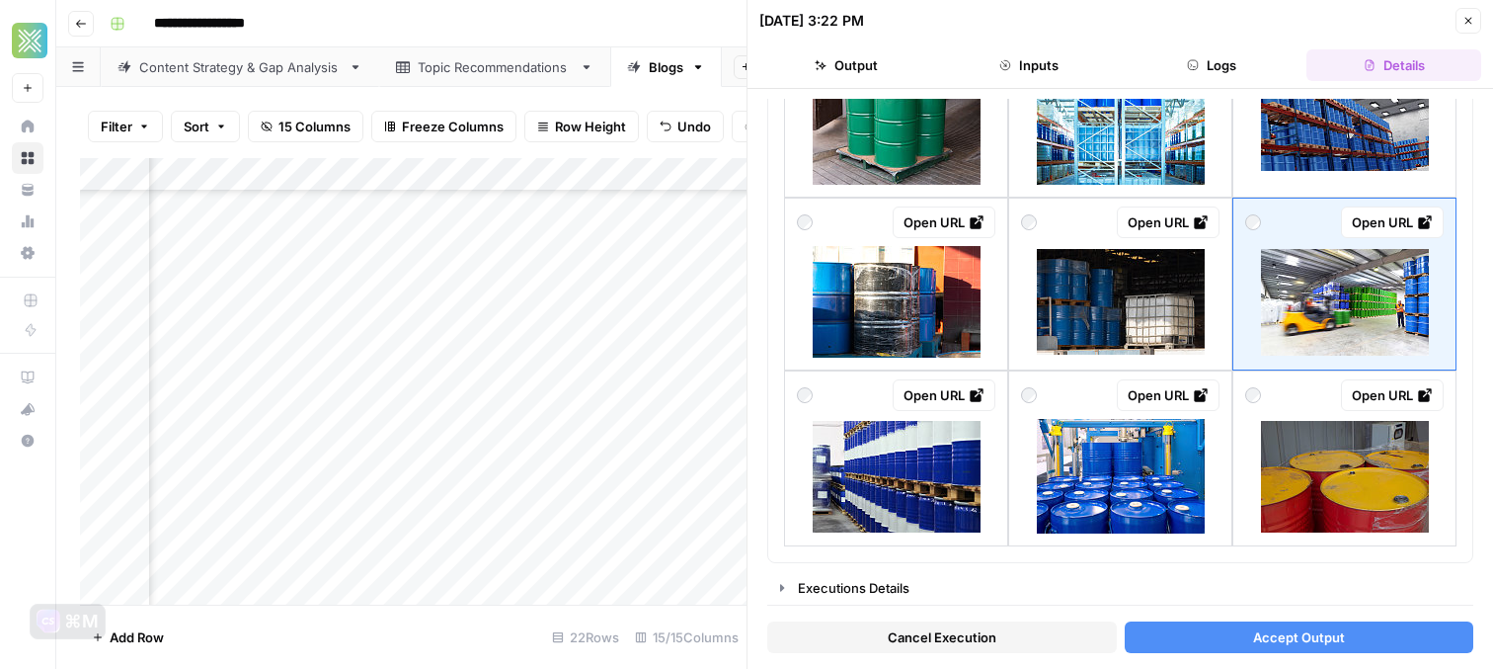
click at [1468, 15] on icon "button" at bounding box center [1469, 21] width 12 height 12
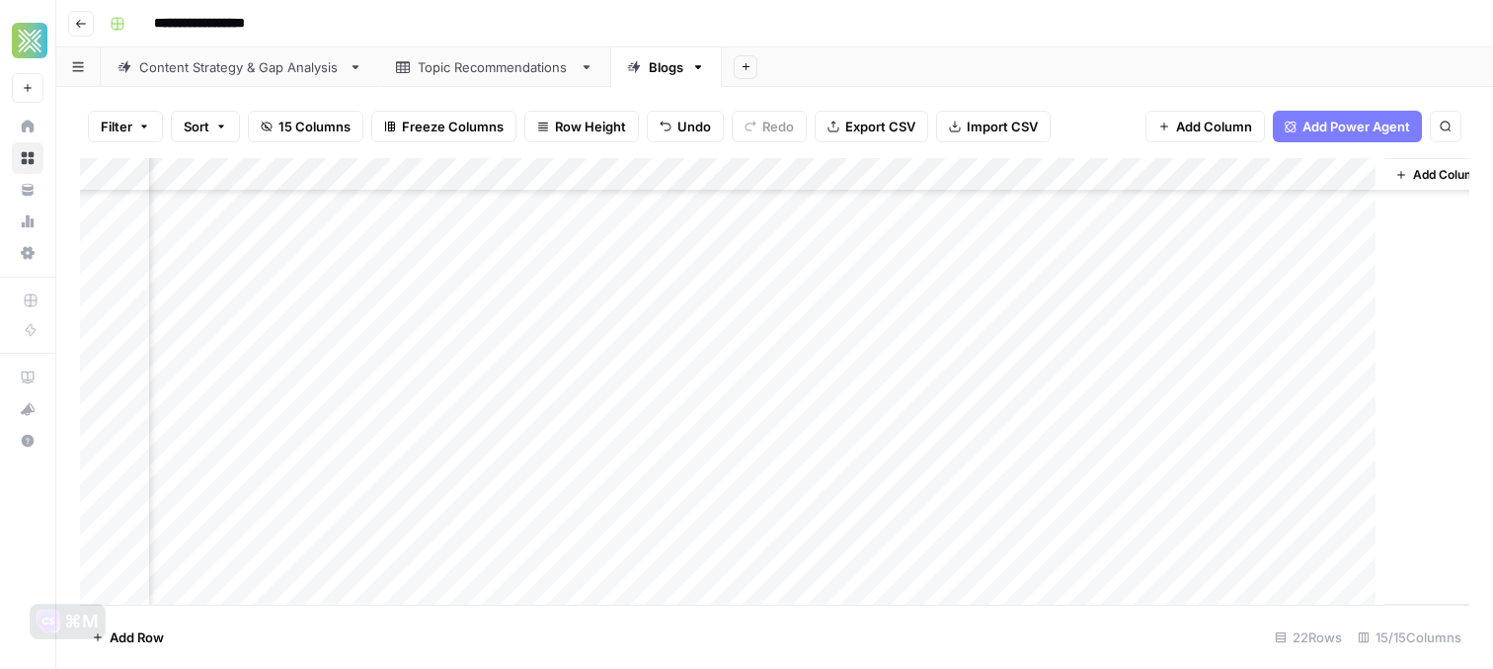
scroll to position [355, 1544]
click at [1108, 488] on div "Add Column" at bounding box center [774, 381] width 1389 height 446
click at [1181, 487] on div "Add Column" at bounding box center [774, 381] width 1389 height 446
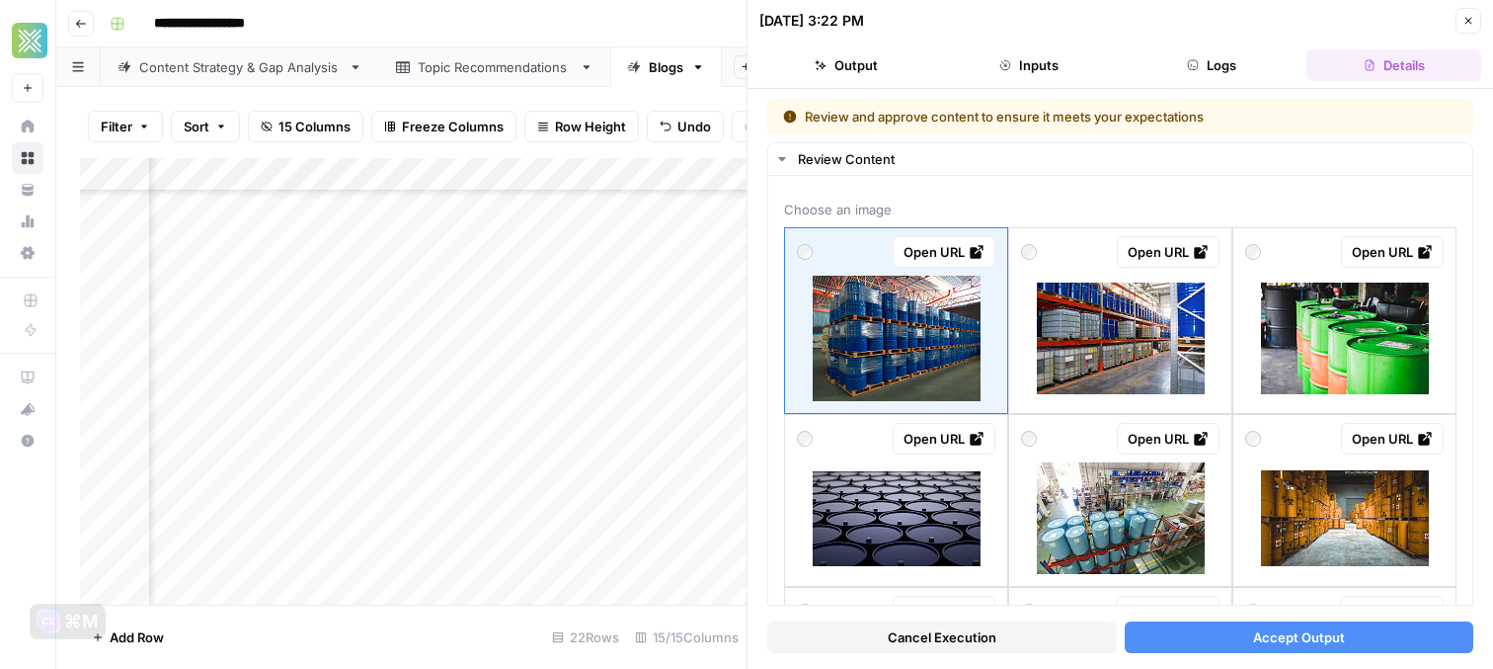
click at [1460, 23] on button "Close" at bounding box center [1469, 21] width 26 height 26
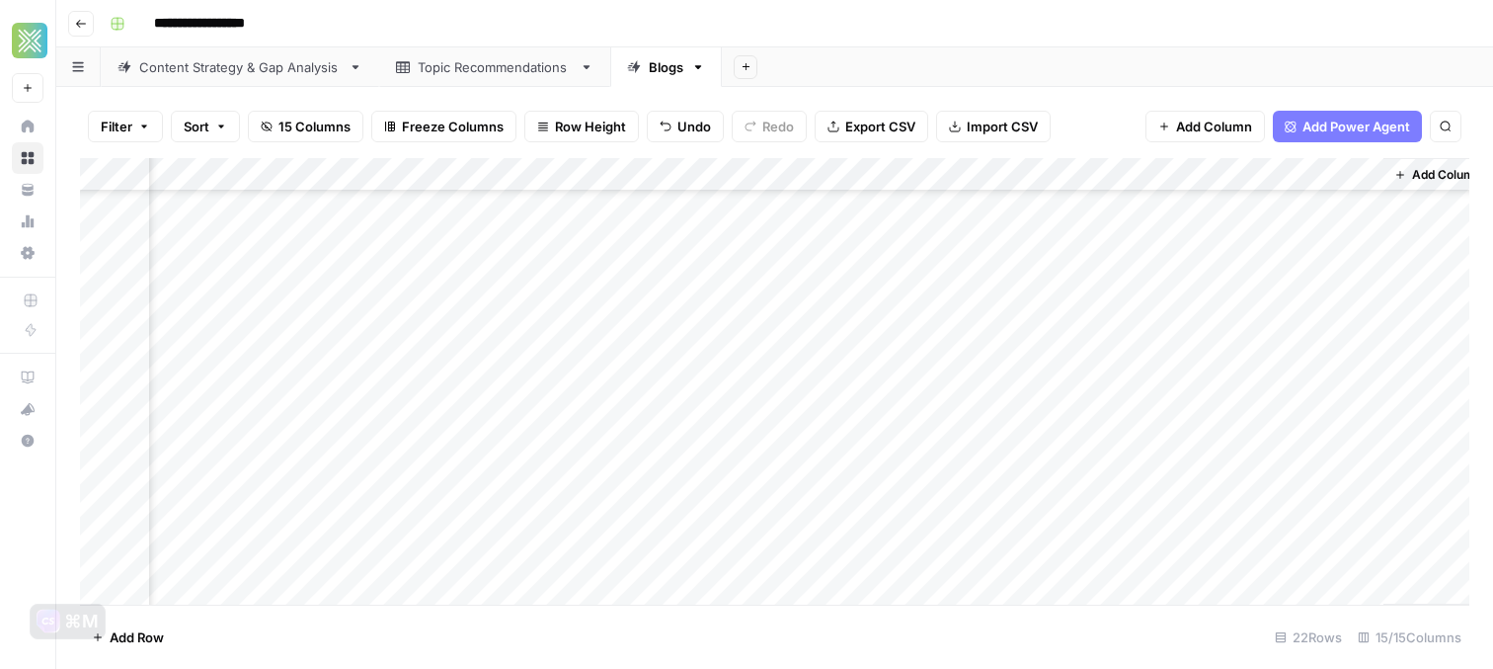
click at [920, 497] on div "Add Column" at bounding box center [774, 381] width 1389 height 446
click at [1180, 492] on div "Add Column" at bounding box center [774, 381] width 1389 height 446
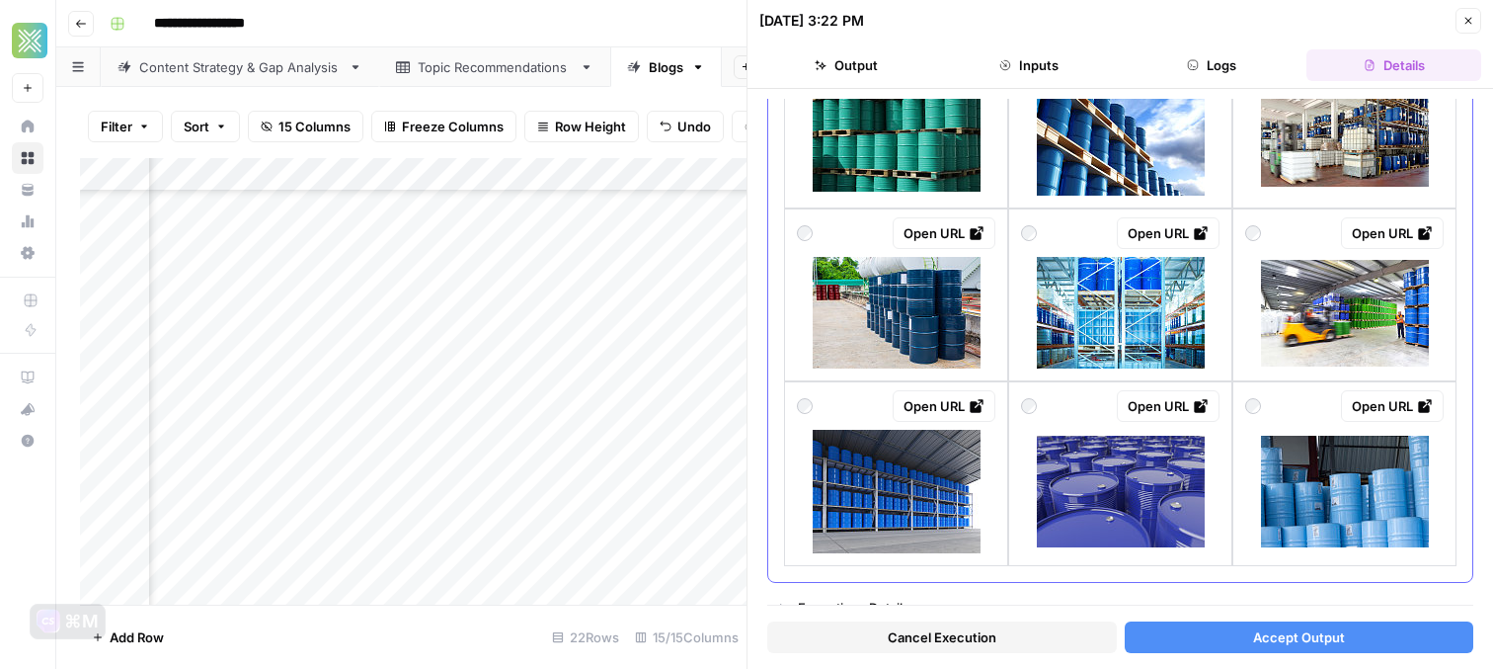
scroll to position [1556, 0]
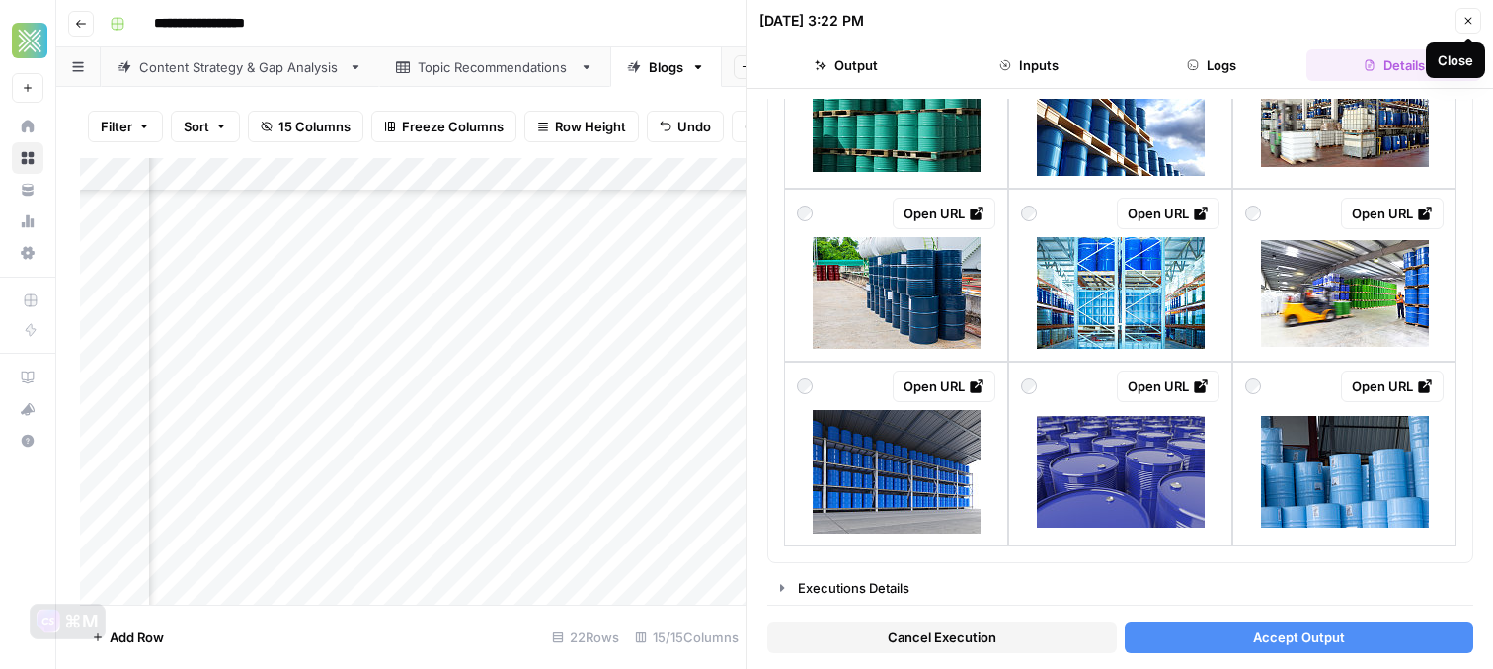
click at [1469, 15] on icon "button" at bounding box center [1469, 21] width 12 height 12
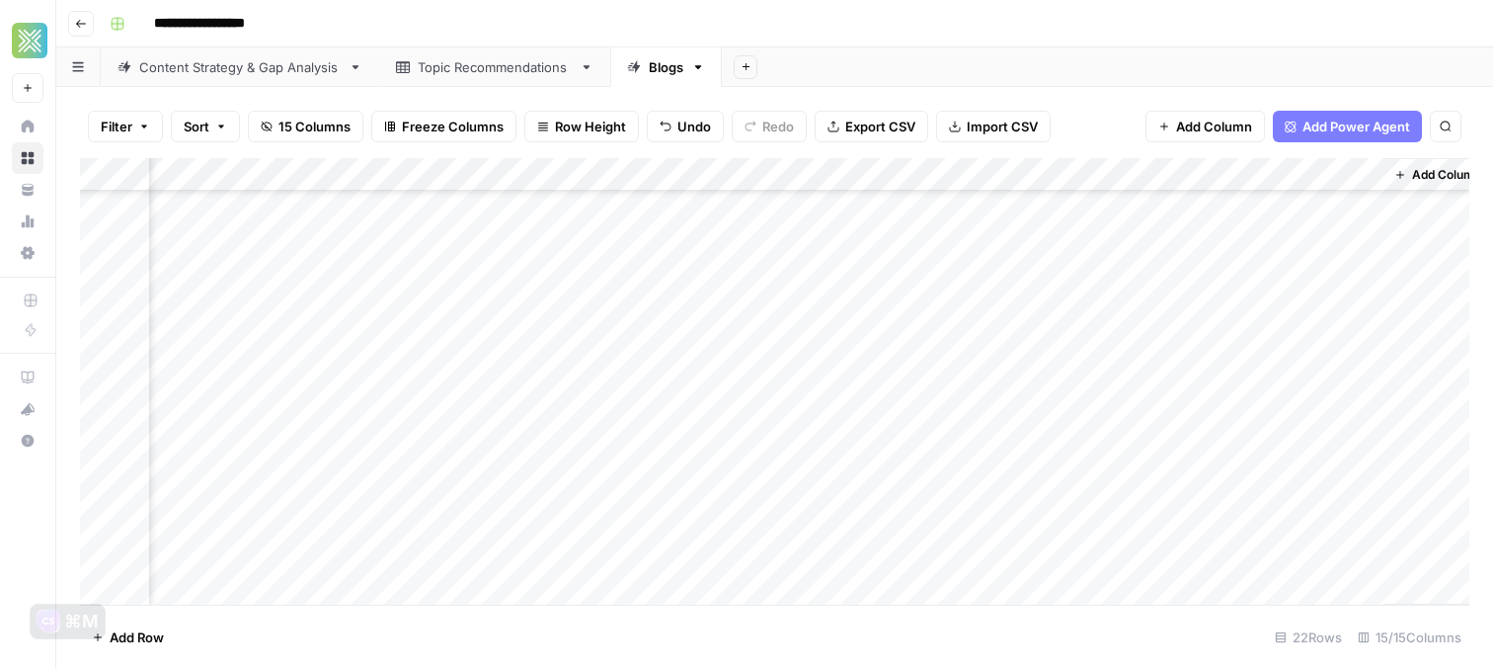
click at [963, 561] on div "Add Column" at bounding box center [774, 381] width 1389 height 446
click at [1075, 561] on div "Add Column" at bounding box center [774, 381] width 1389 height 446
click at [1128, 428] on div "Add Column" at bounding box center [774, 381] width 1389 height 446
click at [1185, 425] on div "Add Column" at bounding box center [774, 381] width 1389 height 446
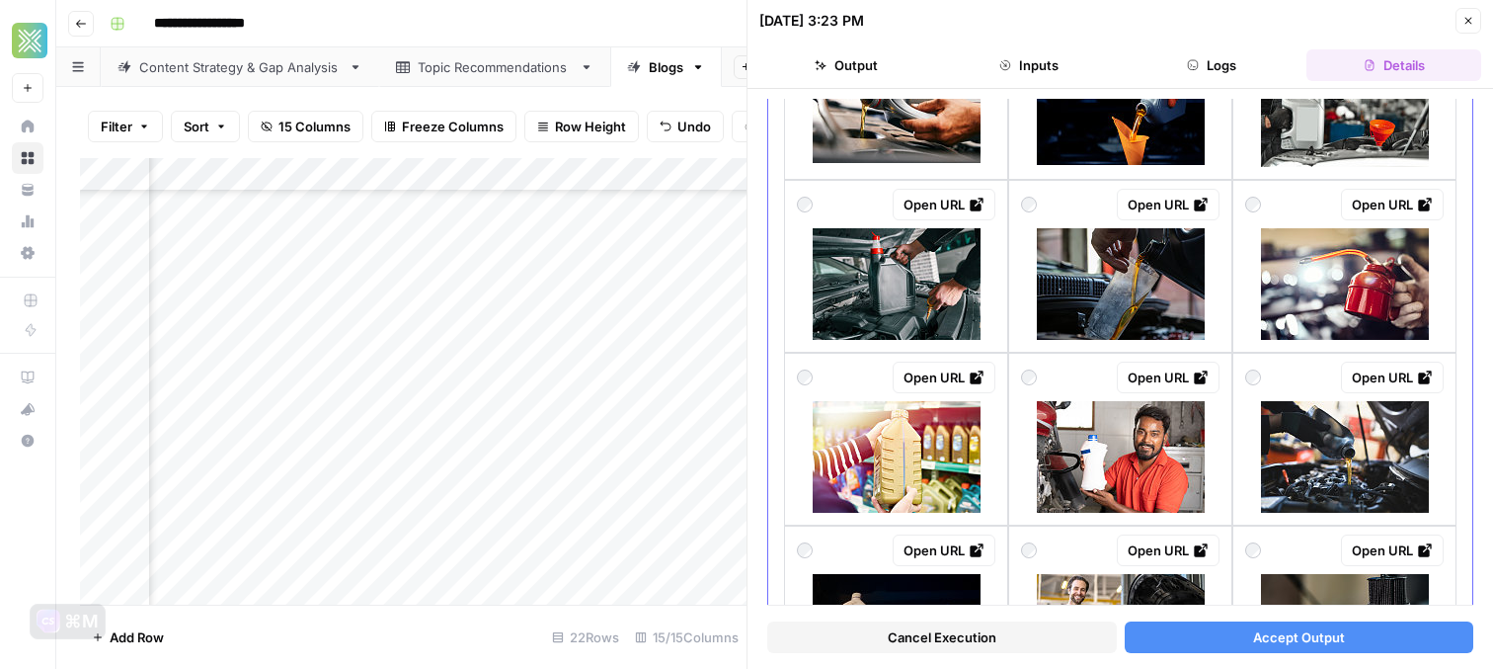
scroll to position [1127, 0]
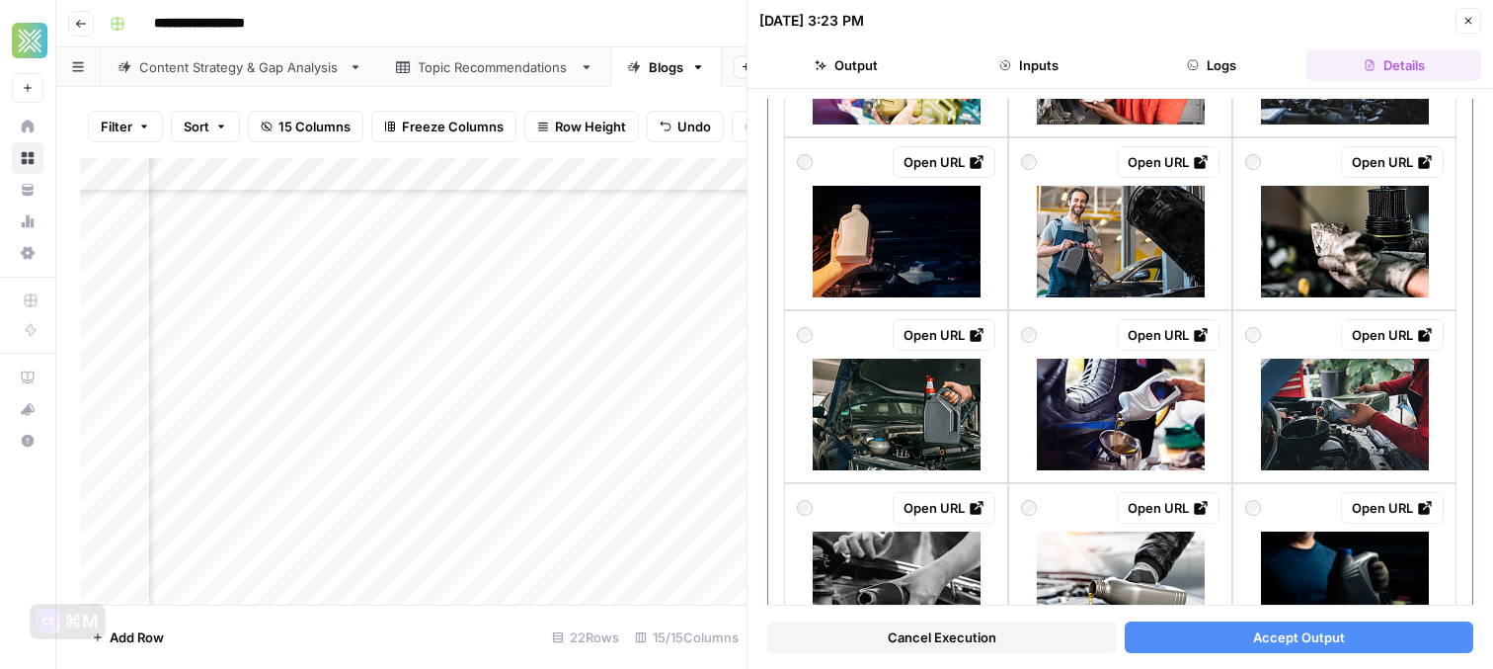
click at [1092, 163] on div "Open URL" at bounding box center [1120, 162] width 198 height 32
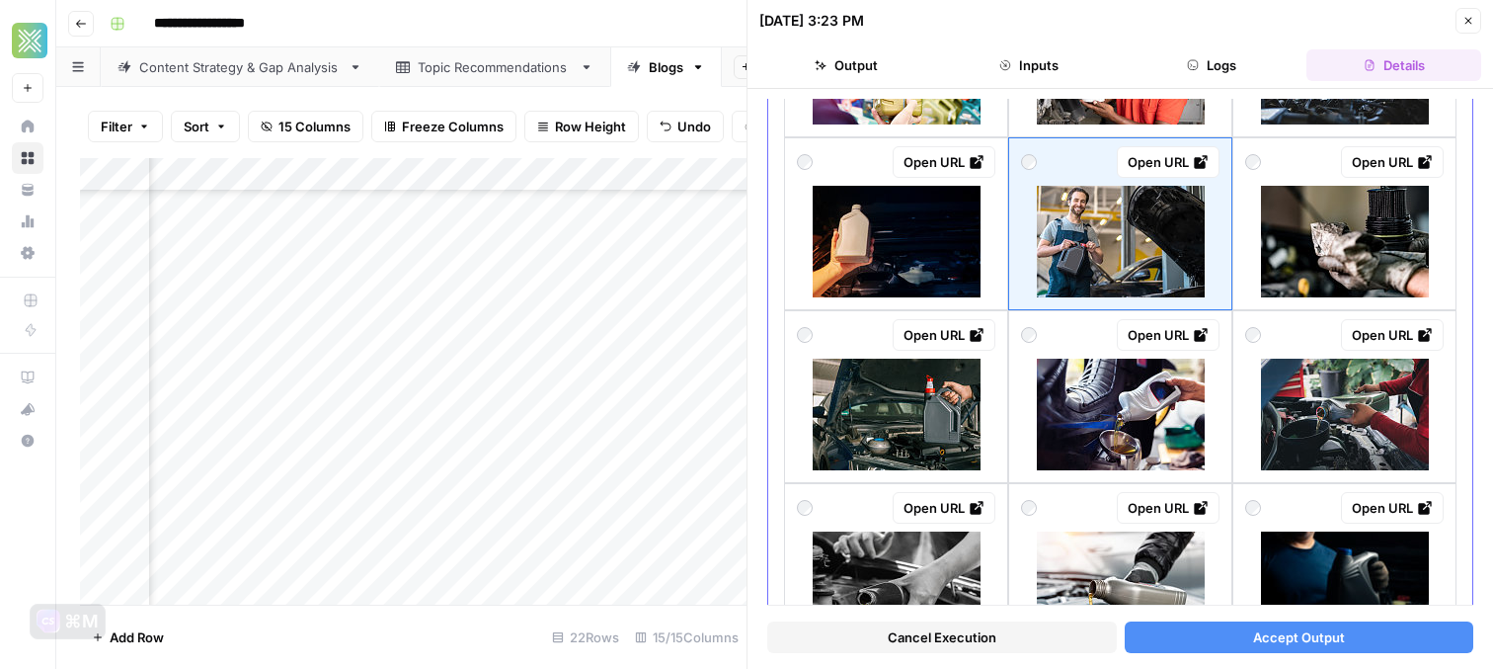
scroll to position [1409, 0]
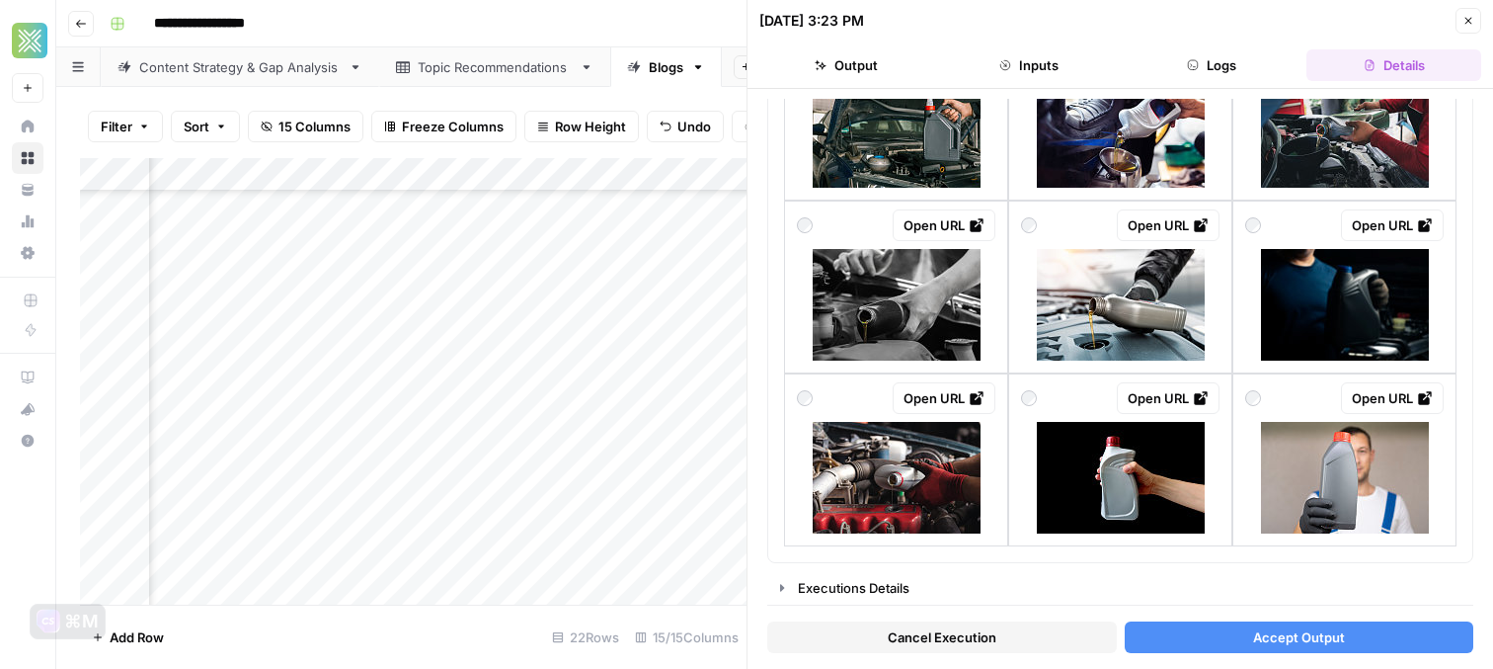
click at [1205, 643] on button "Accept Output" at bounding box center [1300, 637] width 350 height 32
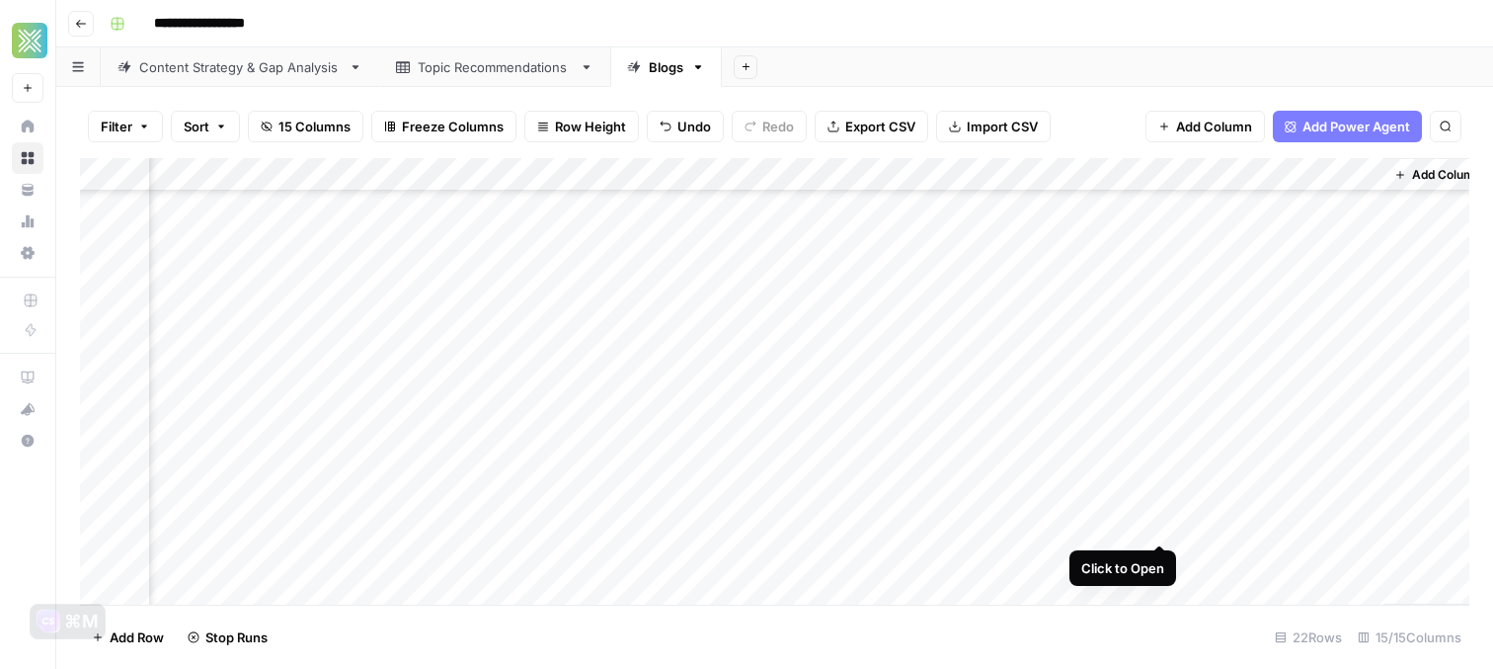
click at [1159, 522] on div "Add Column" at bounding box center [774, 381] width 1389 height 446
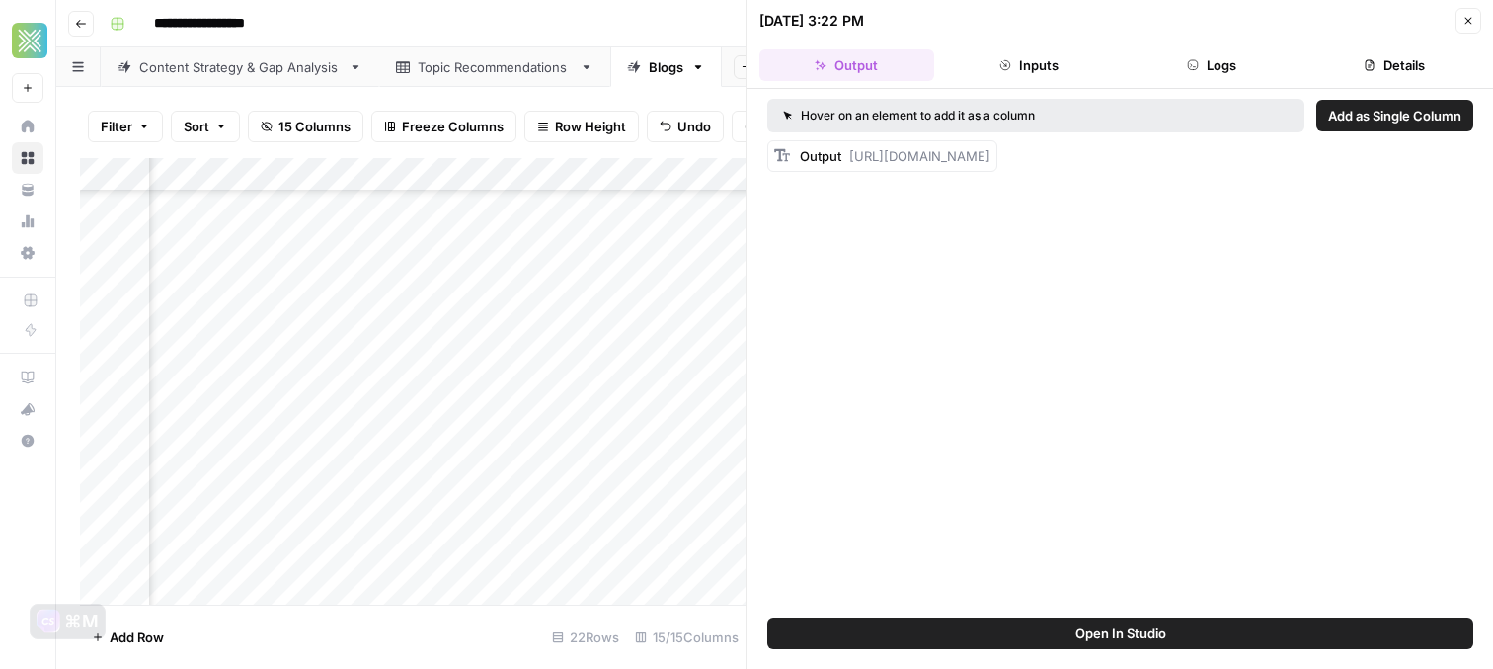
click at [1464, 26] on icon "button" at bounding box center [1469, 21] width 12 height 12
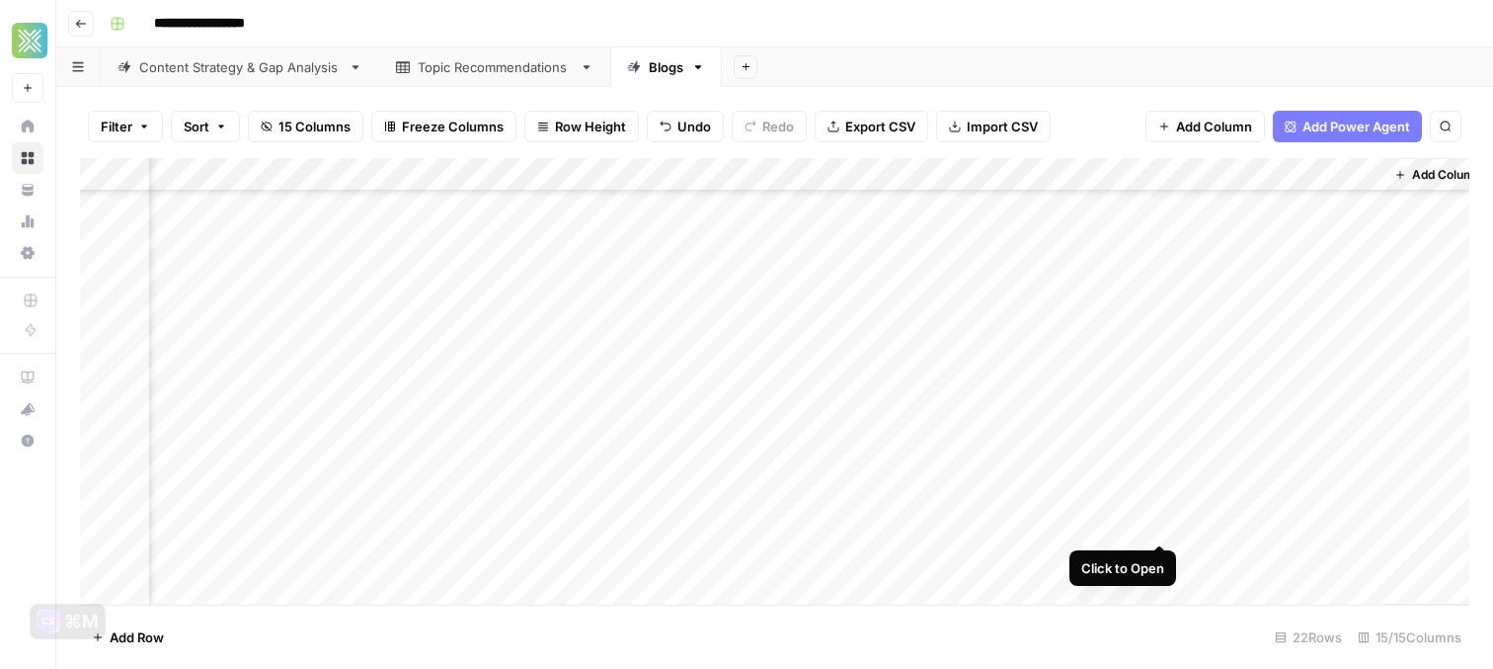
click at [1159, 525] on div "Add Column" at bounding box center [774, 381] width 1389 height 446
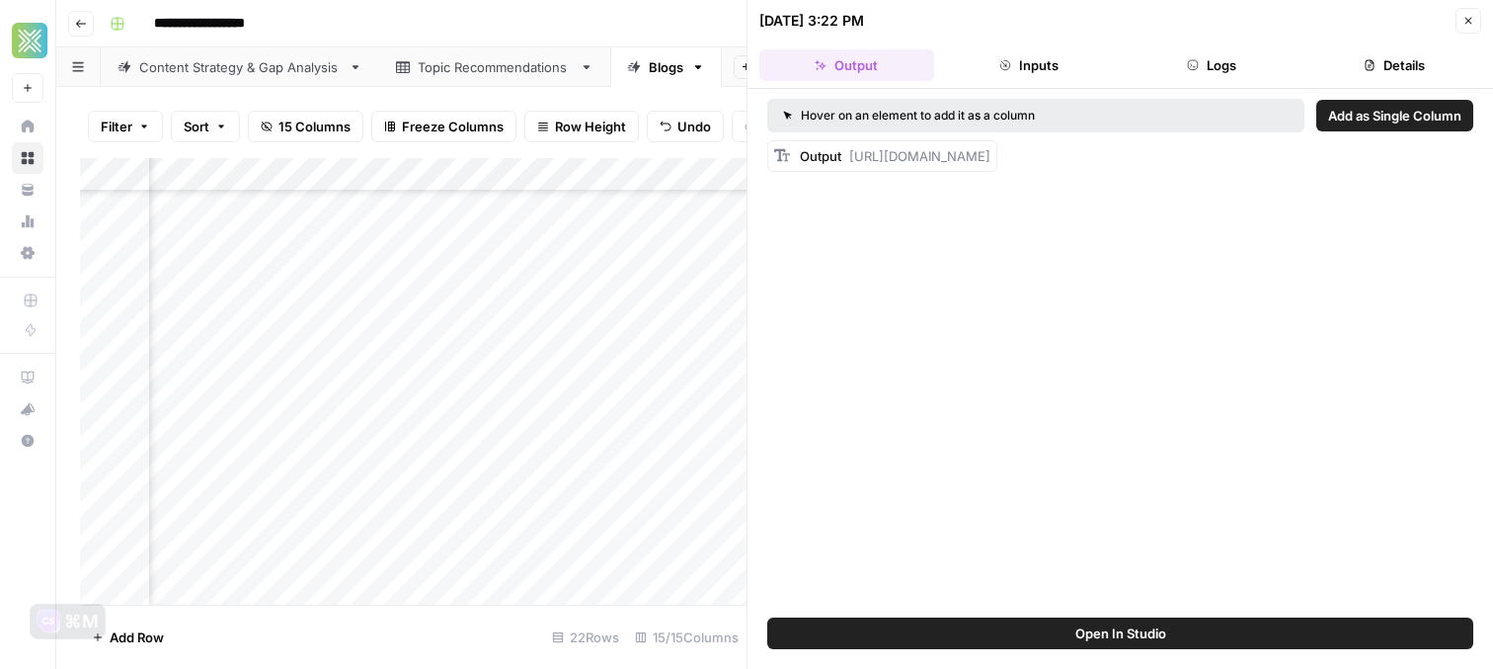
click at [1467, 19] on icon "button" at bounding box center [1469, 21] width 12 height 12
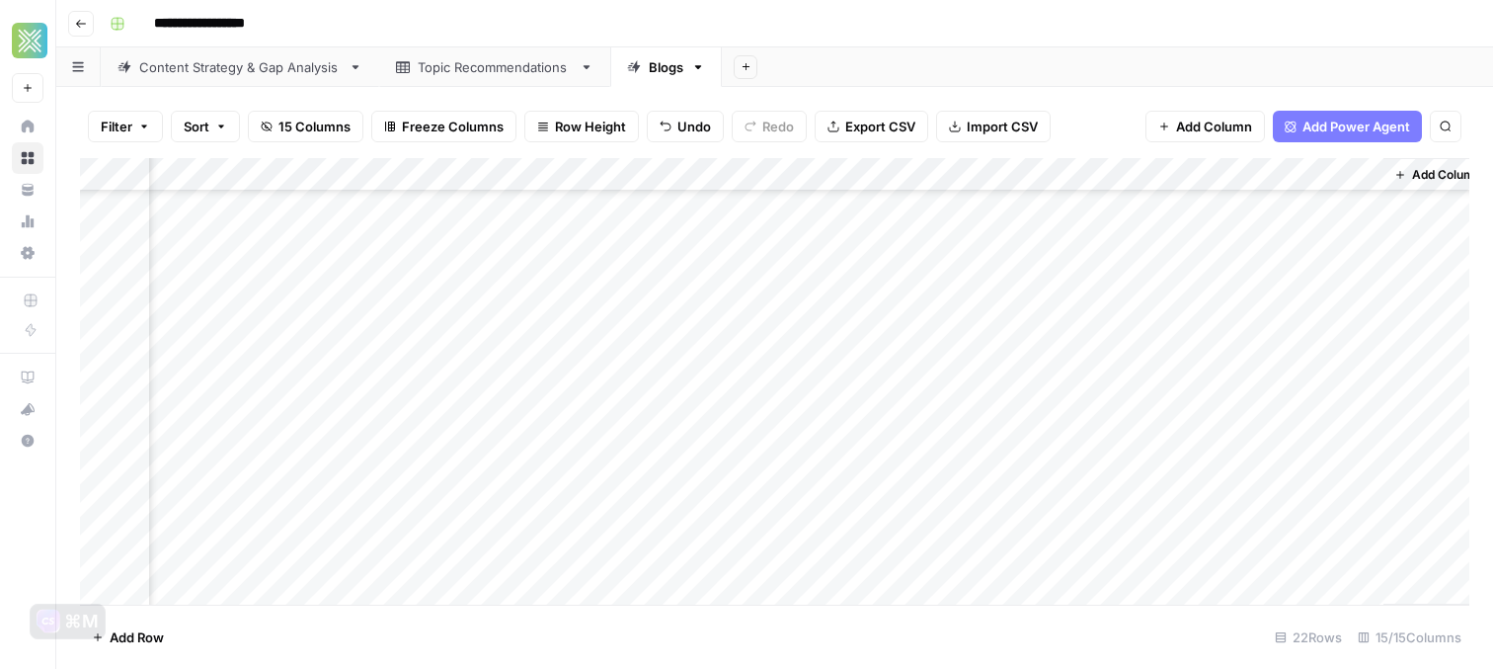
click at [964, 537] on div "Add Column" at bounding box center [774, 381] width 1389 height 446
click at [1089, 513] on div "Add Column" at bounding box center [774, 381] width 1389 height 446
click at [1069, 519] on div "Add Column" at bounding box center [774, 381] width 1389 height 446
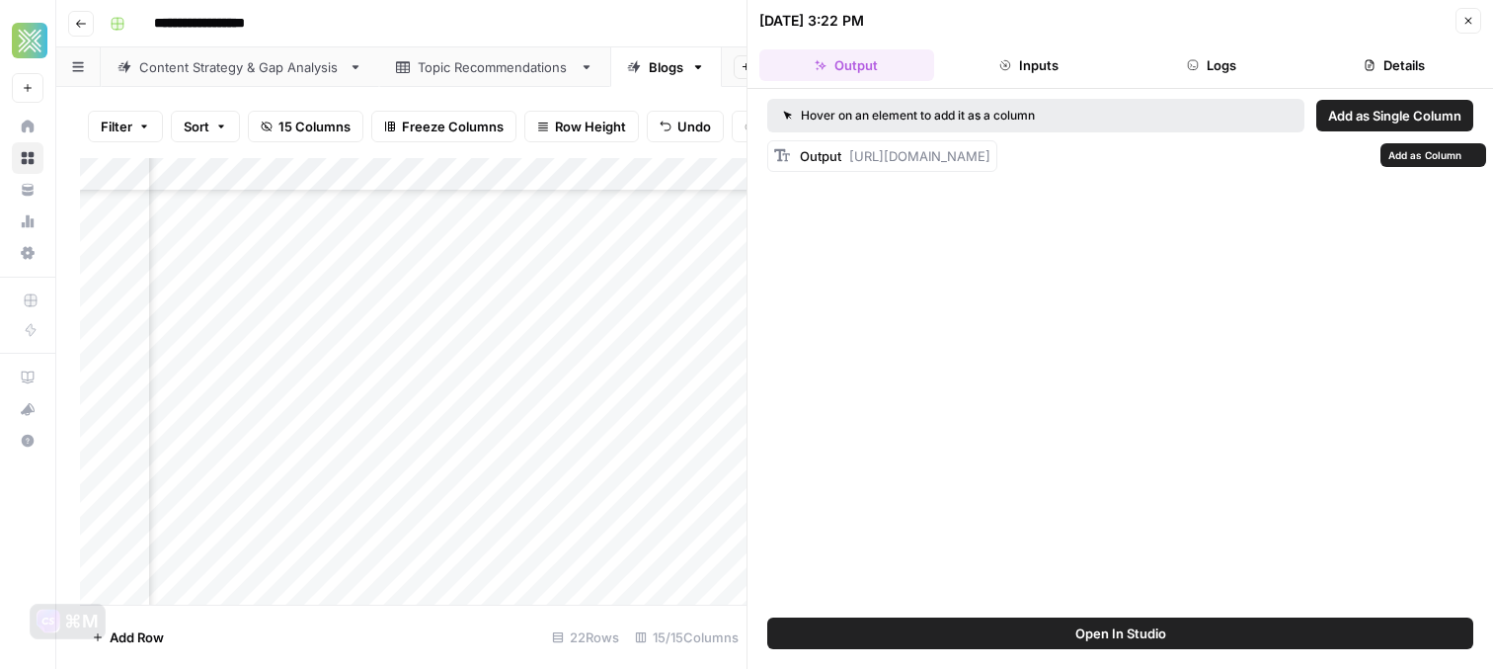
drag, startPoint x: 1223, startPoint y: 176, endPoint x: 1182, endPoint y: 176, distance: 40.5
click at [990, 164] on span "https://cdn.airops.com/rails/active_storage/representations/proxy/eyJfcmFpbHMiO…" at bounding box center [919, 156] width 141 height 16
click at [990, 166] on div "Output https://cdn.airops.com/rails/active_storage/representations/proxy/eyJfcm…" at bounding box center [895, 156] width 191 height 20
drag, startPoint x: 1334, startPoint y: 215, endPoint x: 848, endPoint y: 156, distance: 489.5
click at [848, 156] on div "Output https://cdn.airops.com/rails/active_storage/representations/proxy/eyJfcm…" at bounding box center [895, 156] width 191 height 20
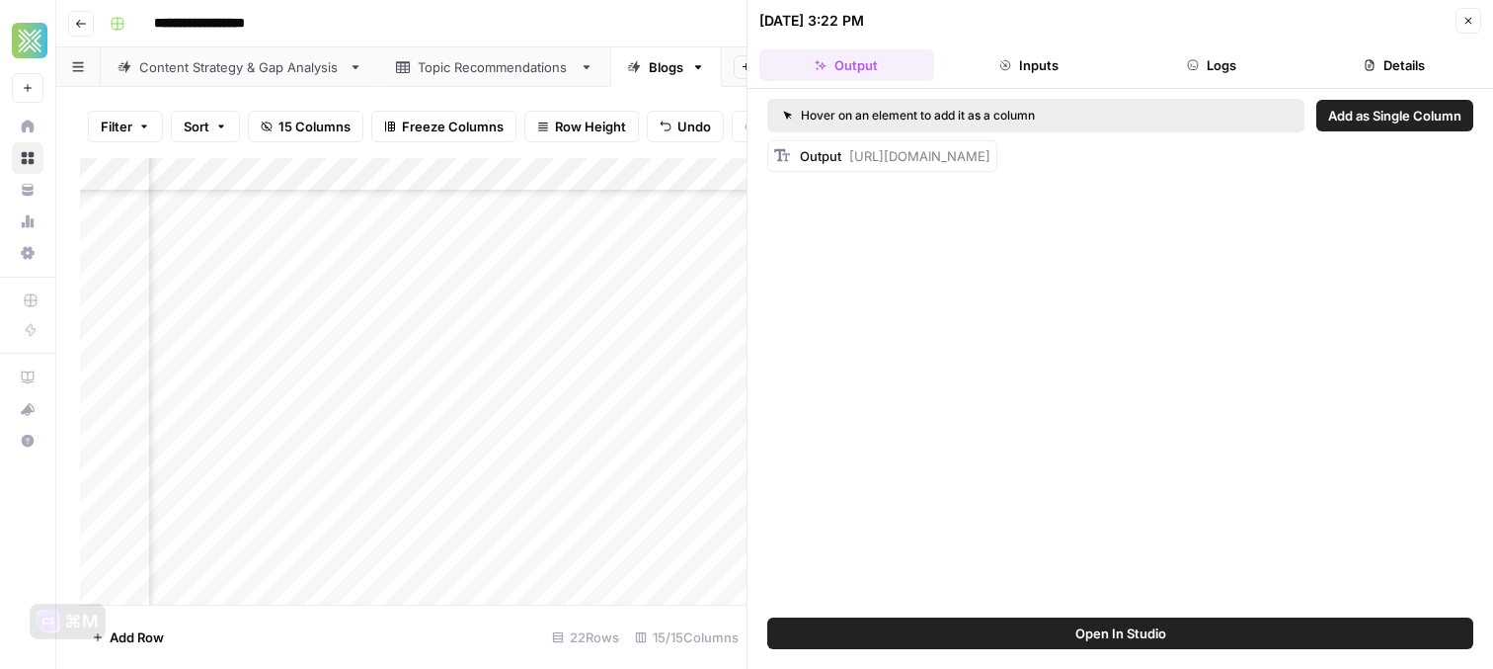
copy span "https://cdn.airops.com/rails/active_storage/representations/proxy/eyJfcmFpbHMiO…"
click at [1468, 15] on icon "button" at bounding box center [1469, 21] width 12 height 12
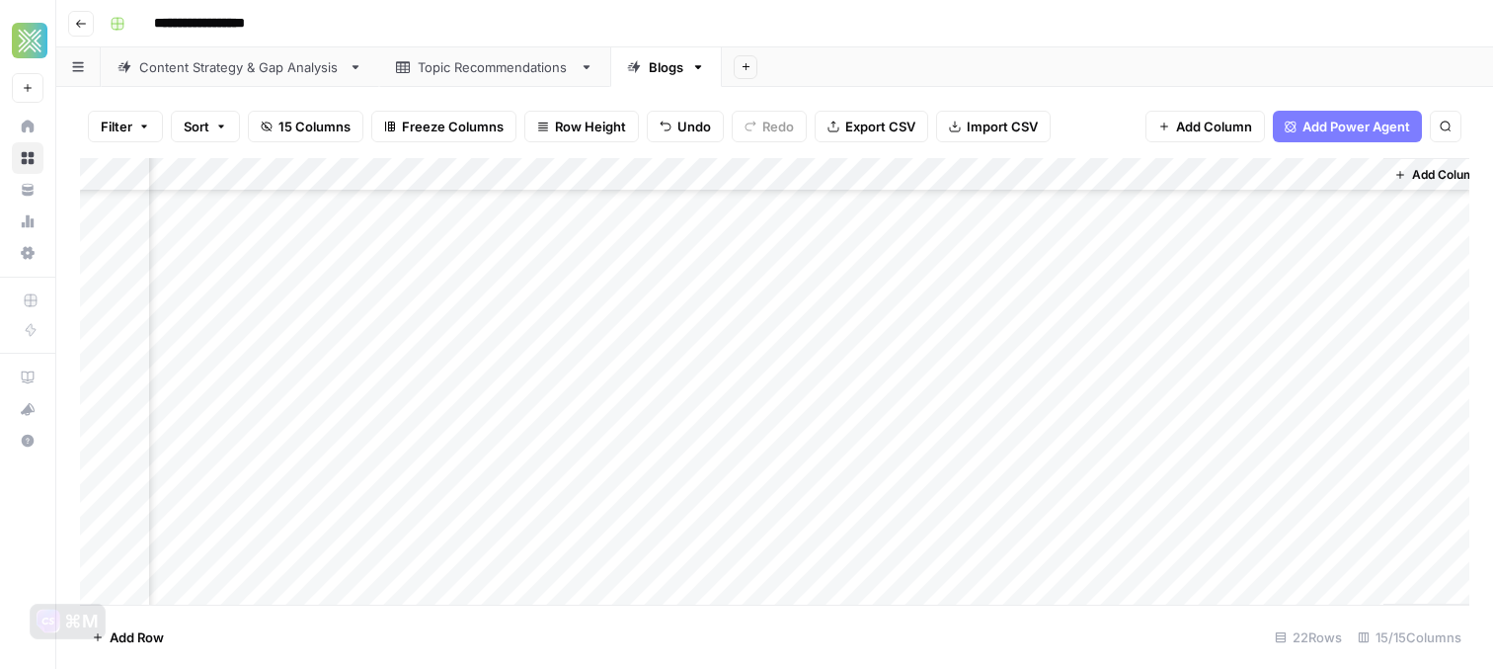
click at [1123, 388] on div "Add Column" at bounding box center [774, 381] width 1389 height 446
click at [1299, 385] on div "Add Column" at bounding box center [774, 381] width 1389 height 446
click at [1276, 419] on div "Add Column" at bounding box center [774, 381] width 1389 height 446
click at [1275, 451] on div "Add Column" at bounding box center [774, 381] width 1389 height 446
click at [1286, 562] on div "Add Column" at bounding box center [774, 381] width 1389 height 446
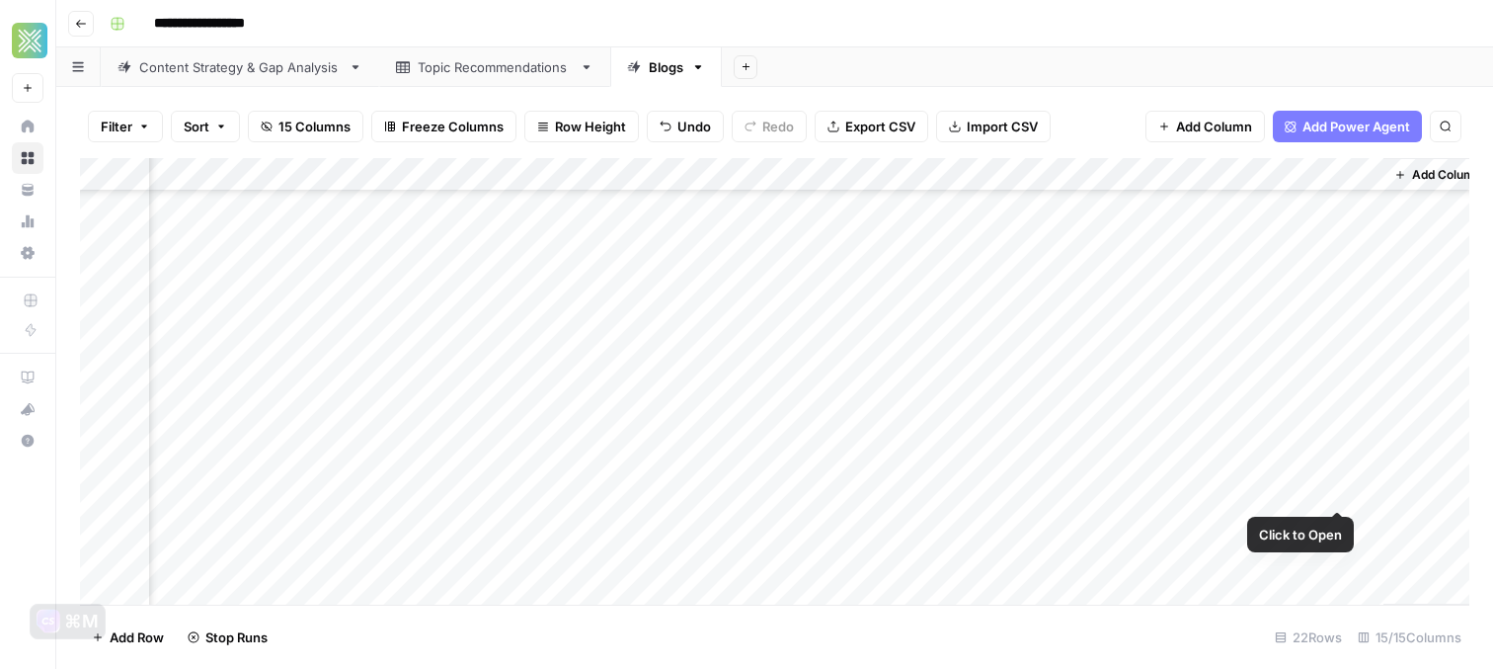
click at [1315, 492] on div "Add Column" at bounding box center [774, 381] width 1389 height 446
click at [1343, 488] on div "Add Column" at bounding box center [774, 381] width 1389 height 446
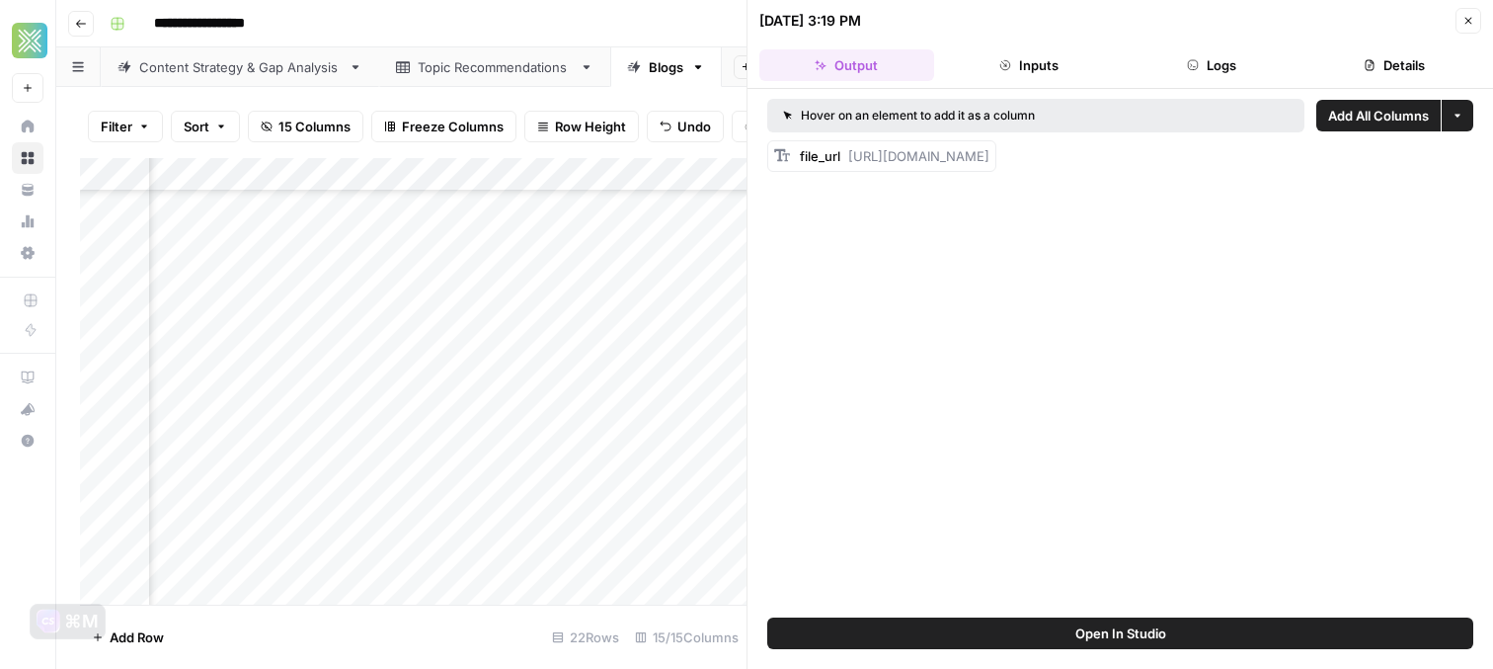
drag, startPoint x: 914, startPoint y: 155, endPoint x: 1483, endPoint y: 165, distance: 568.9
click at [1483, 165] on div "Hover on an element to add it as a column Add All Columns More options file_url…" at bounding box center [1121, 353] width 746 height 528
copy span "https://docs.google.com/document/d/168UxKEQb_nc1x4cw8b8DHV1J9g7UuNdx7qclRQ7cU7Y…"
click at [1463, 18] on icon "button" at bounding box center [1469, 21] width 12 height 12
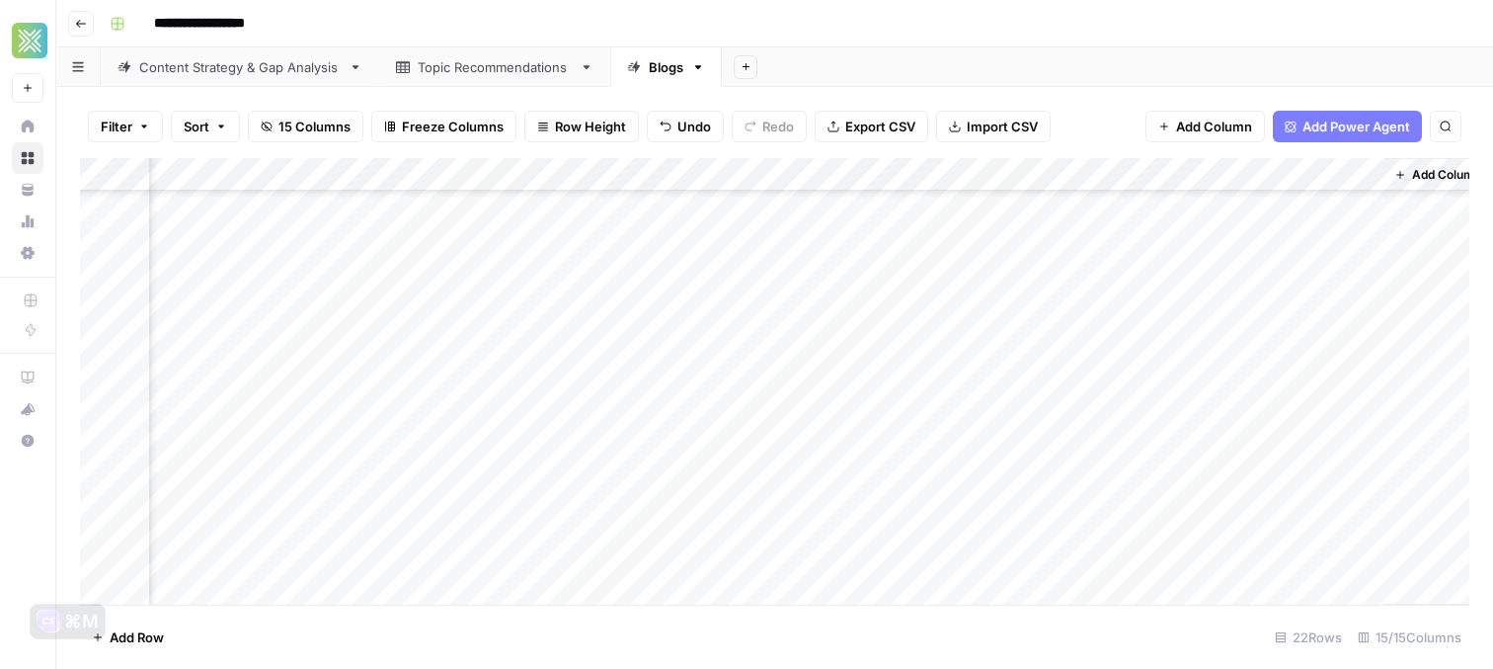
click at [942, 493] on div "Add Column" at bounding box center [774, 381] width 1389 height 446
click at [545, 497] on div "Add Column" at bounding box center [774, 381] width 1389 height 446
click at [515, 497] on div "Add Column" at bounding box center [774, 381] width 1389 height 446
click at [515, 497] on textarea "**********" at bounding box center [588, 492] width 316 height 28
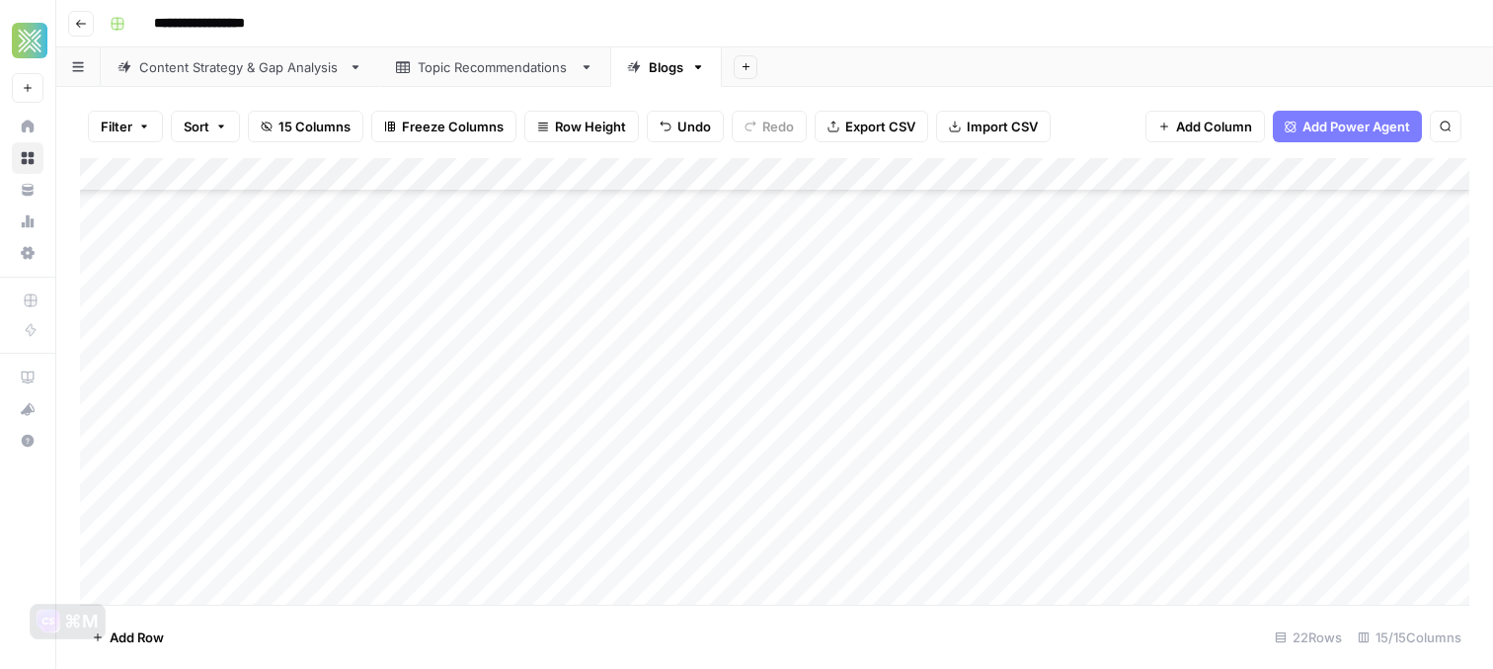
click at [1065, 497] on div "Add Column" at bounding box center [774, 381] width 1389 height 446
click at [1188, 491] on div "Add Column" at bounding box center [774, 381] width 1389 height 446
click at [1266, 491] on div "Add Column" at bounding box center [774, 381] width 1389 height 446
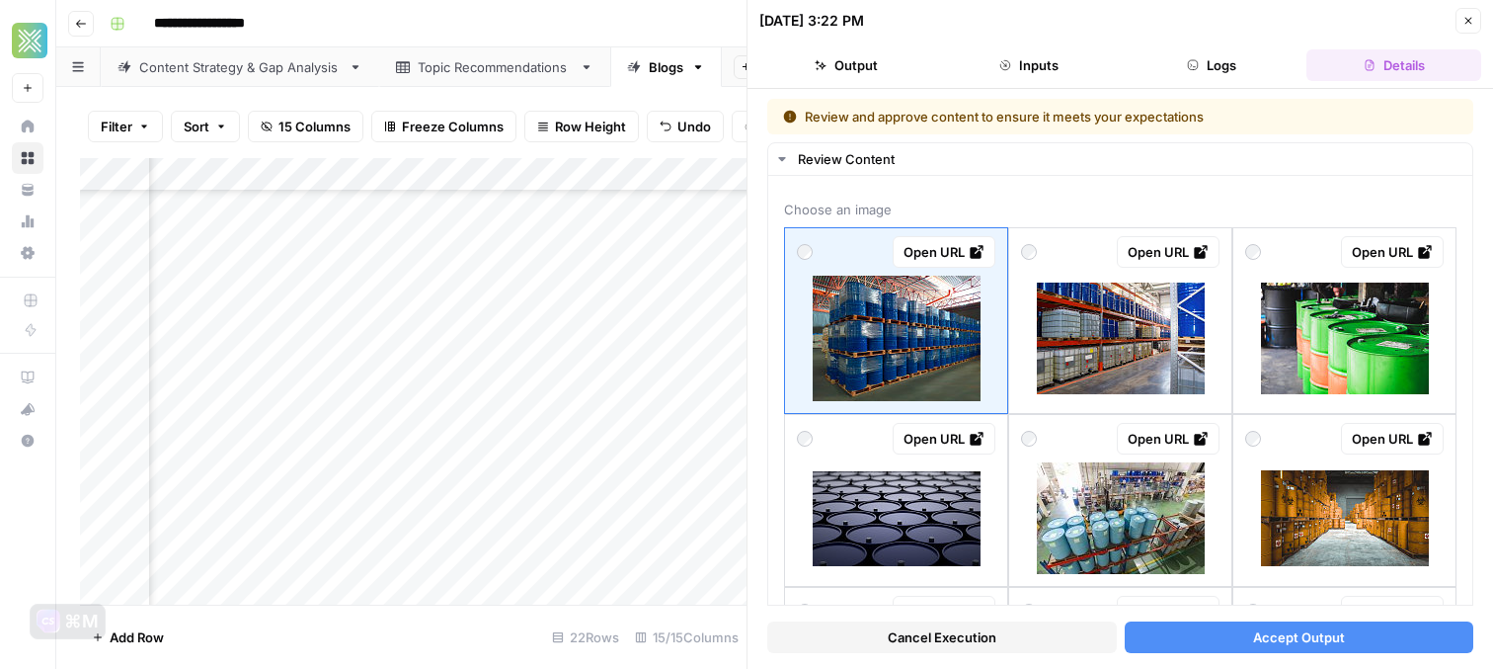
click at [1472, 21] on icon "button" at bounding box center [1469, 21] width 12 height 12
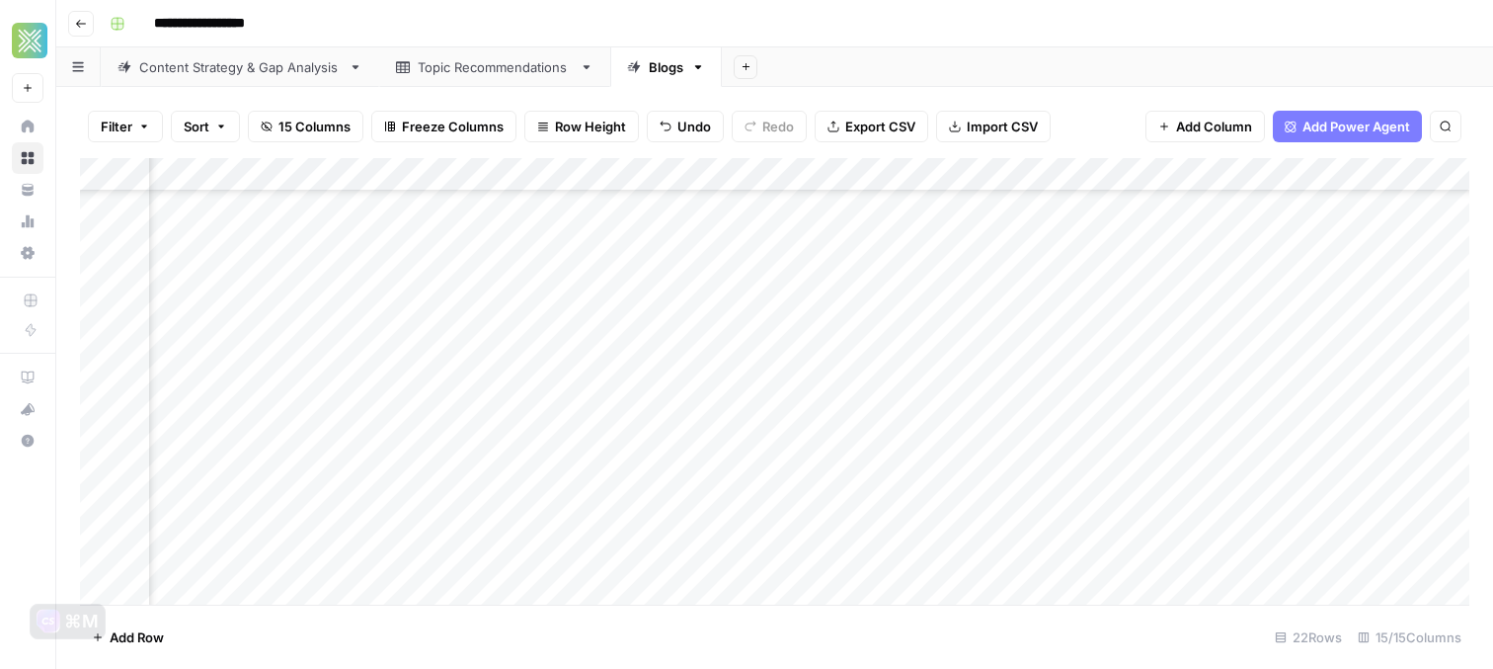
click at [1075, 553] on div "Add Column" at bounding box center [774, 381] width 1389 height 446
click at [1376, 555] on div "Add Column" at bounding box center [774, 381] width 1389 height 446
click at [1224, 561] on div "Add Column" at bounding box center [774, 381] width 1389 height 446
click at [1418, 557] on div "Add Column" at bounding box center [774, 381] width 1389 height 446
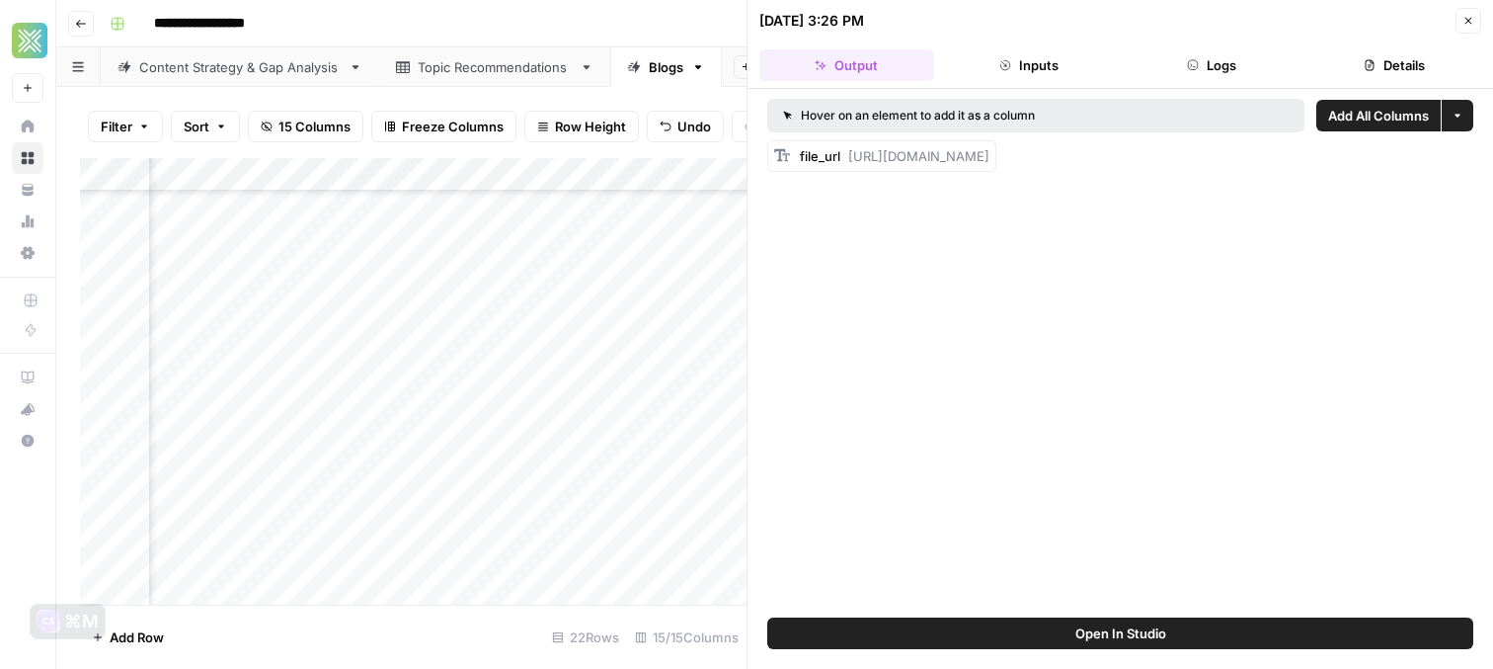
drag, startPoint x: 851, startPoint y: 154, endPoint x: 860, endPoint y: 195, distance: 41.5
click at [860, 195] on div "Hover on an element to add it as a column Add All Columns More options file_url…" at bounding box center [1121, 353] width 746 height 528
copy span "https://docs.google.com/document/d/1KaUXT6eVTEnWTkW6NERWmfTARdw0m3rqarUcSDsTY5k…"
click at [1456, 26] on button "Close" at bounding box center [1469, 21] width 26 height 26
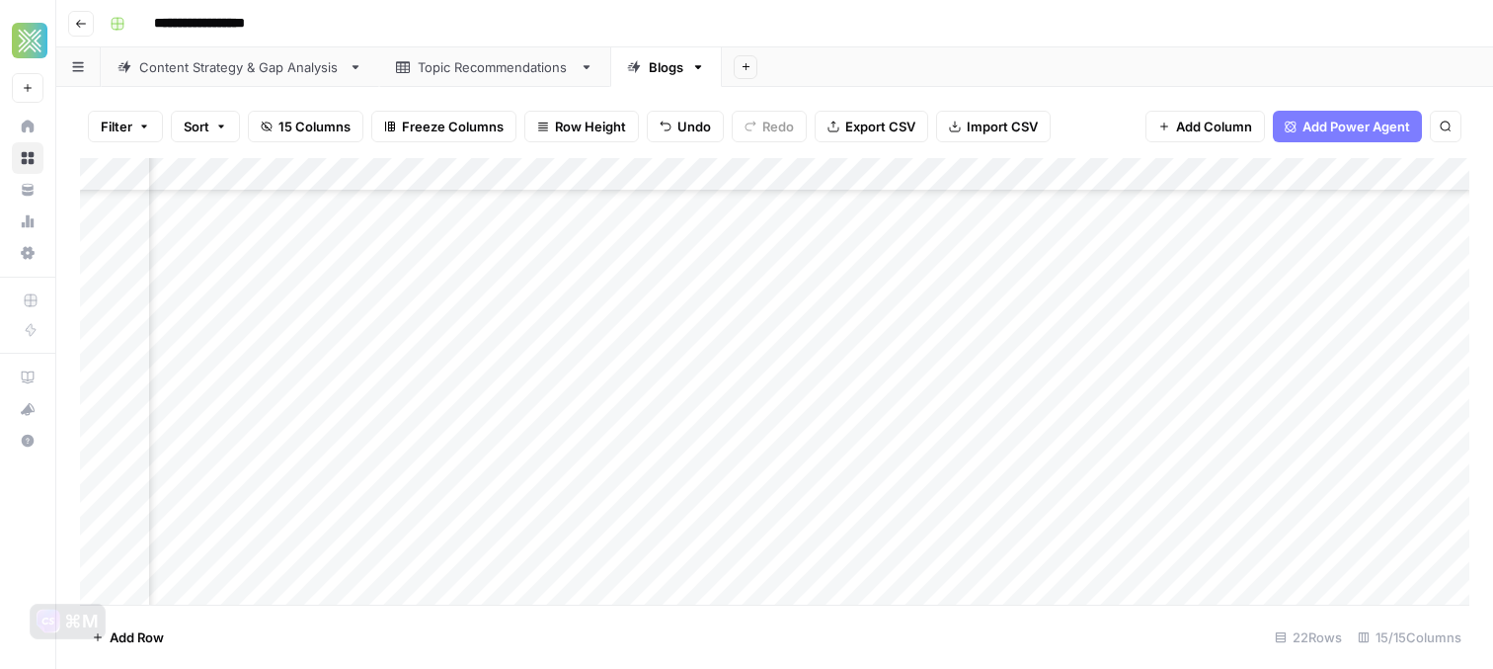
click at [1269, 557] on div "Add Column" at bounding box center [774, 381] width 1389 height 446
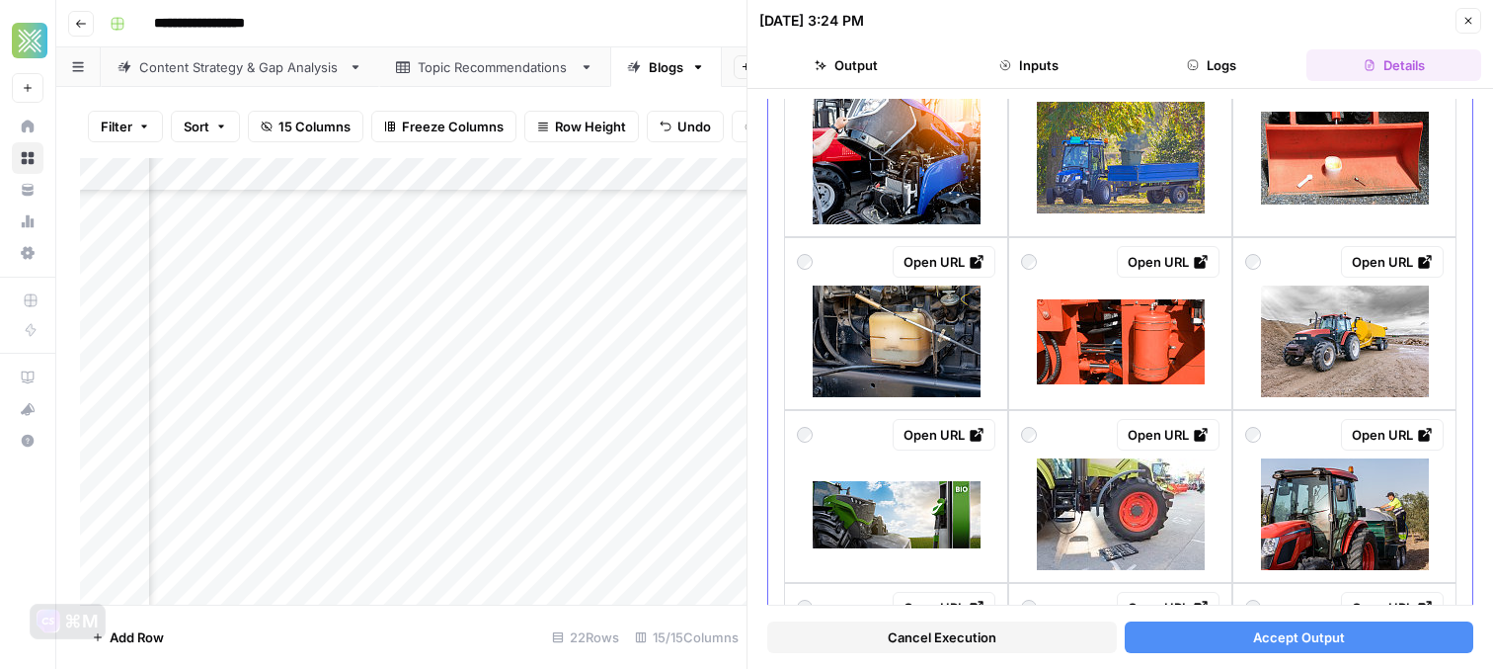
scroll to position [884, 0]
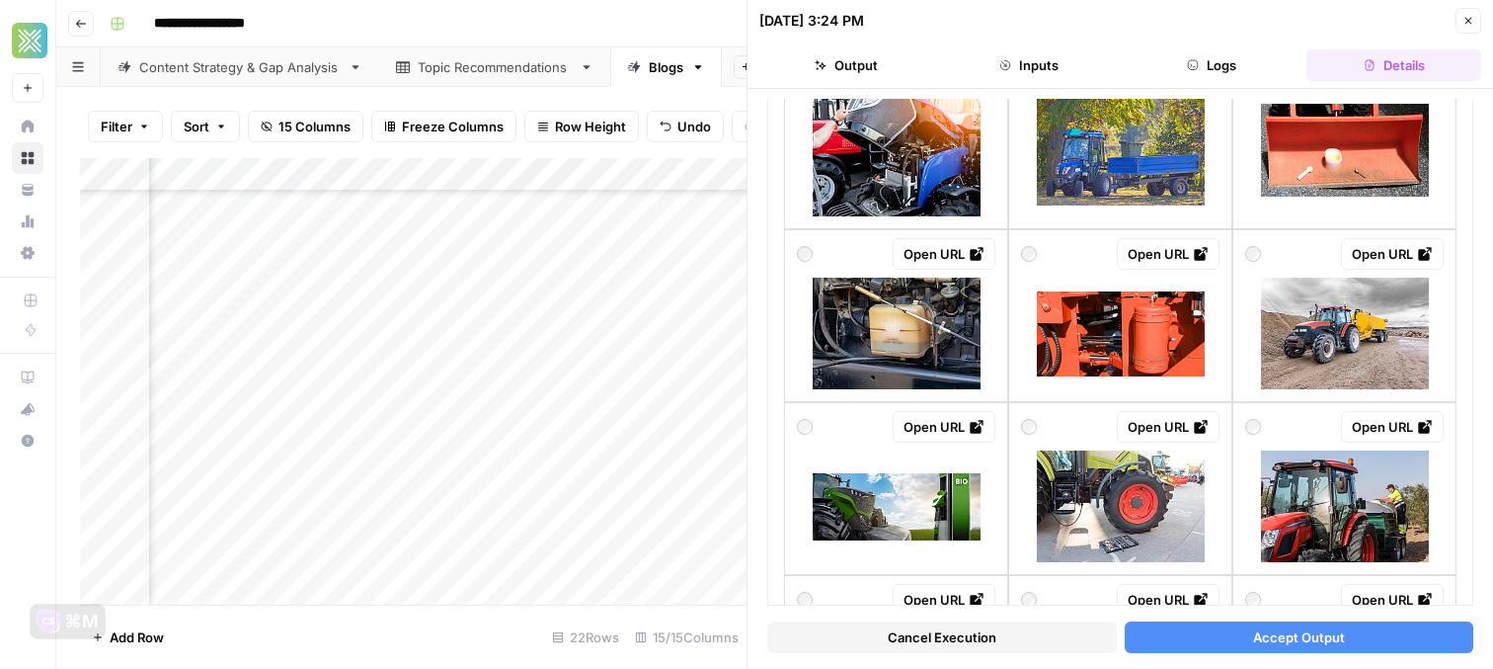
click at [1203, 632] on button "Accept Output" at bounding box center [1300, 637] width 350 height 32
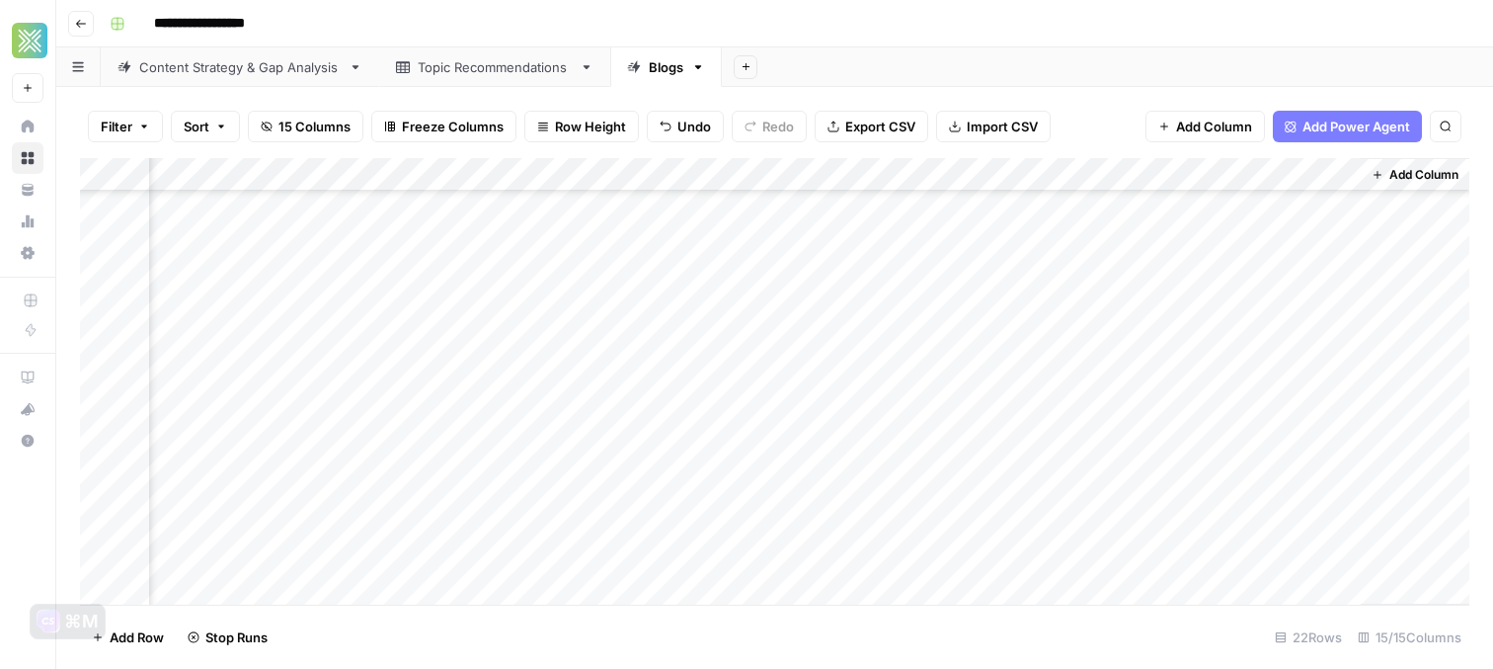
scroll to position [355, 1568]
click at [1135, 555] on div "Add Column" at bounding box center [774, 381] width 1389 height 446
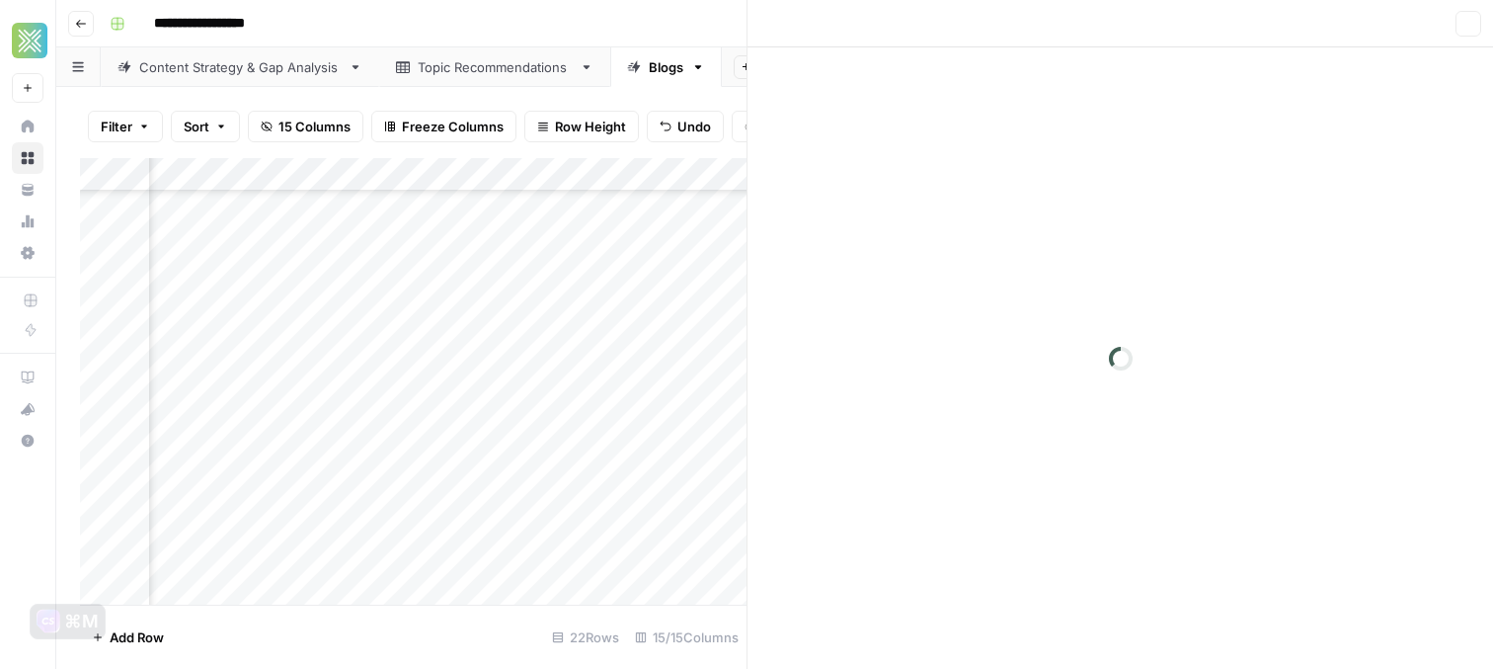
scroll to position [355, 1564]
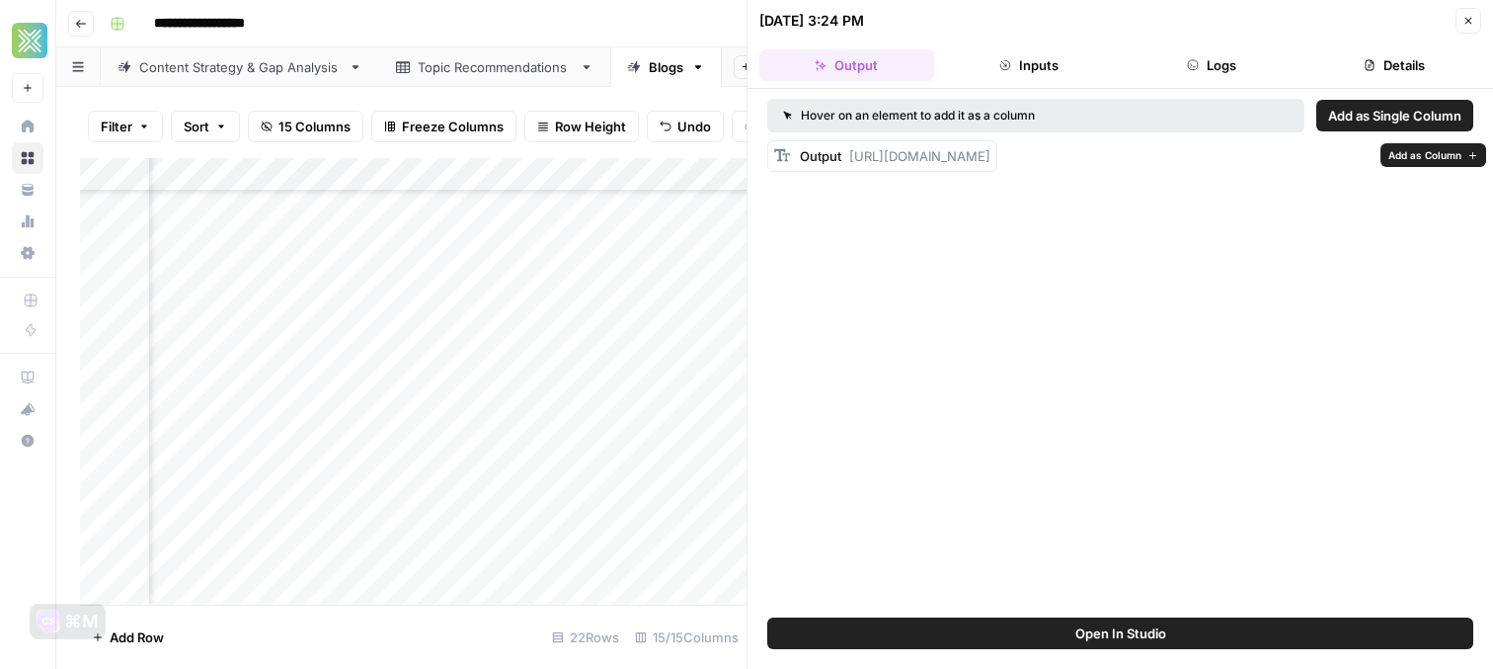
drag, startPoint x: 1355, startPoint y: 220, endPoint x: 846, endPoint y: 158, distance: 512.4
click at [846, 158] on div "Output https://cdn.airops.com/rails/active_storage/representations/proxy/eyJfcm…" at bounding box center [895, 156] width 191 height 20
copy span "https://cdn.airops.com/rails/active_storage/representations/proxy/eyJfcmFpbHMiO…"
click at [1465, 20] on icon "button" at bounding box center [1469, 21] width 12 height 12
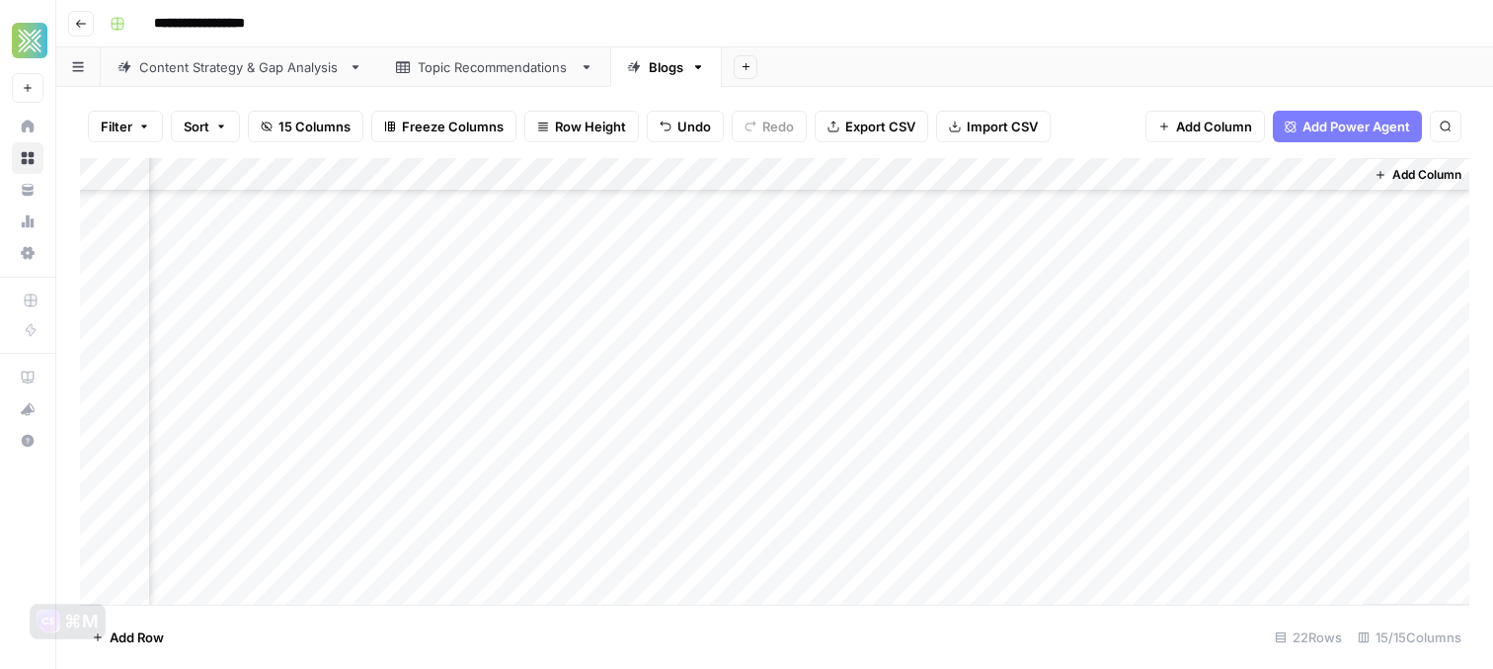
scroll to position [355, 1544]
click at [1084, 532] on div "Add Column" at bounding box center [774, 381] width 1389 height 446
click at [305, 547] on div "Add Column" at bounding box center [774, 381] width 1389 height 446
click at [305, 528] on div "Add Column" at bounding box center [774, 381] width 1389 height 446
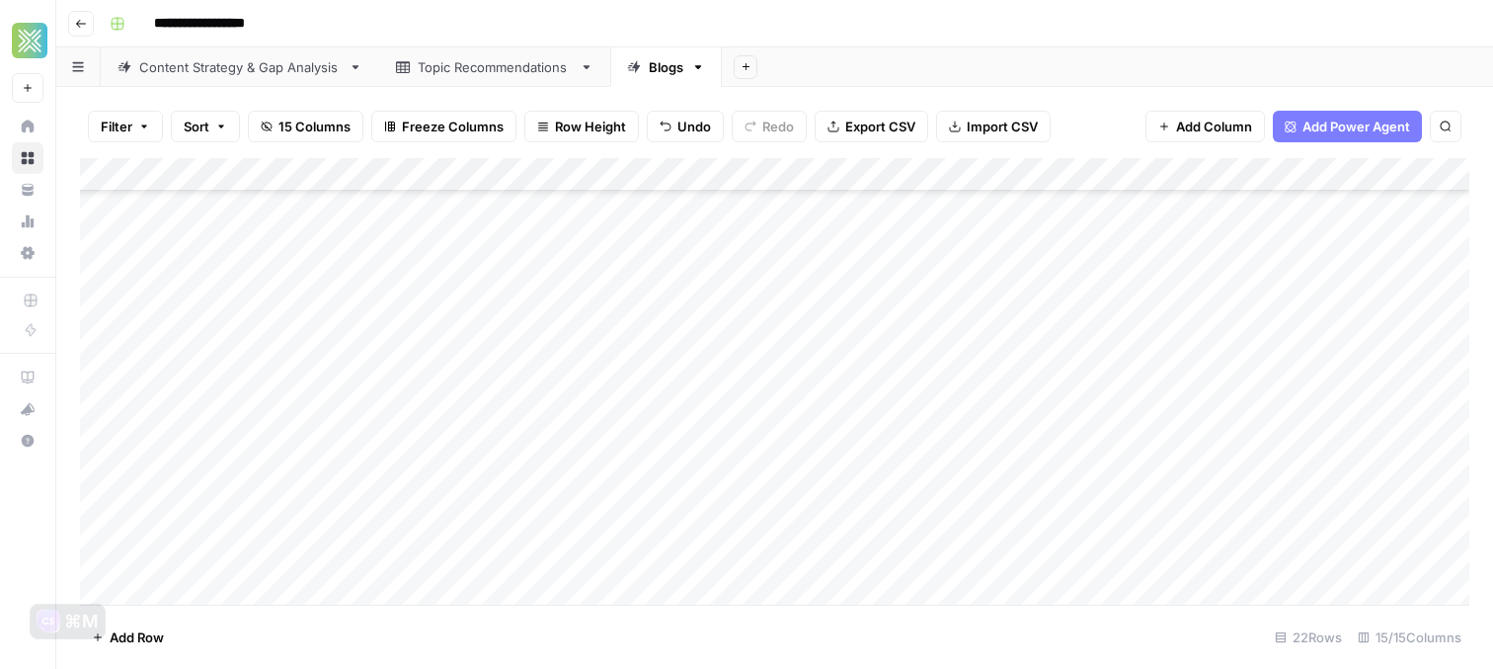
click at [305, 503] on div "Add Column" at bounding box center [774, 381] width 1389 height 446
click at [341, 457] on div "Add Column" at bounding box center [774, 381] width 1389 height 446
click at [341, 457] on textarea "**********" at bounding box center [320, 458] width 345 height 28
click at [570, 464] on div "Add Column" at bounding box center [774, 381] width 1389 height 446
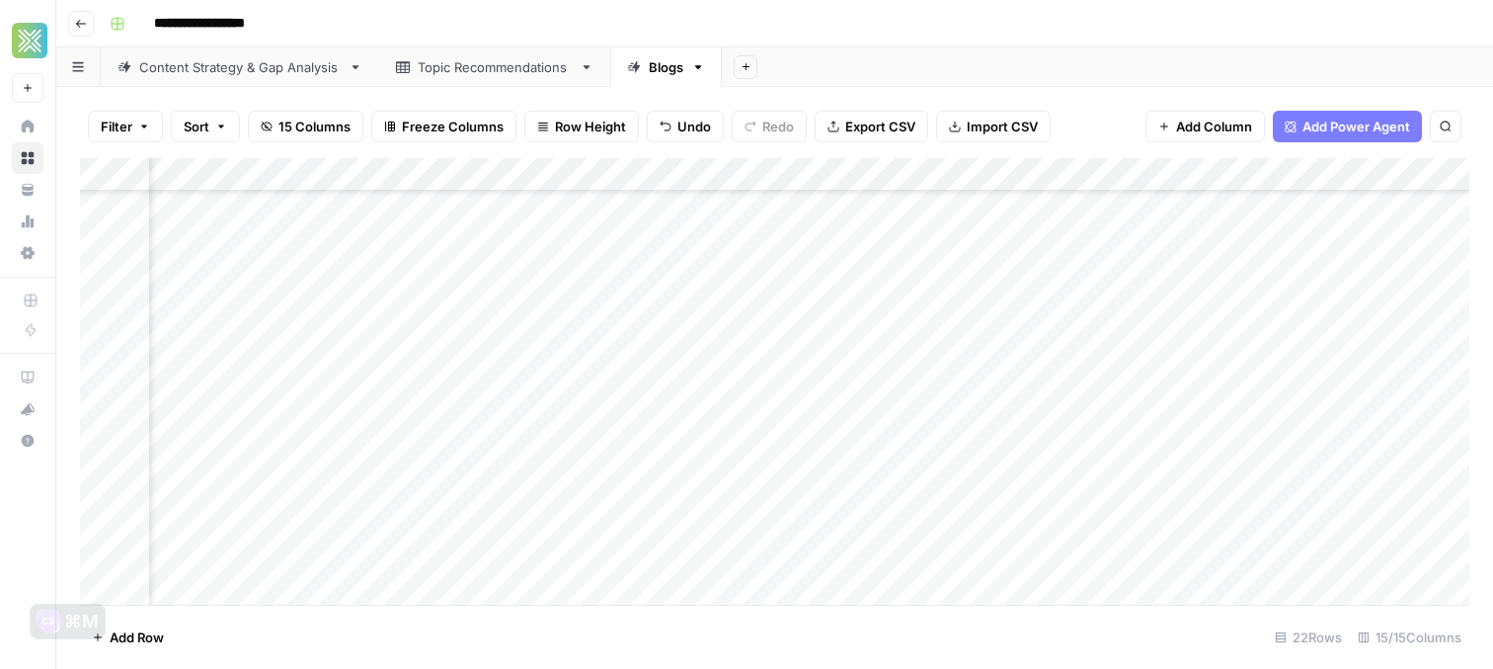
click at [783, 461] on div "Add Column" at bounding box center [774, 381] width 1389 height 446
click at [858, 616] on footer "Add Row 22 Rows 15/15 Columns" at bounding box center [774, 636] width 1389 height 64
click at [1025, 459] on div "Add Column" at bounding box center [774, 381] width 1389 height 446
click at [1054, 464] on div "Add Column" at bounding box center [774, 381] width 1389 height 446
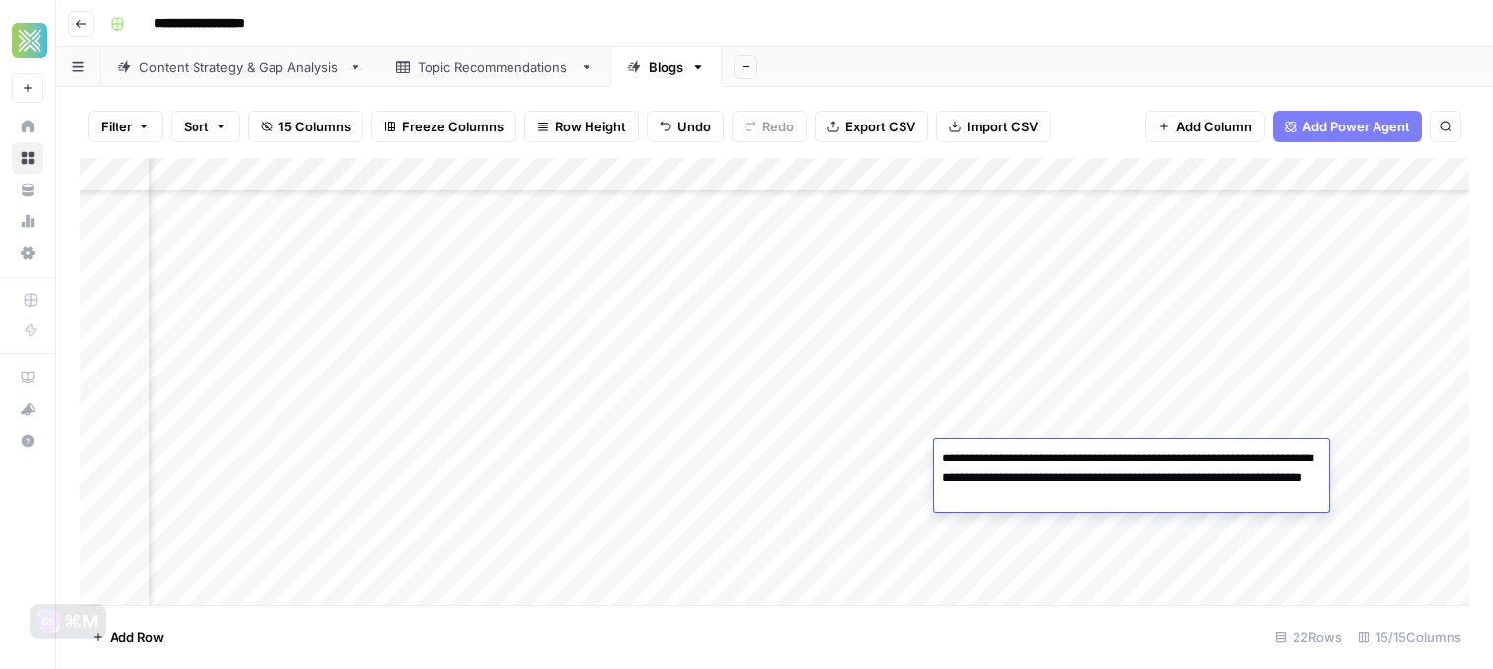
click at [845, 497] on div "Add Column" at bounding box center [774, 381] width 1389 height 446
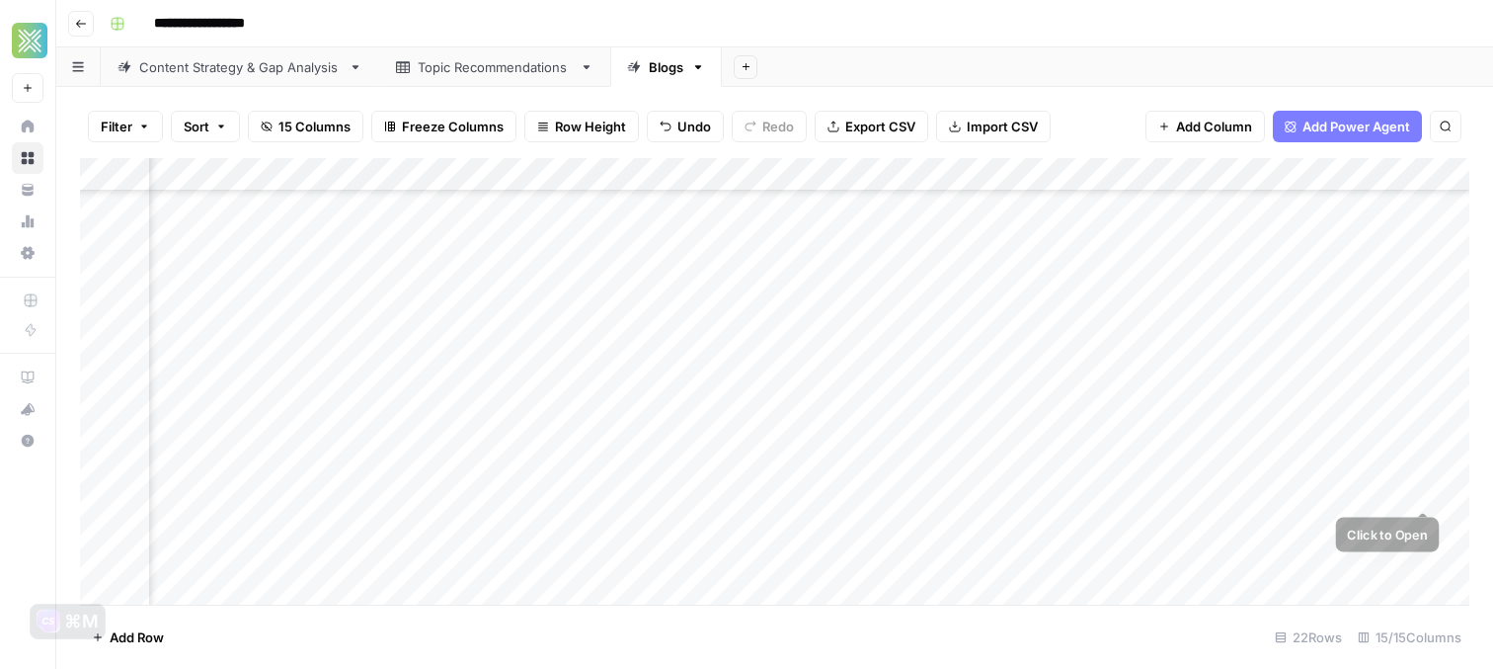
click at [1437, 491] on div "Add Column" at bounding box center [774, 381] width 1389 height 446
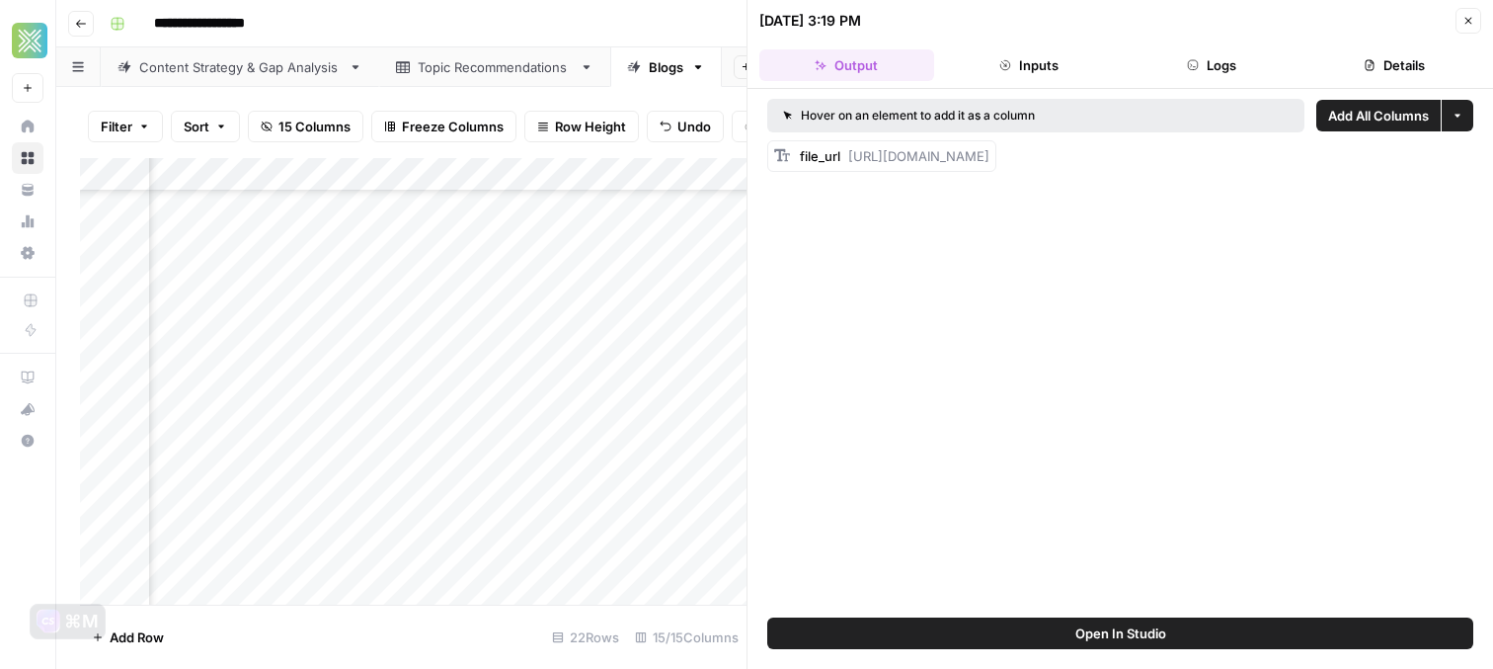
drag, startPoint x: 849, startPoint y: 156, endPoint x: 1434, endPoint y: 176, distance: 584.9
click at [1434, 176] on div "Hover on an element to add it as a column Add All Columns More options file_url…" at bounding box center [1121, 353] width 746 height 528
copy span "https://docs.google.com/document/d/168UxKEQb_nc1x4cw8b8DHV1J9g7UuNdx7qclRQ7cU7Y…"
click at [1470, 23] on icon "button" at bounding box center [1469, 21] width 12 height 12
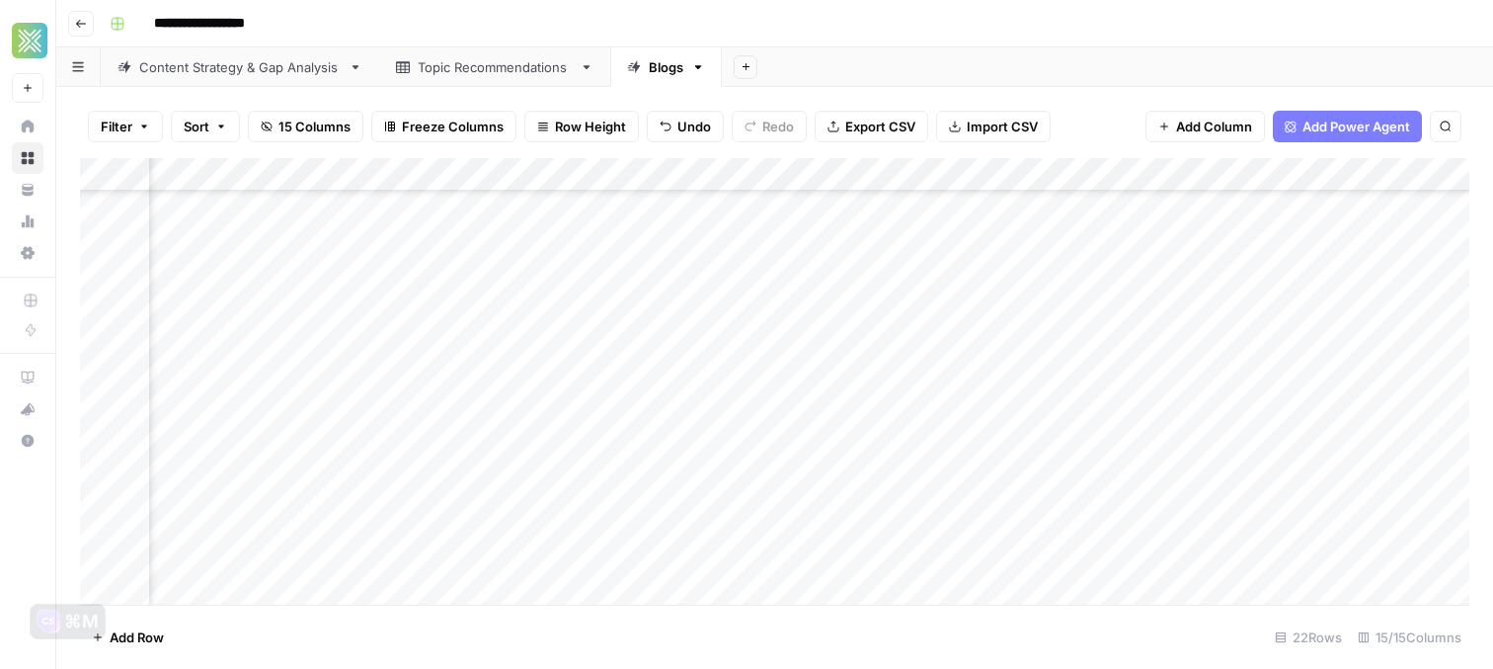
click at [1338, 427] on div "Add Column" at bounding box center [774, 381] width 1389 height 446
click at [1423, 423] on div "Add Column" at bounding box center [774, 381] width 1389 height 446
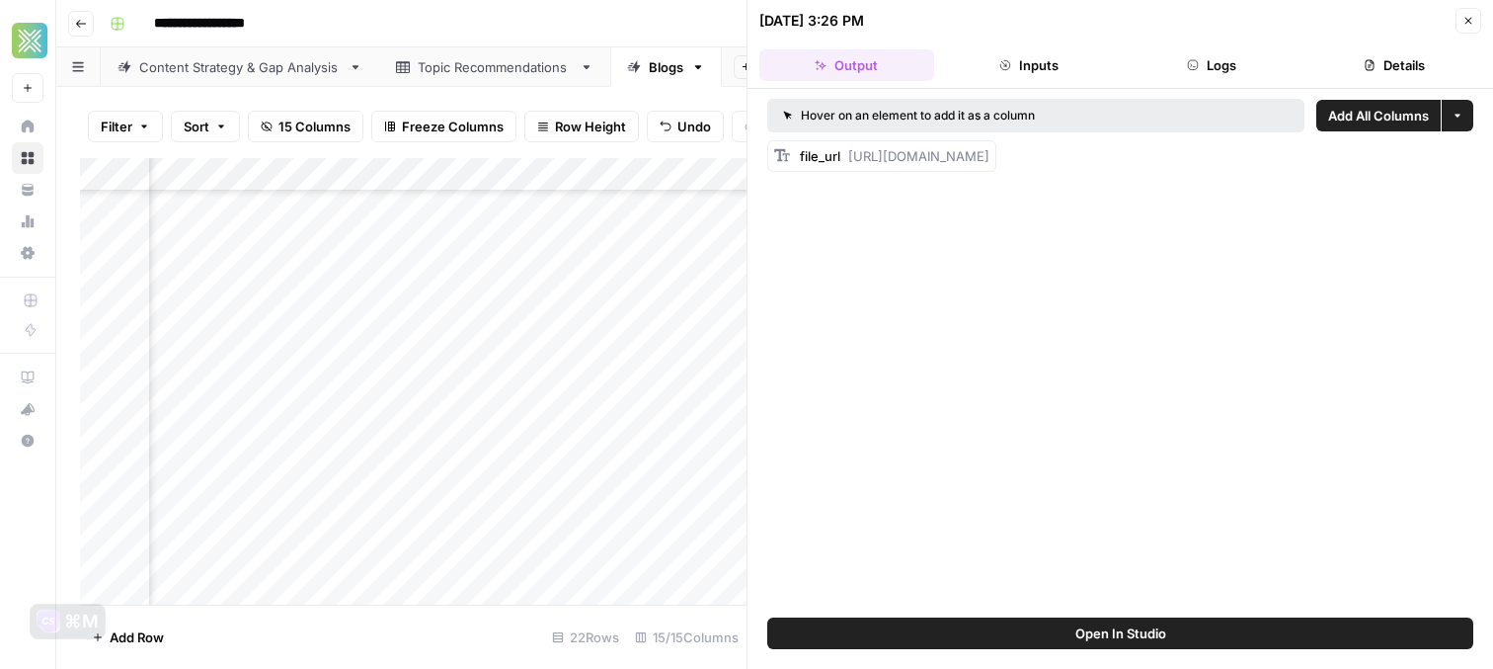
click at [1439, 159] on body "**********" at bounding box center [746, 334] width 1493 height 669
click at [1113, 201] on div "Hover on an element to add it as a column Add All Columns More options file_url…" at bounding box center [1121, 353] width 746 height 528
drag, startPoint x: 848, startPoint y: 157, endPoint x: 1474, endPoint y: 173, distance: 626.3
click at [1474, 173] on div "Hover on an element to add it as a column Add All Columns More options file_url…" at bounding box center [1121, 353] width 746 height 528
copy span "https://docs.google.com/document/d/1A3ttFoV_bgaRq3g55GfE-BquWQL4NJSnWN816DmcRY8…"
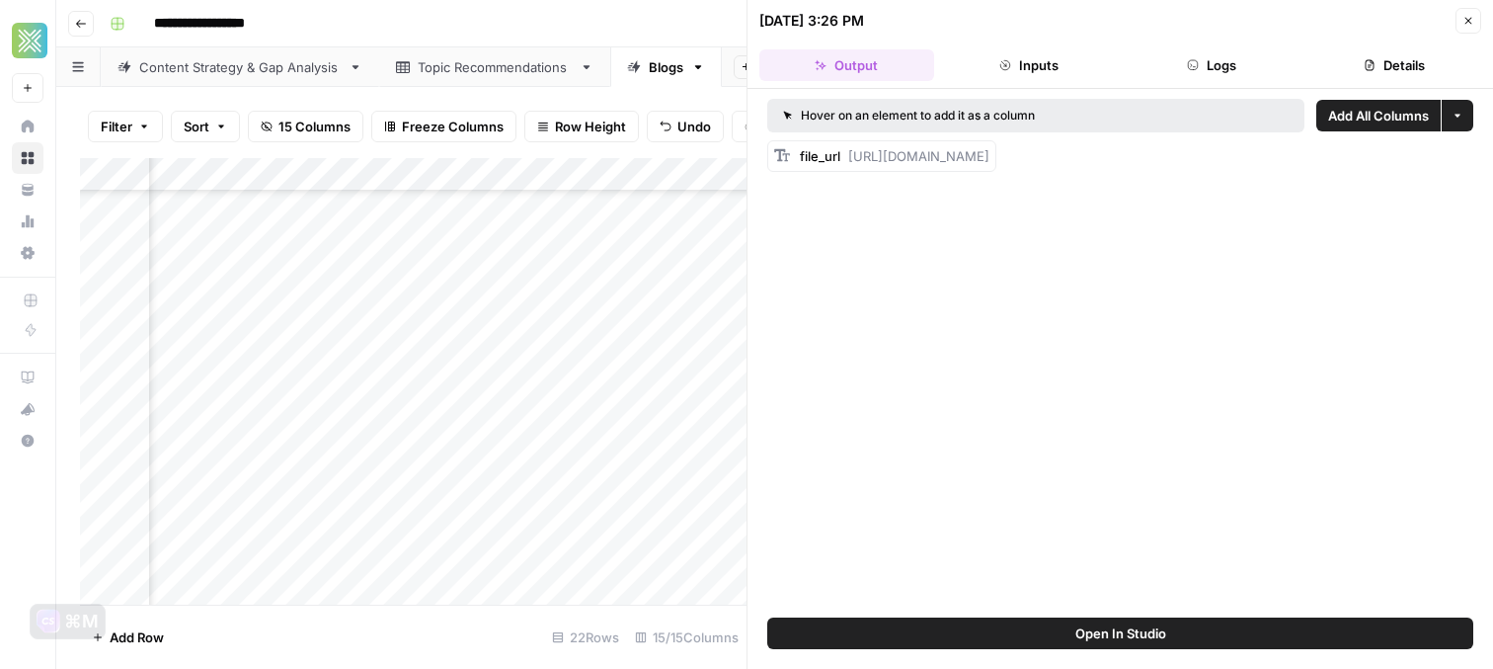
click at [1466, 16] on icon "button" at bounding box center [1469, 21] width 12 height 12
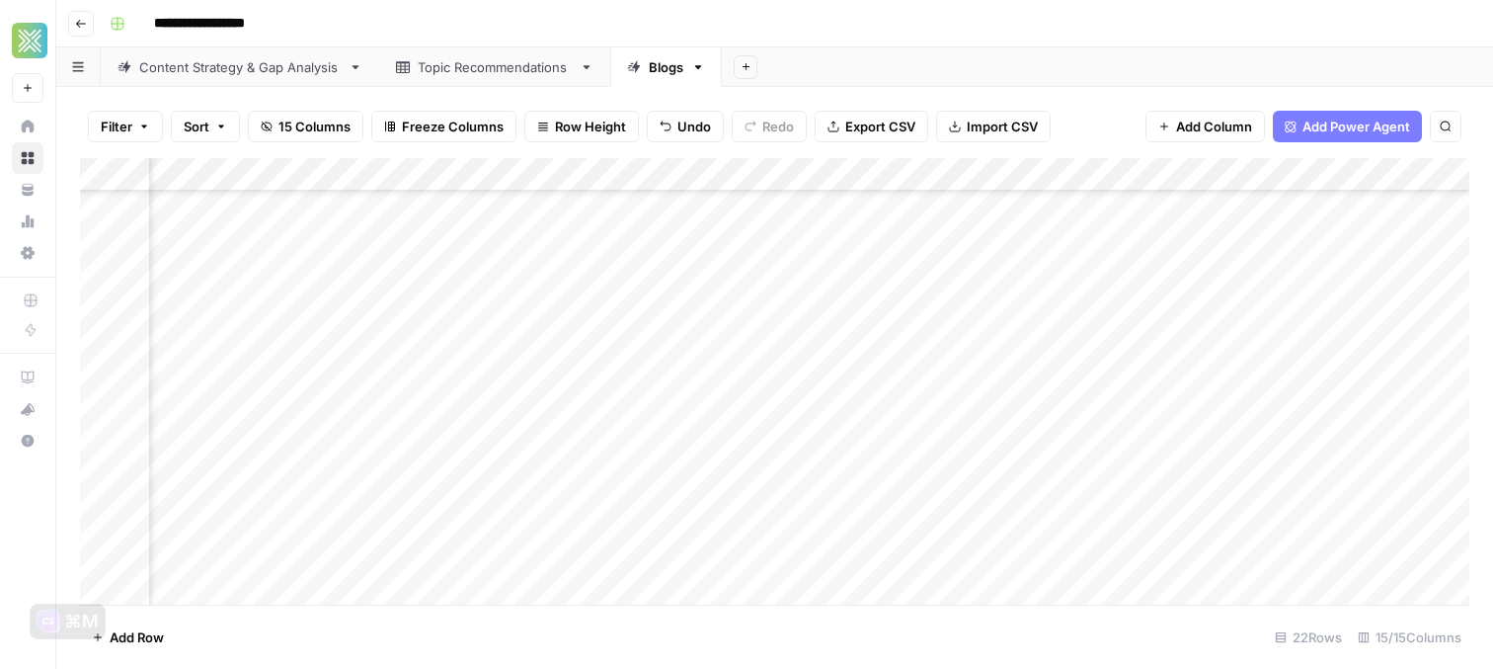
click at [1011, 399] on div "Add Column" at bounding box center [774, 381] width 1389 height 446
click at [293, 424] on div "Add Column" at bounding box center [774, 381] width 1389 height 446
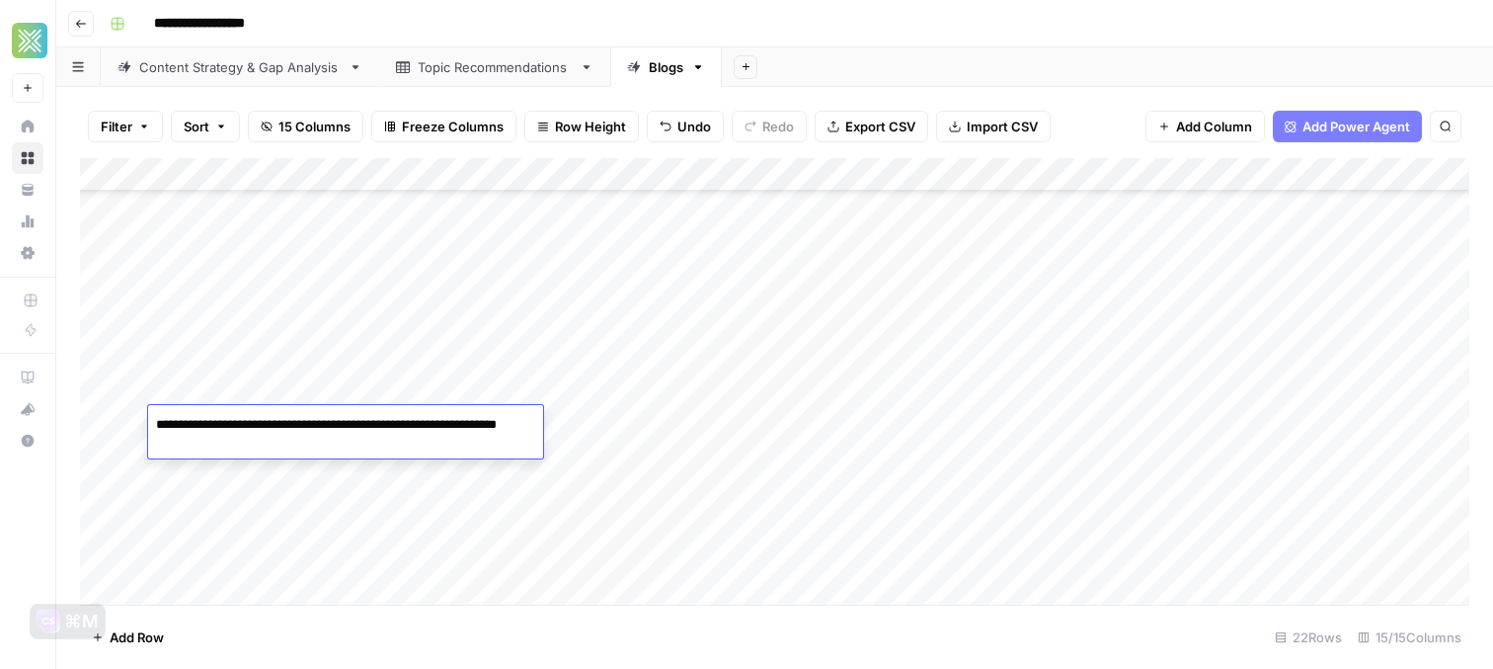
click at [293, 424] on textarea "**********" at bounding box center [345, 434] width 395 height 47
click at [588, 424] on div "Add Column" at bounding box center [774, 381] width 1389 height 446
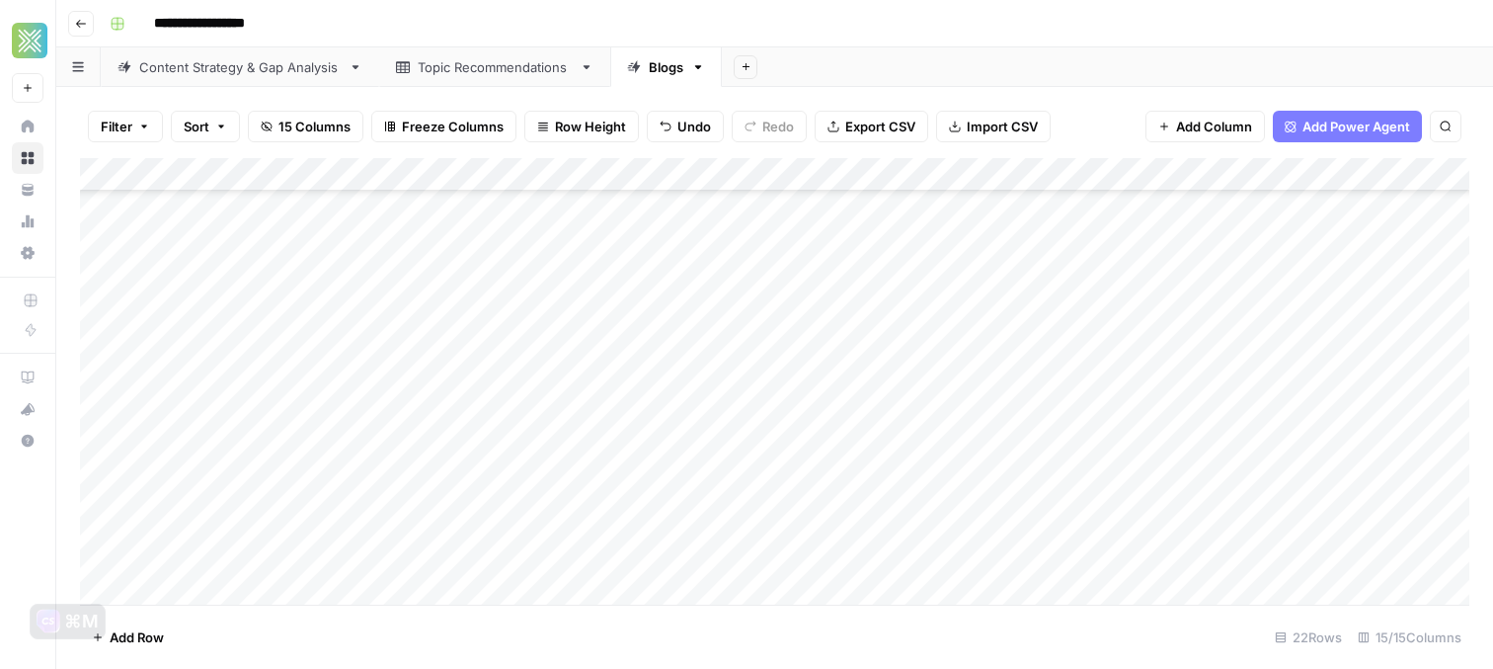
click at [554, 424] on div "Add Column" at bounding box center [774, 381] width 1389 height 446
click at [554, 424] on textarea "**********" at bounding box center [588, 425] width 316 height 28
click at [874, 431] on div "Add Column" at bounding box center [774, 381] width 1389 height 446
click at [852, 422] on div "Add Column" at bounding box center [774, 381] width 1389 height 446
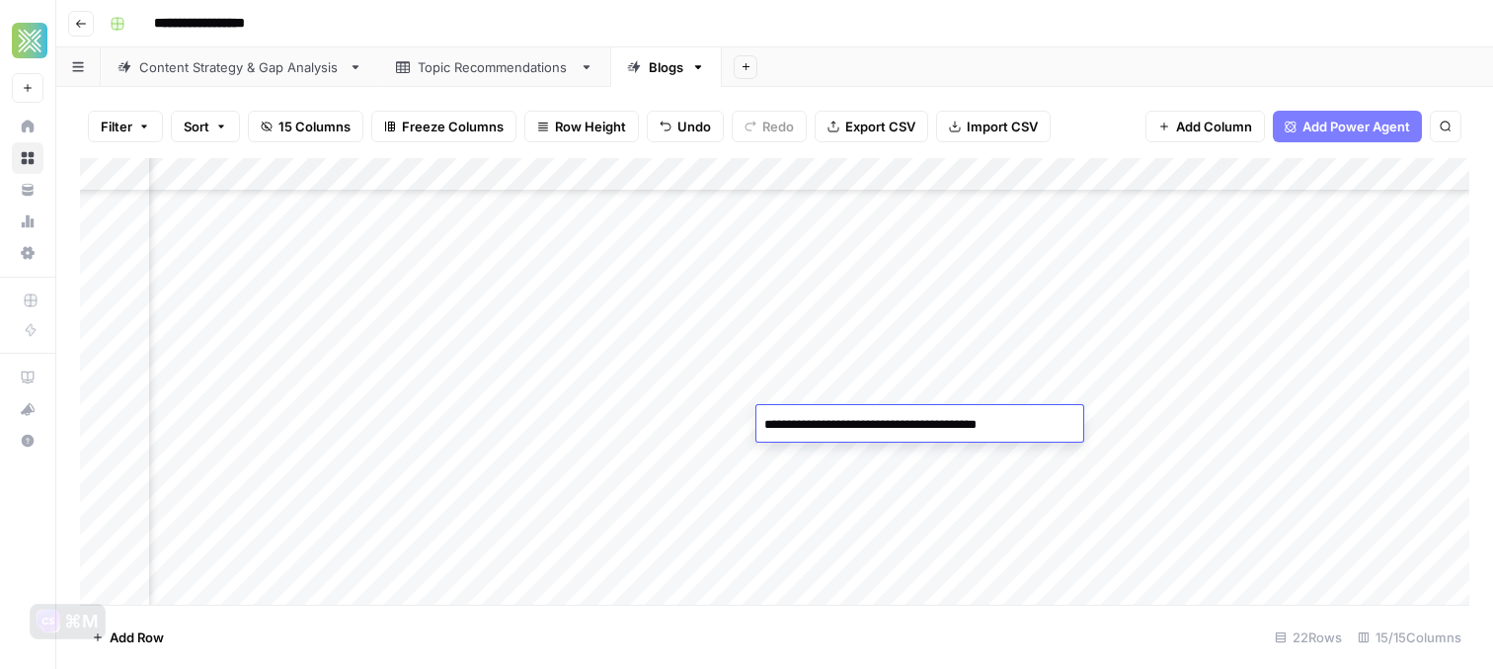
click at [697, 419] on div "Add Column" at bounding box center [774, 381] width 1389 height 446
click at [1053, 421] on div "Add Column" at bounding box center [774, 381] width 1389 height 446
click at [1033, 420] on div "Add Column" at bounding box center [774, 381] width 1389 height 446
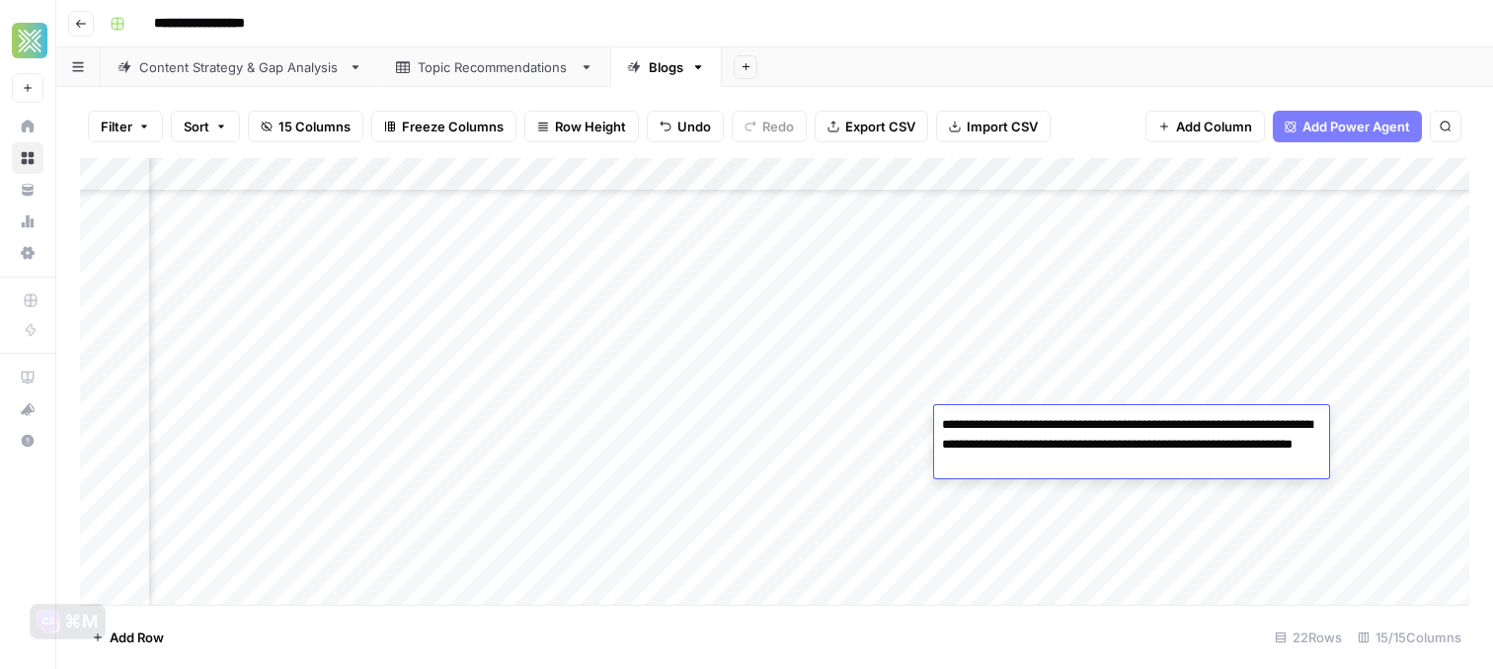
click at [1033, 420] on textarea "**********" at bounding box center [1131, 444] width 395 height 67
click at [1025, 420] on textarea "**********" at bounding box center [1131, 444] width 395 height 67
click at [1145, 469] on textarea "**********" at bounding box center [1131, 444] width 395 height 67
drag, startPoint x: 1167, startPoint y: 460, endPoint x: 1246, endPoint y: 428, distance: 85.5
click at [1246, 428] on textarea "**********" at bounding box center [1131, 444] width 395 height 67
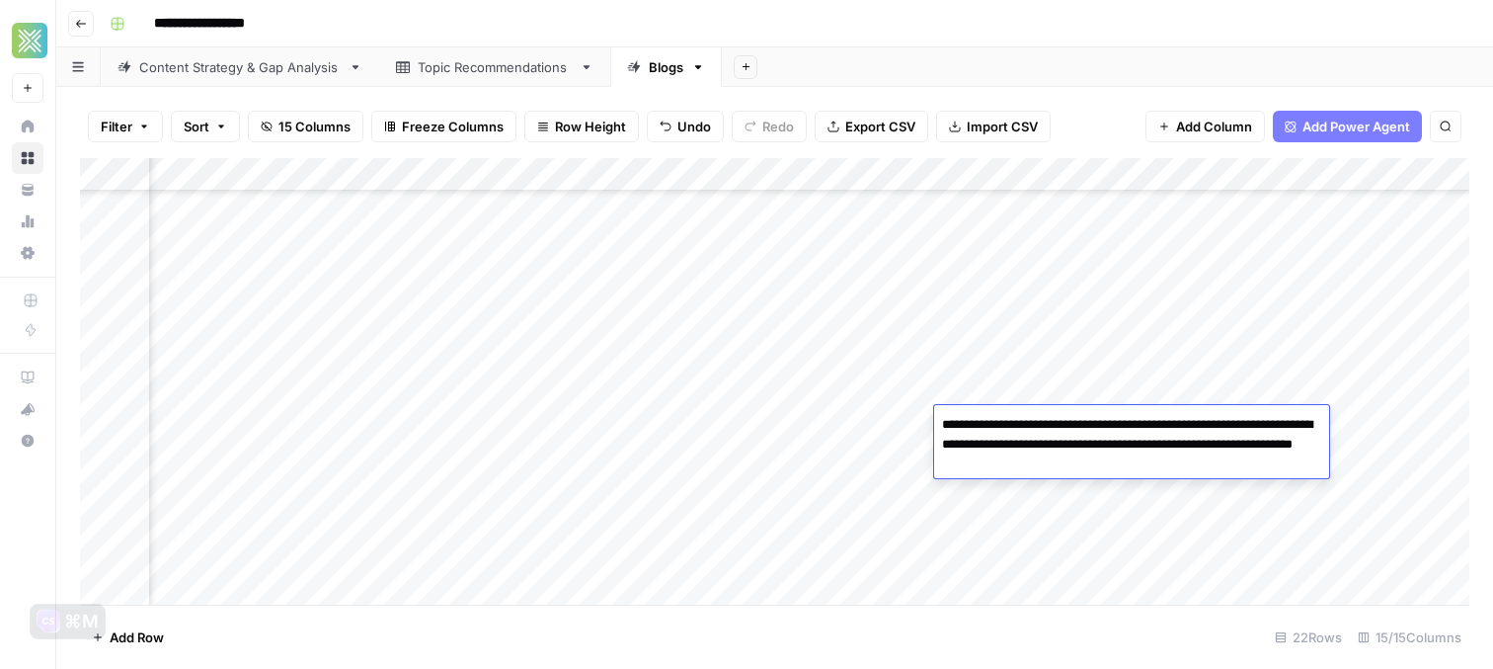
click at [883, 463] on div "Add Column" at bounding box center [774, 381] width 1389 height 446
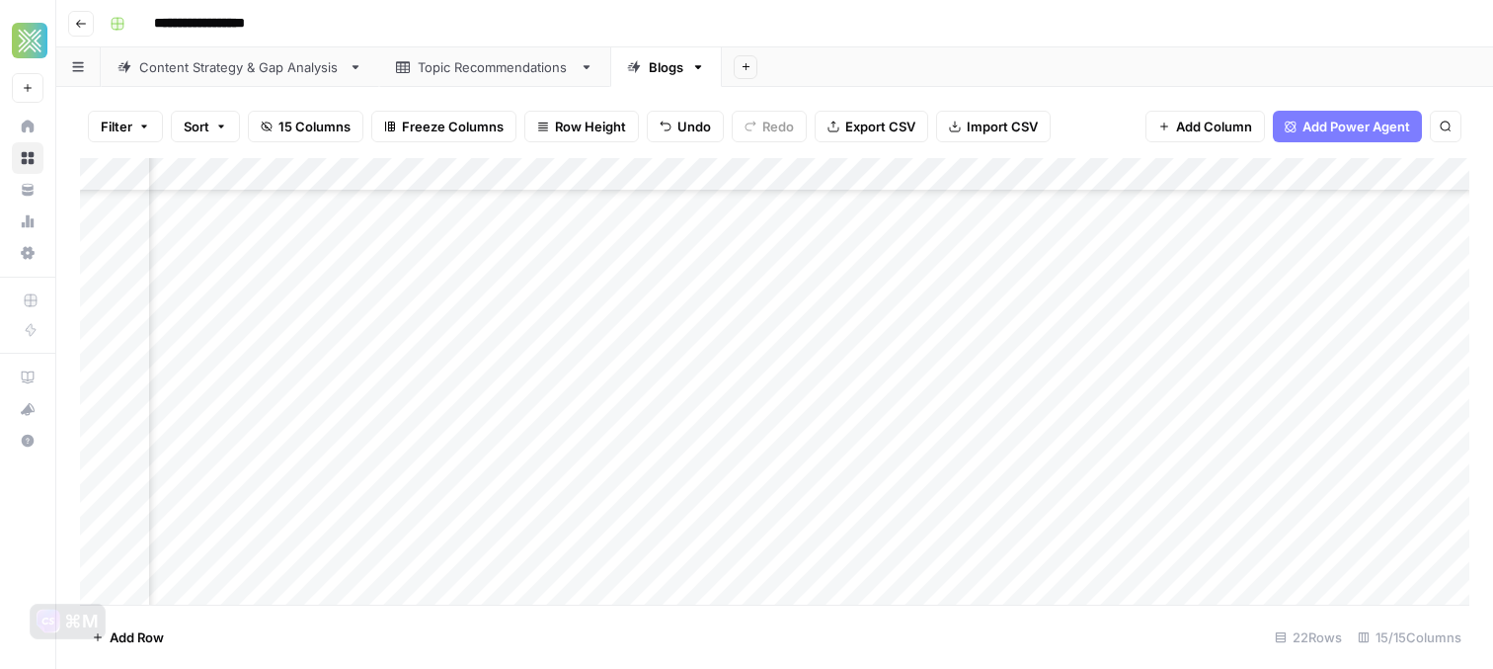
click at [992, 456] on div "Add Column" at bounding box center [774, 381] width 1389 height 446
click at [989, 435] on div "Add Column" at bounding box center [774, 381] width 1389 height 446
click at [1240, 421] on div "Add Column" at bounding box center [774, 381] width 1389 height 446
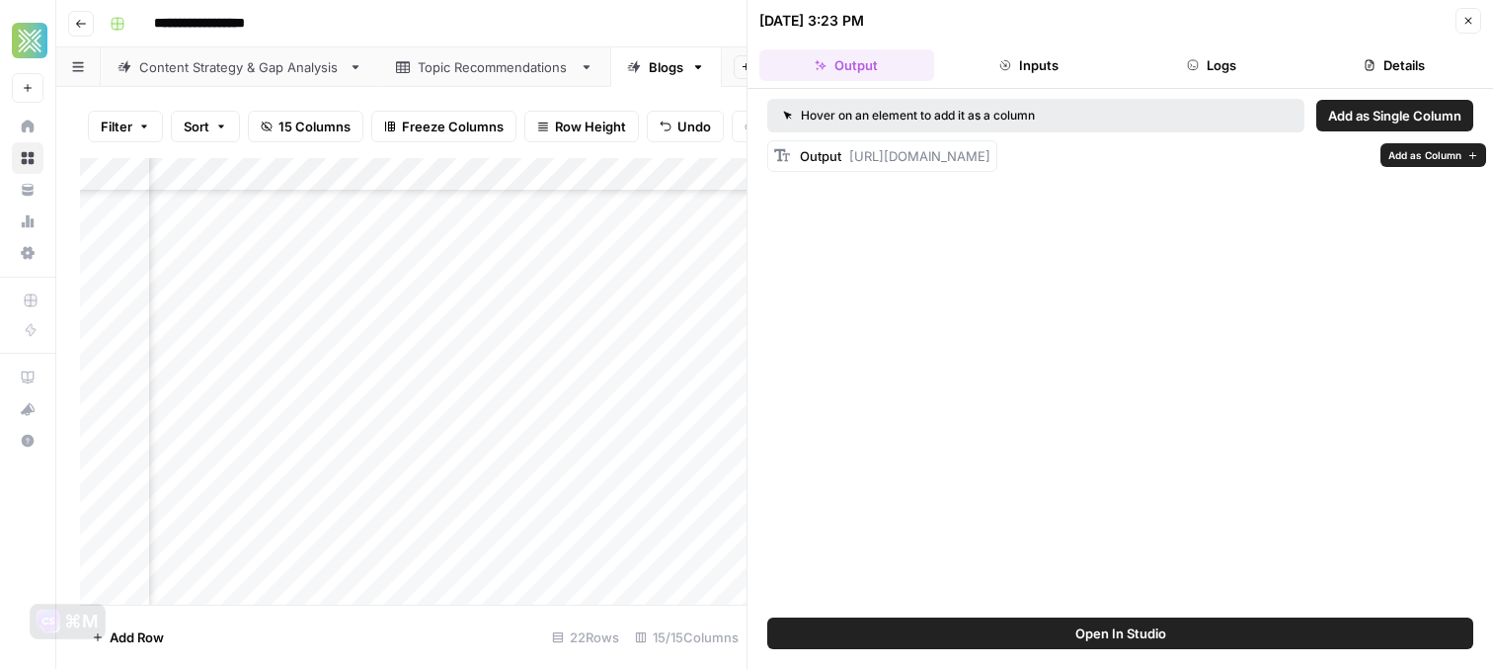
drag, startPoint x: 847, startPoint y: 153, endPoint x: 1436, endPoint y: 259, distance: 598.0
click at [1436, 259] on div "Hover on an element to add it as a column Add as Single Column Output https://c…" at bounding box center [1121, 353] width 746 height 528
copy span "https://cdn.airops.com/rails/active_storage/representations/proxy/eyJfcmFpbHMiO…"
click at [1468, 20] on icon "button" at bounding box center [1469, 21] width 12 height 12
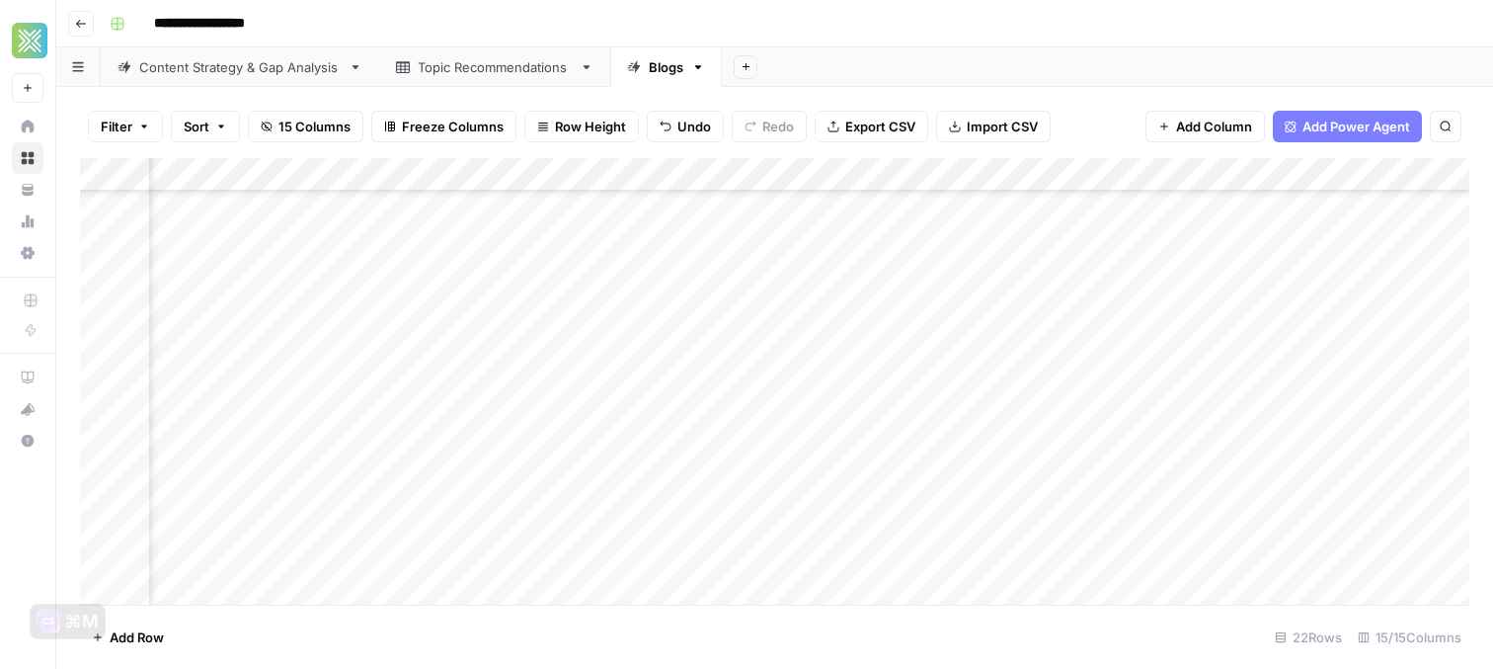
click at [1000, 389] on div "Add Column" at bounding box center [774, 381] width 1389 height 446
click at [1244, 388] on div "Add Column" at bounding box center [774, 381] width 1389 height 446
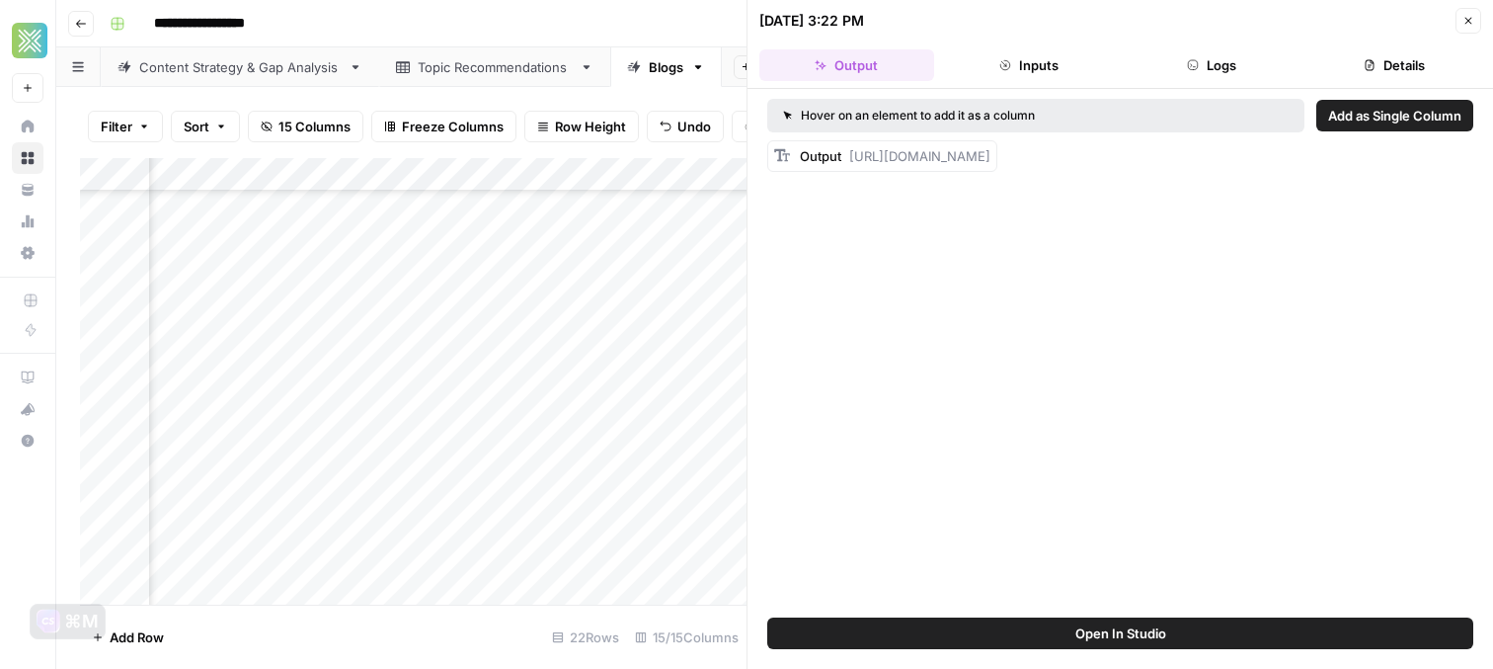
drag, startPoint x: 850, startPoint y: 153, endPoint x: 1366, endPoint y: 245, distance: 523.6
click at [1366, 245] on div "Hover on an element to add it as a column Add as Single Column Output [URL][DOM…" at bounding box center [1121, 353] width 746 height 528
copy span "[URL][DOMAIN_NAME]"
click at [1465, 17] on icon "button" at bounding box center [1469, 21] width 12 height 12
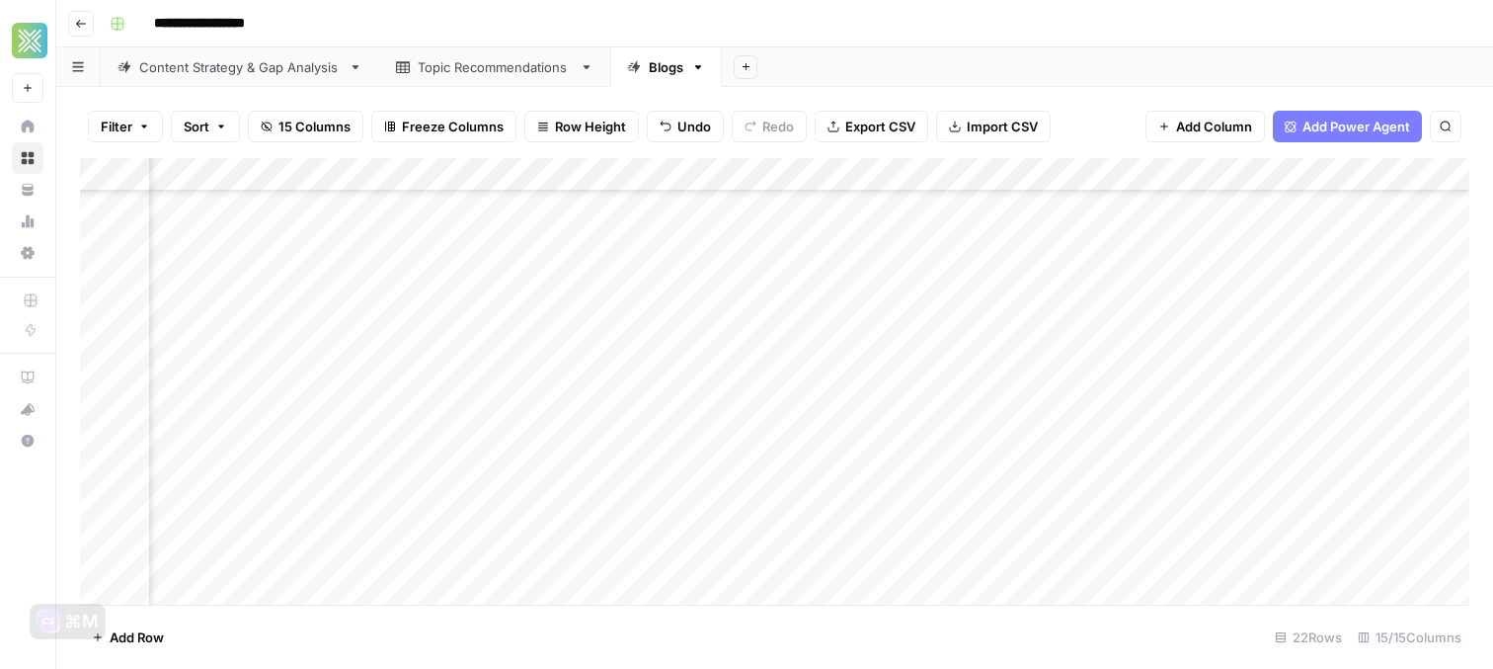
click at [1050, 401] on div "Add Column" at bounding box center [774, 381] width 1389 height 446
click at [349, 389] on div "Add Column" at bounding box center [774, 381] width 1389 height 446
click at [349, 389] on textarea "**********" at bounding box center [319, 391] width 343 height 28
click at [528, 390] on div "Add Column" at bounding box center [774, 381] width 1389 height 446
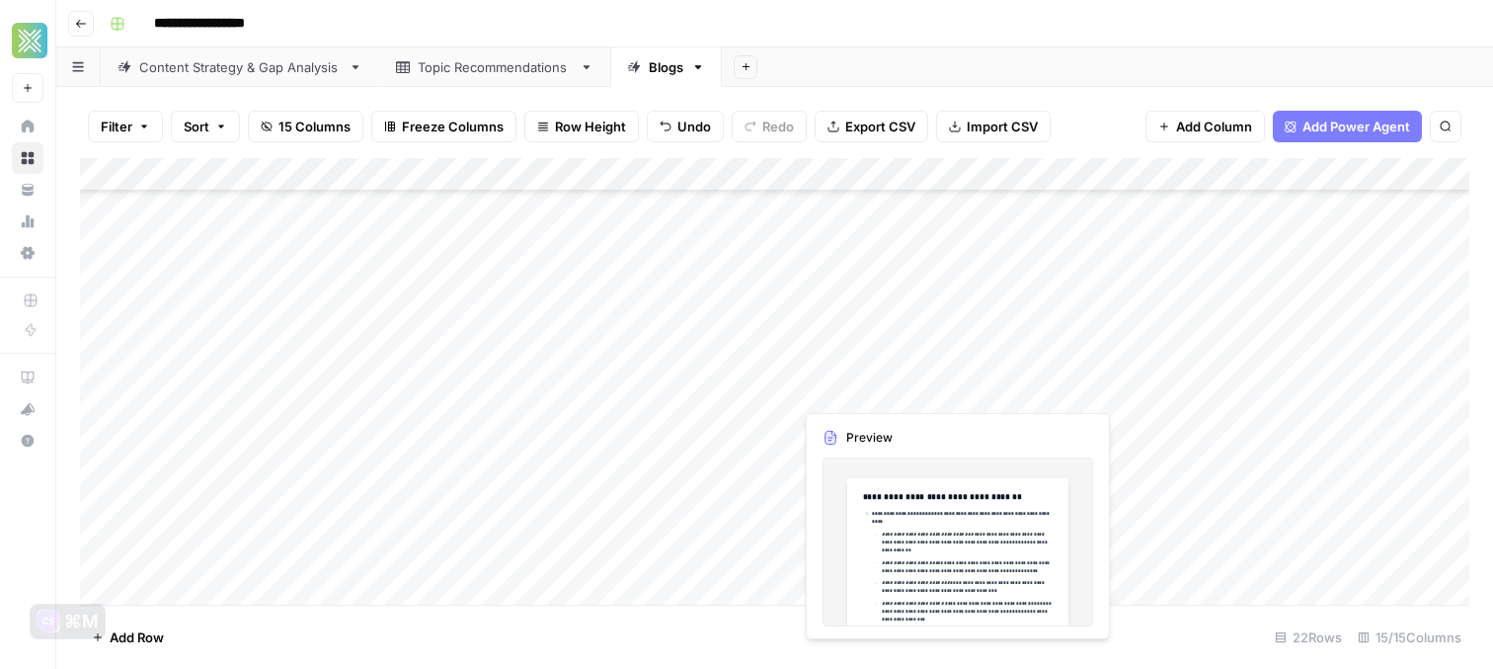
click at [857, 380] on div "Add Column" at bounding box center [774, 381] width 1389 height 446
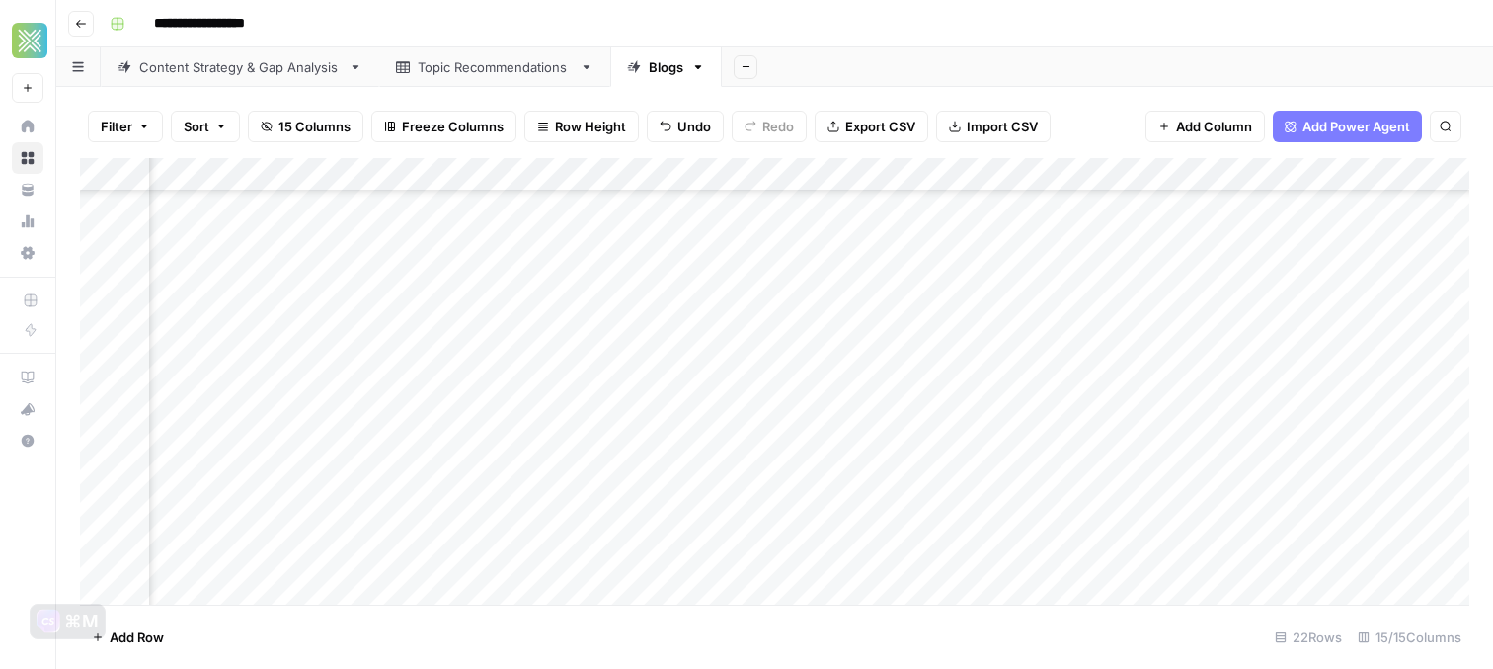
scroll to position [355, 1459]
click at [840, 389] on div "Add Column" at bounding box center [774, 381] width 1389 height 446
click at [840, 389] on textarea "**********" at bounding box center [932, 391] width 353 height 28
click at [911, 484] on div "Add Column" at bounding box center [774, 381] width 1389 height 446
click at [992, 389] on div "Add Column" at bounding box center [774, 381] width 1389 height 446
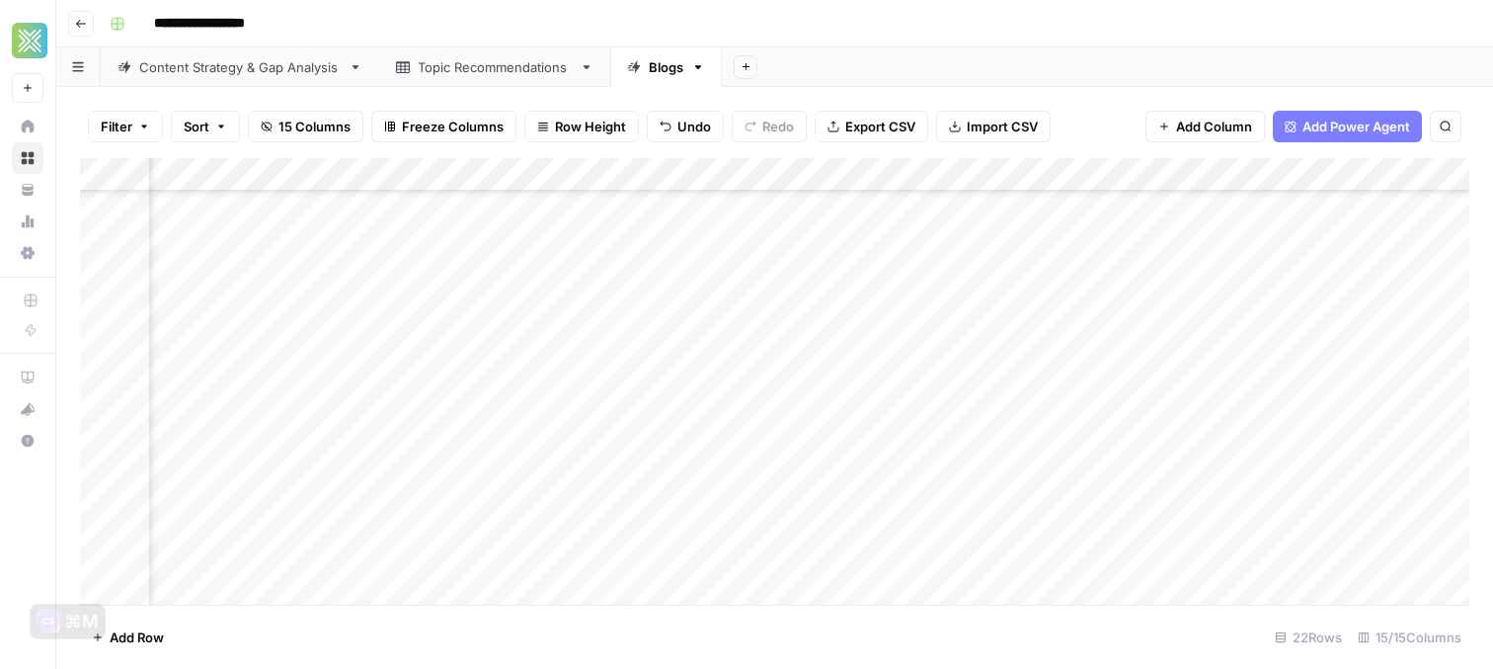
click at [992, 389] on div "Add Column" at bounding box center [774, 381] width 1389 height 446
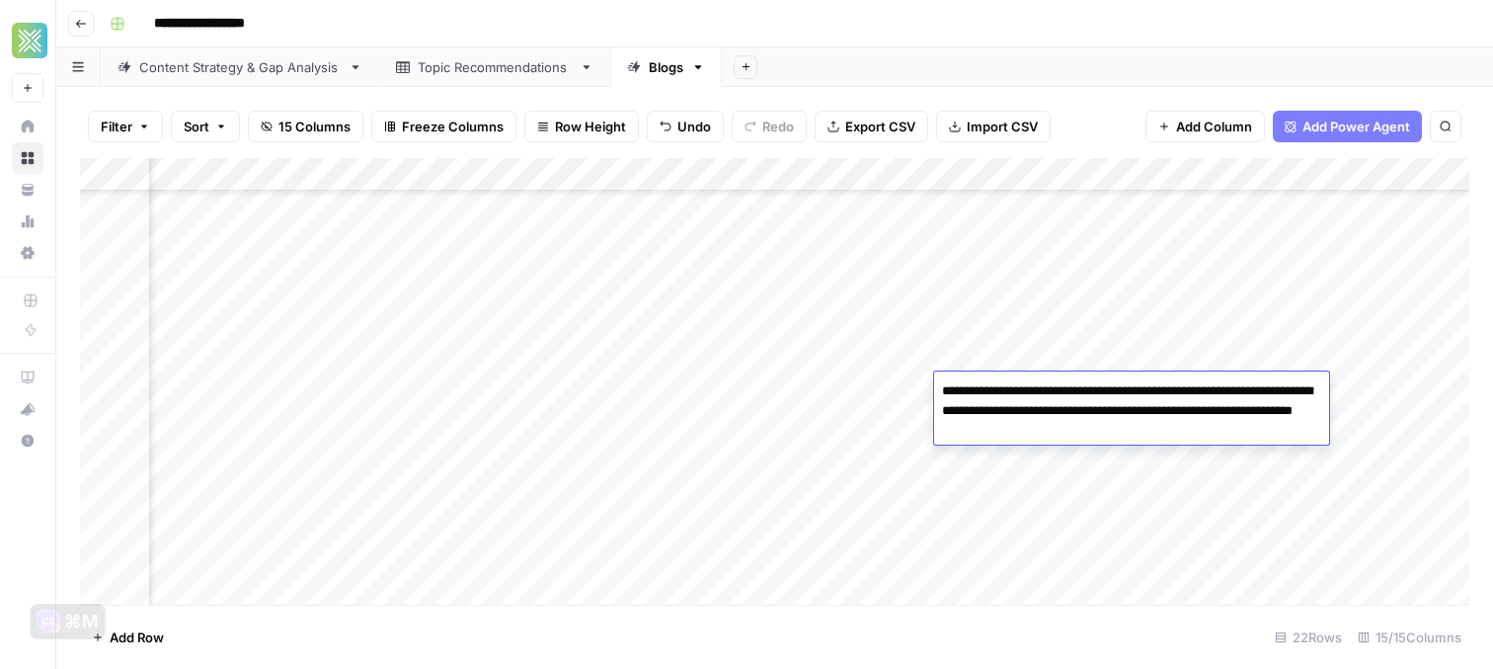
click at [892, 393] on div "Add Column" at bounding box center [774, 381] width 1389 height 446
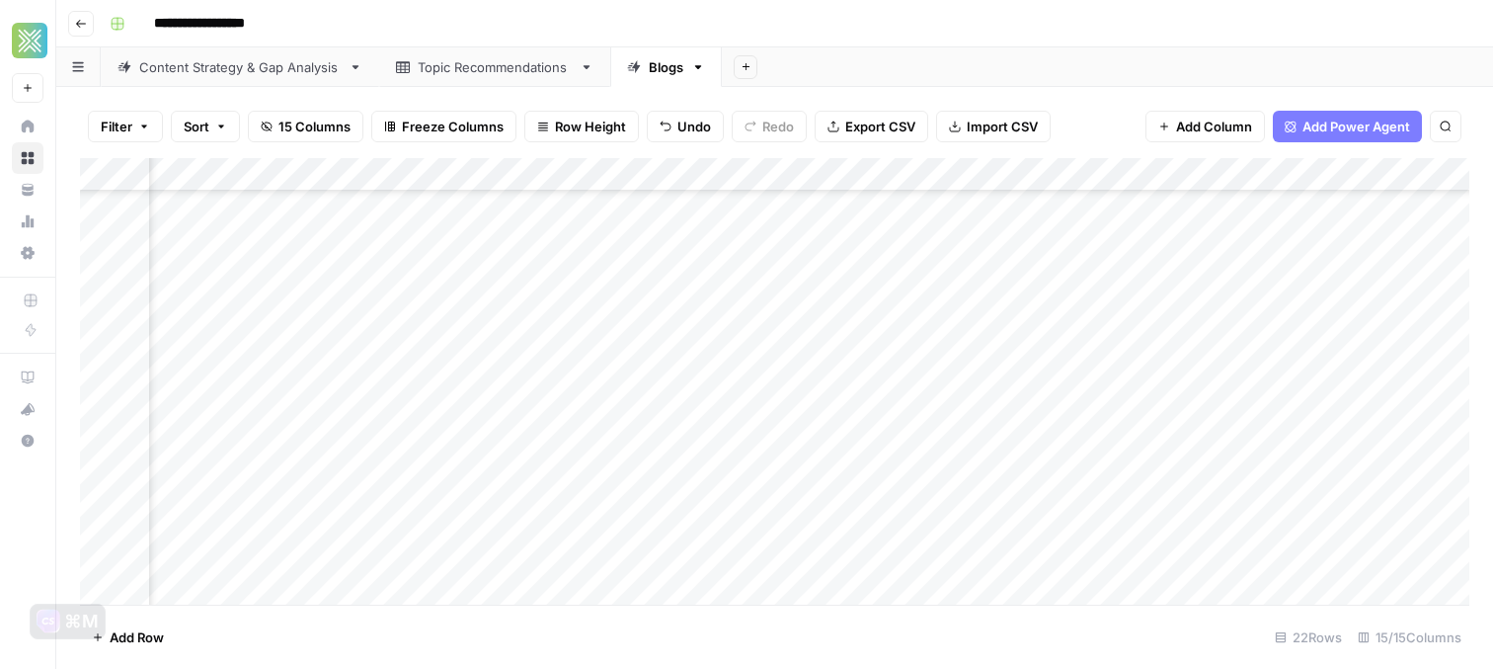
click at [1195, 386] on div "Add Column" at bounding box center [774, 381] width 1389 height 446
click at [1249, 391] on div "Add Column" at bounding box center [774, 381] width 1389 height 446
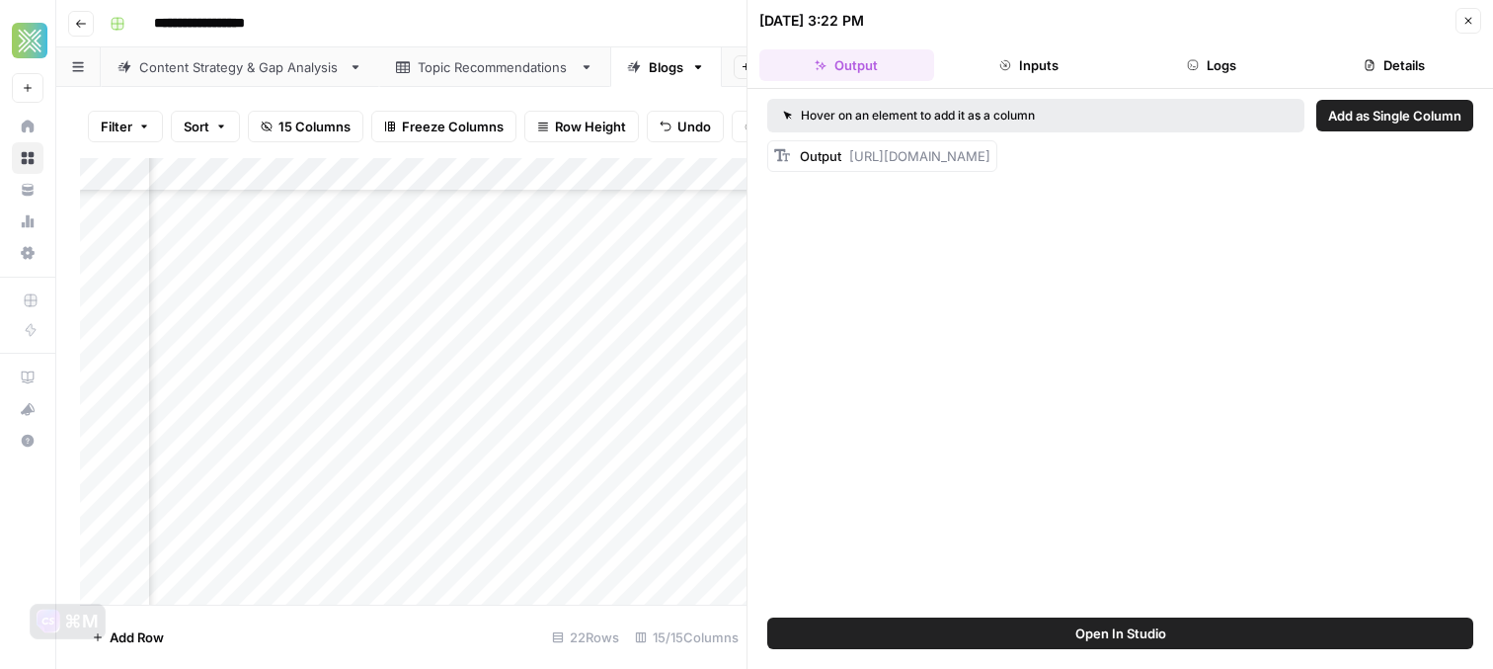
drag, startPoint x: 850, startPoint y: 158, endPoint x: 1429, endPoint y: 290, distance: 593.6
click at [1429, 290] on div "Hover on an element to add it as a column Add as Single Column Output [URL][DOM…" at bounding box center [1121, 353] width 746 height 528
copy span "[URL][DOMAIN_NAME]"
click at [1469, 22] on icon "button" at bounding box center [1469, 21] width 12 height 12
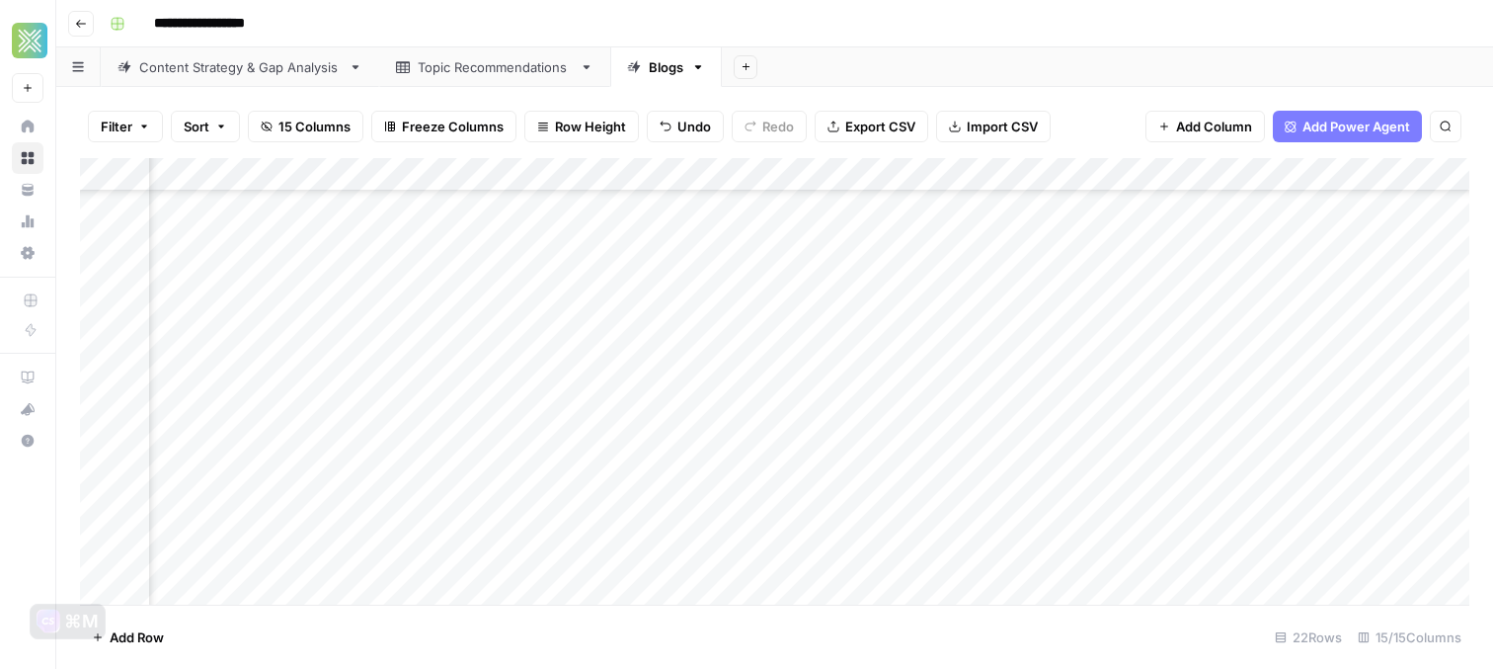
click at [1002, 398] on div "Add Column" at bounding box center [774, 381] width 1389 height 446
click at [1428, 383] on div "Add Column" at bounding box center [774, 381] width 1389 height 446
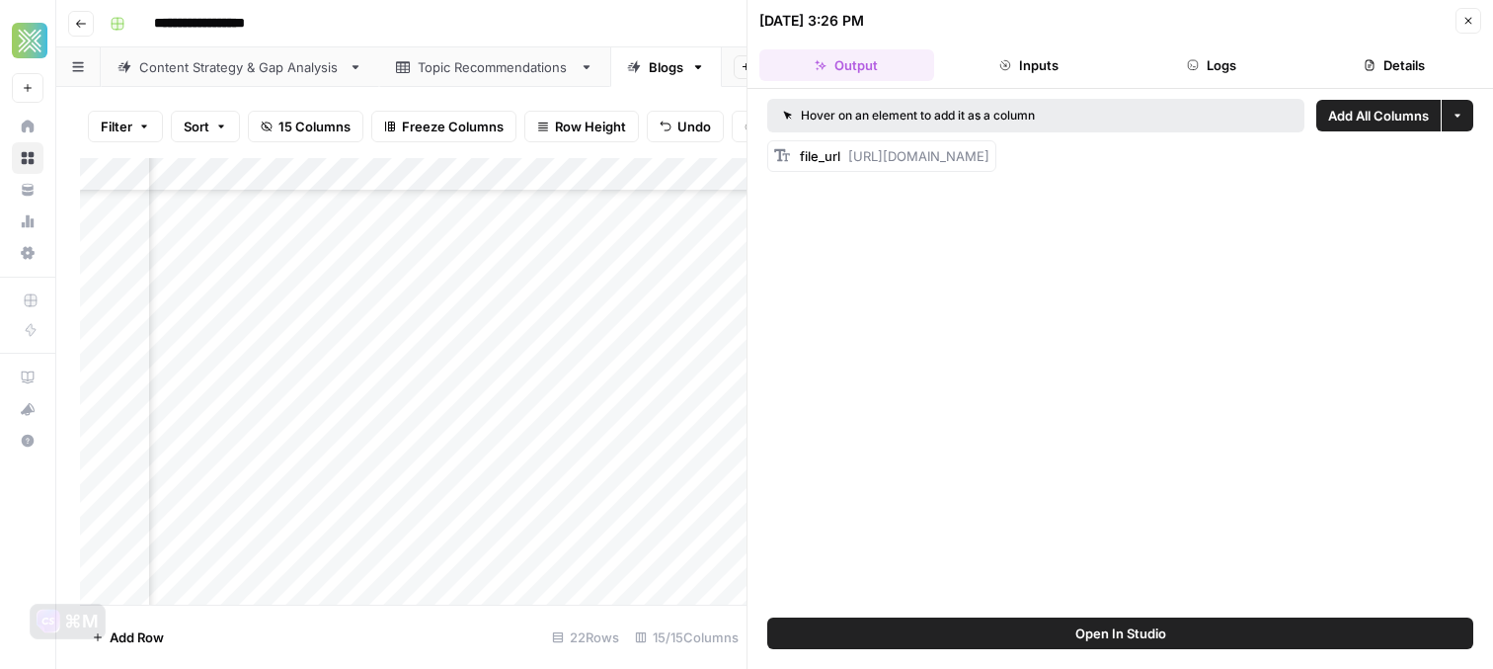
drag, startPoint x: 850, startPoint y: 154, endPoint x: 1484, endPoint y: 182, distance: 634.6
click at [1484, 182] on div "Hover on an element to add it as a column Add All Columns More options file_url…" at bounding box center [1121, 353] width 746 height 528
click at [1474, 18] on button "Close" at bounding box center [1469, 21] width 26 height 26
